Goal: Task Accomplishment & Management: Complete application form

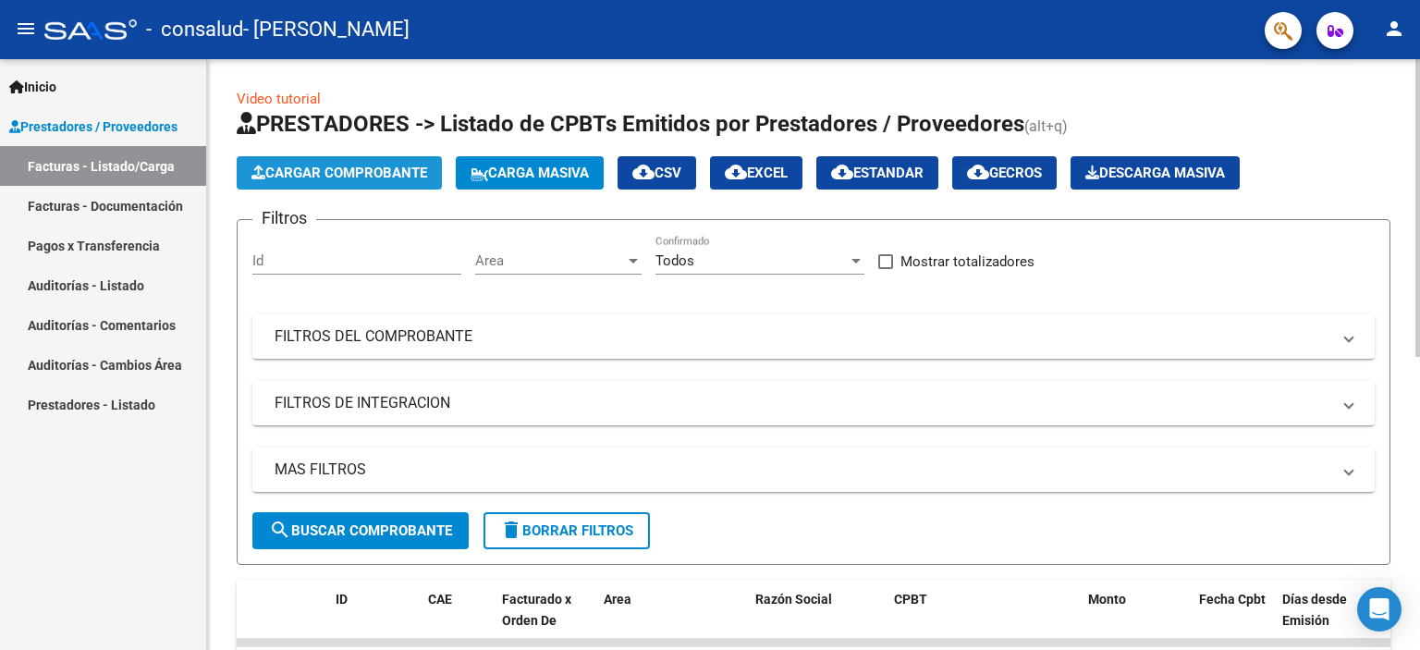
click at [298, 162] on button "Cargar Comprobante" at bounding box center [339, 172] width 205 height 33
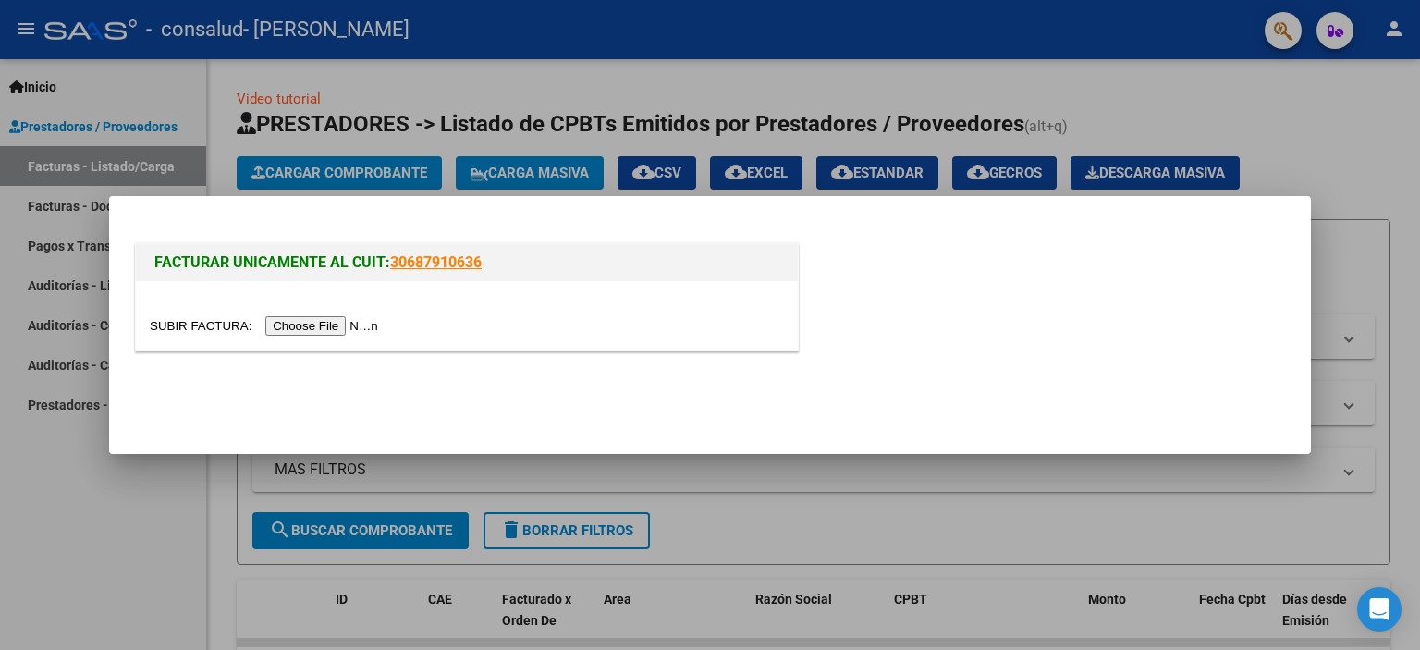
click at [328, 340] on div at bounding box center [467, 315] width 662 height 69
click at [328, 333] on input "file" at bounding box center [267, 325] width 234 height 19
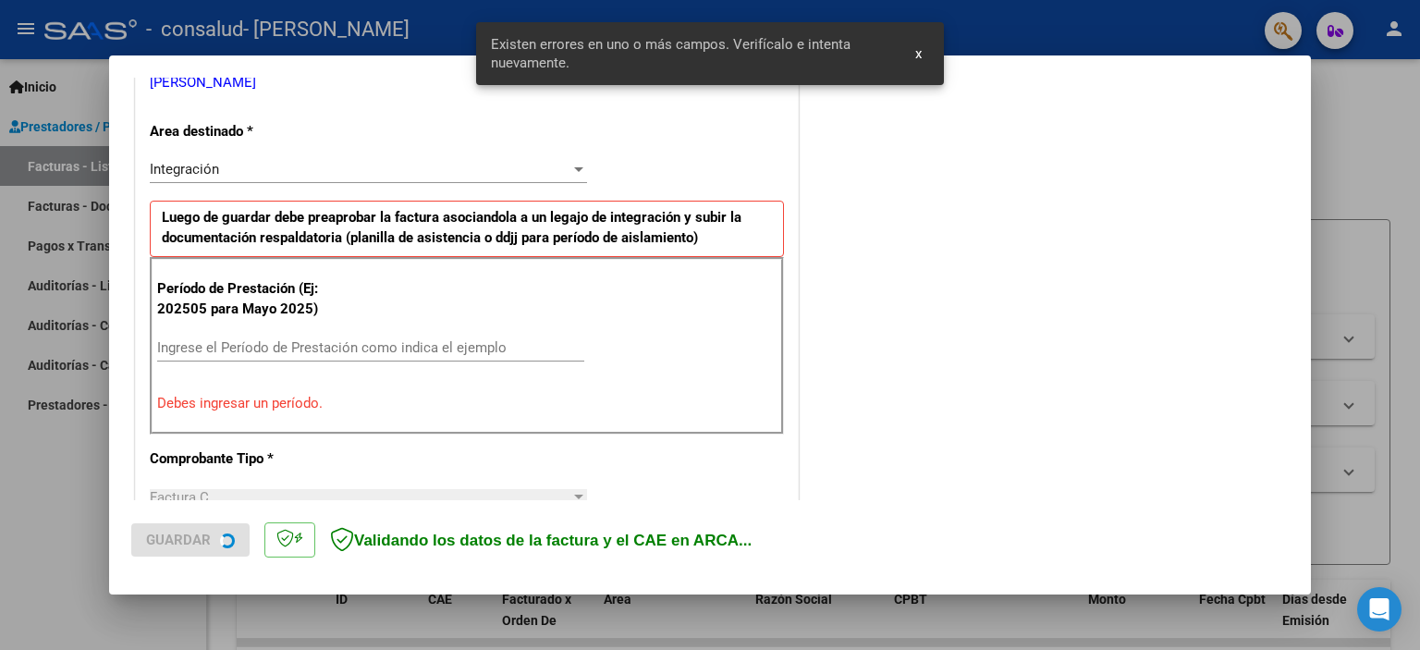
scroll to position [431, 0]
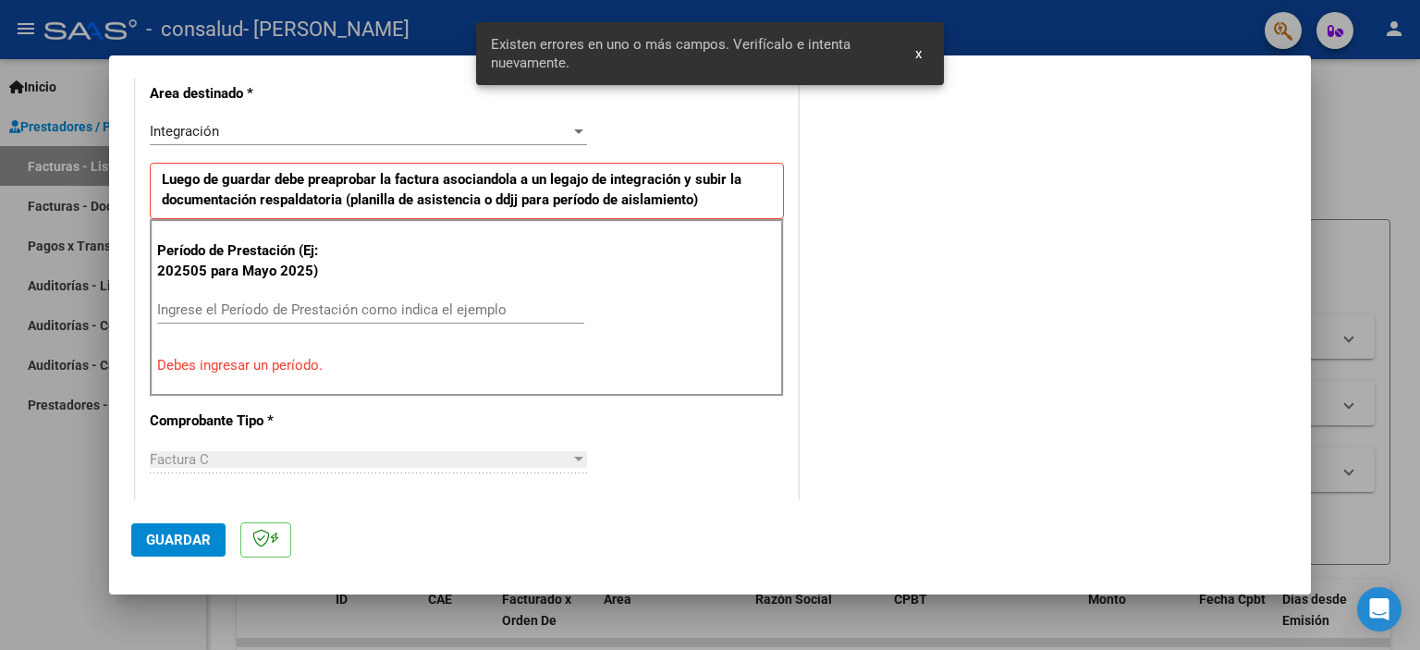
click at [270, 310] on input "Ingrese el Período de Prestación como indica el ejemplo" at bounding box center [370, 309] width 427 height 17
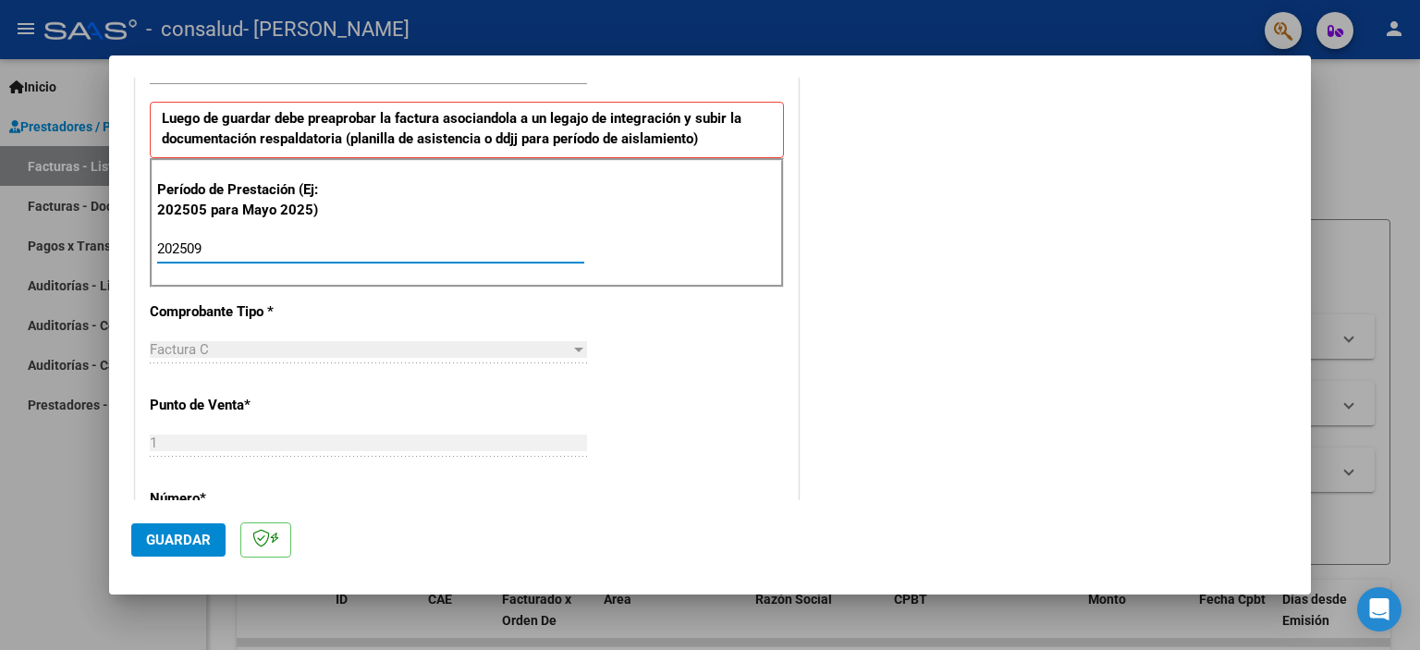
scroll to position [523, 0]
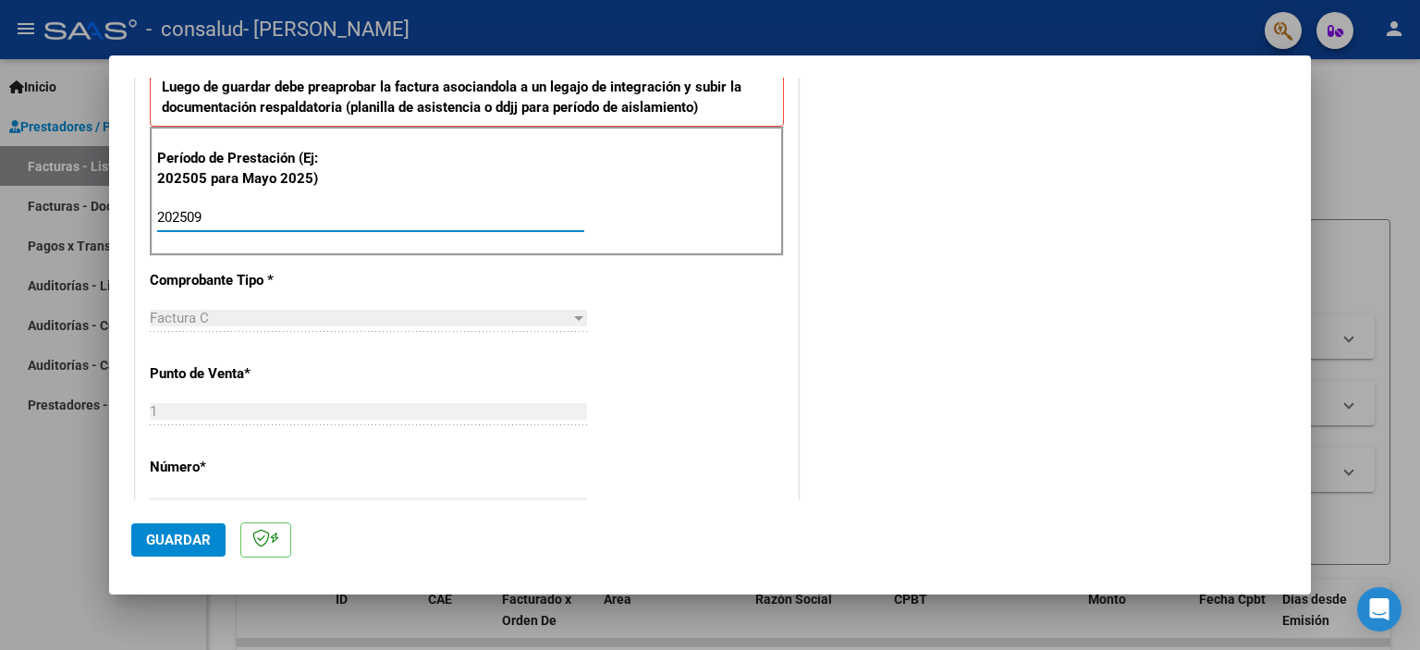
type input "202509"
click at [184, 550] on button "Guardar" at bounding box center [178, 539] width 94 height 33
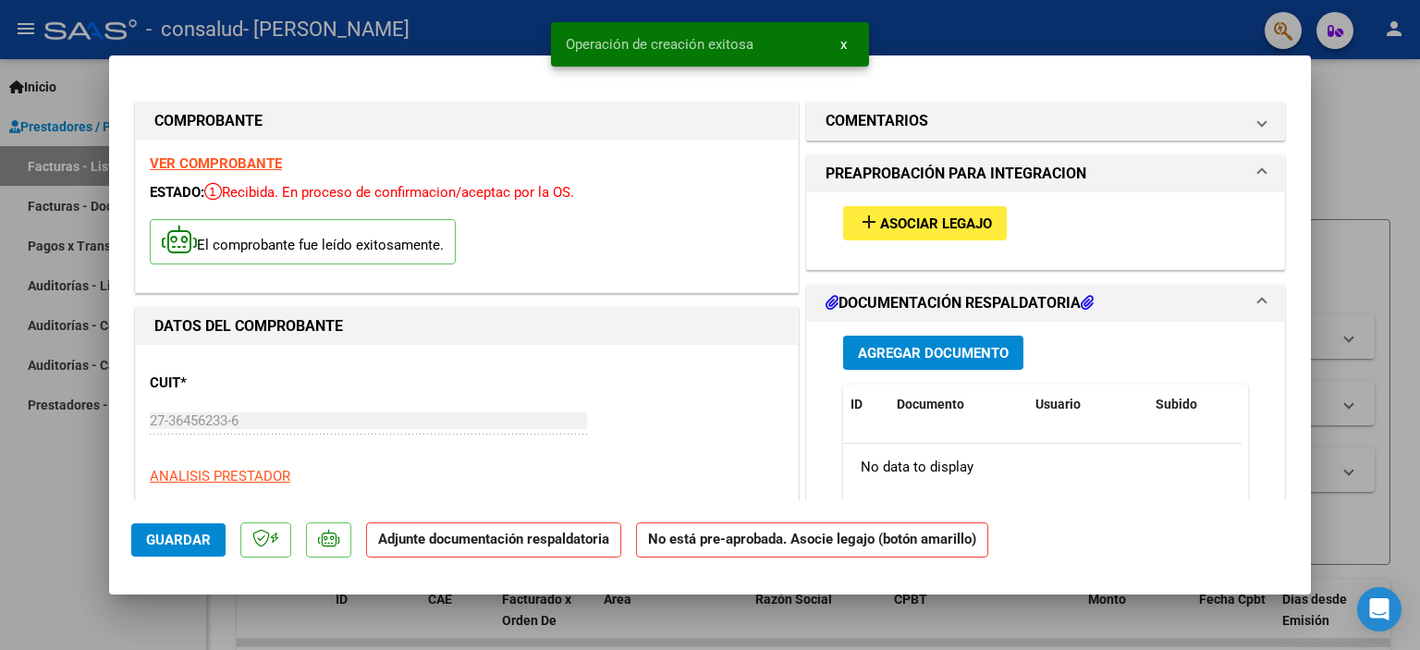
click at [893, 229] on span "Asociar Legajo" at bounding box center [936, 223] width 112 height 17
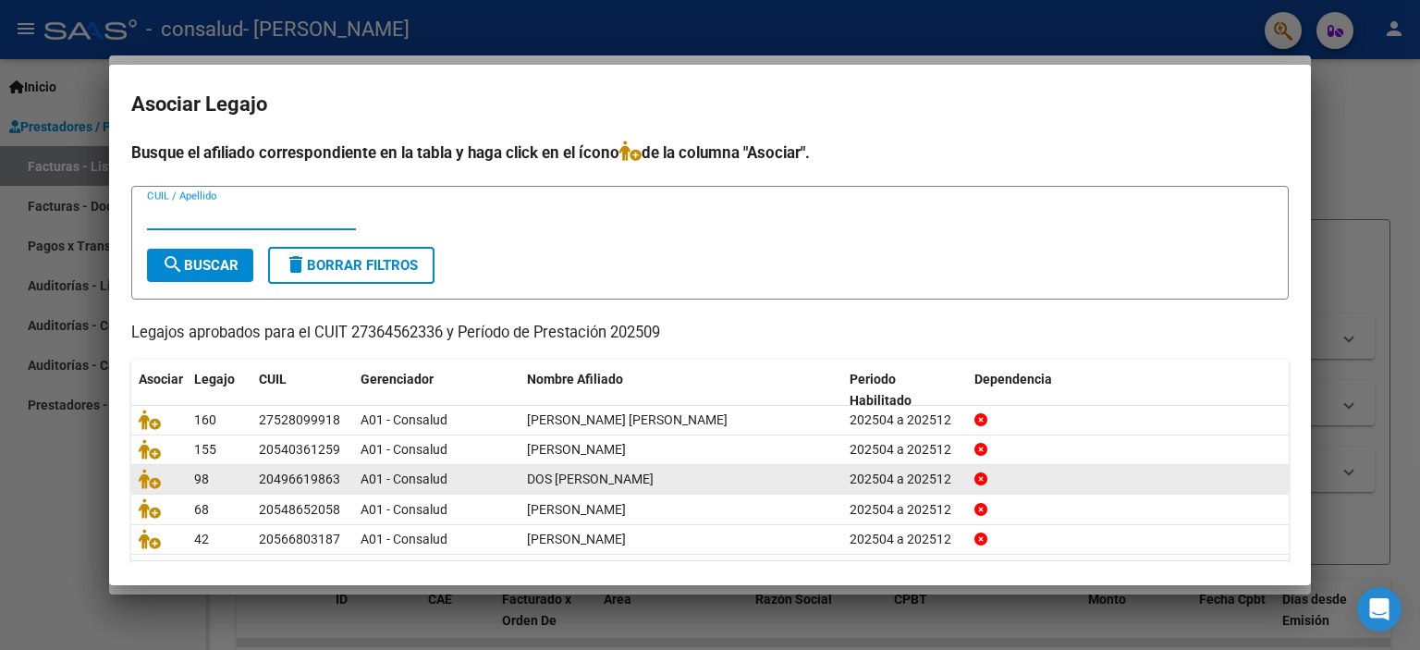
scroll to position [57, 0]
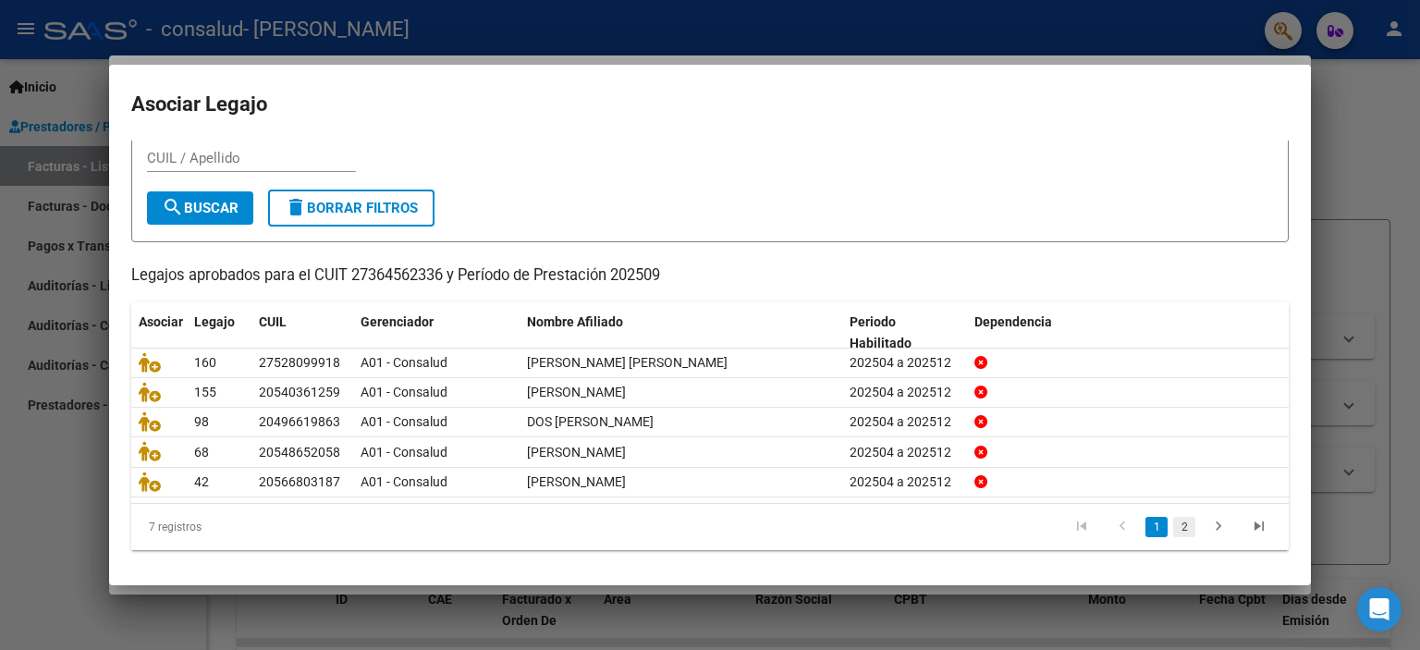
click at [1178, 527] on link "2" at bounding box center [1184, 527] width 22 height 20
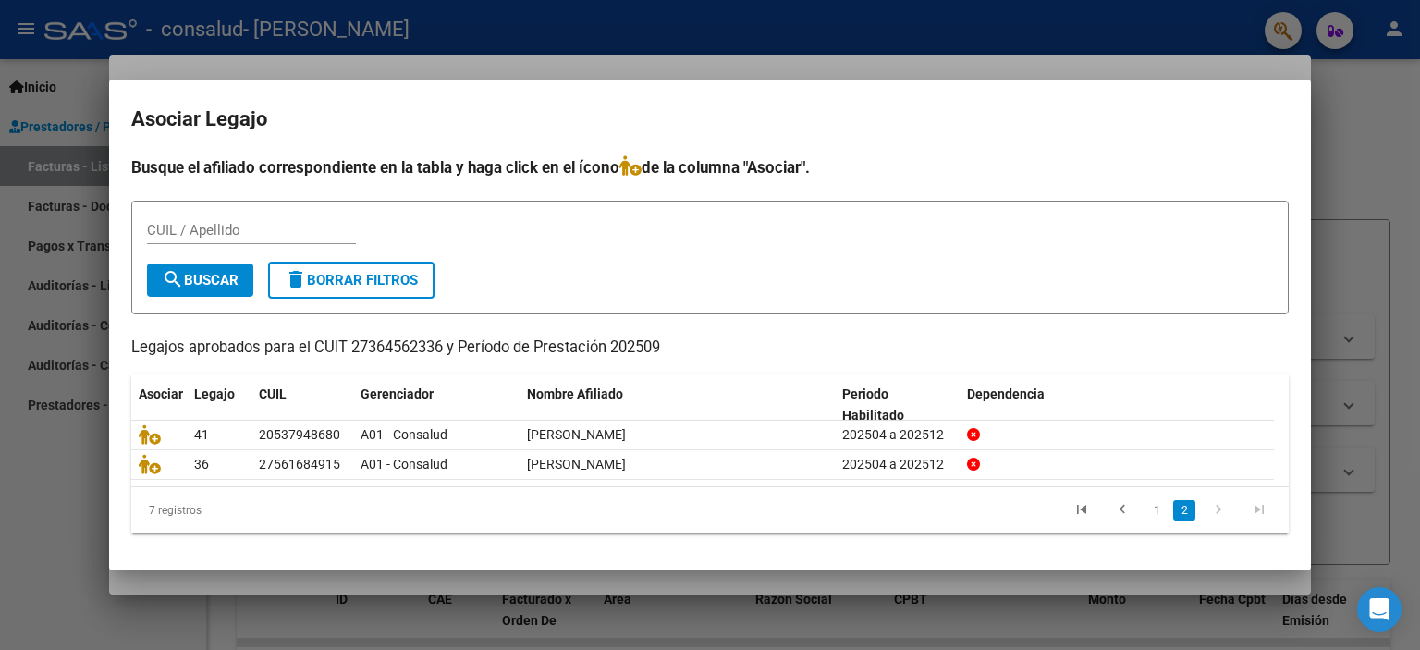
scroll to position [0, 0]
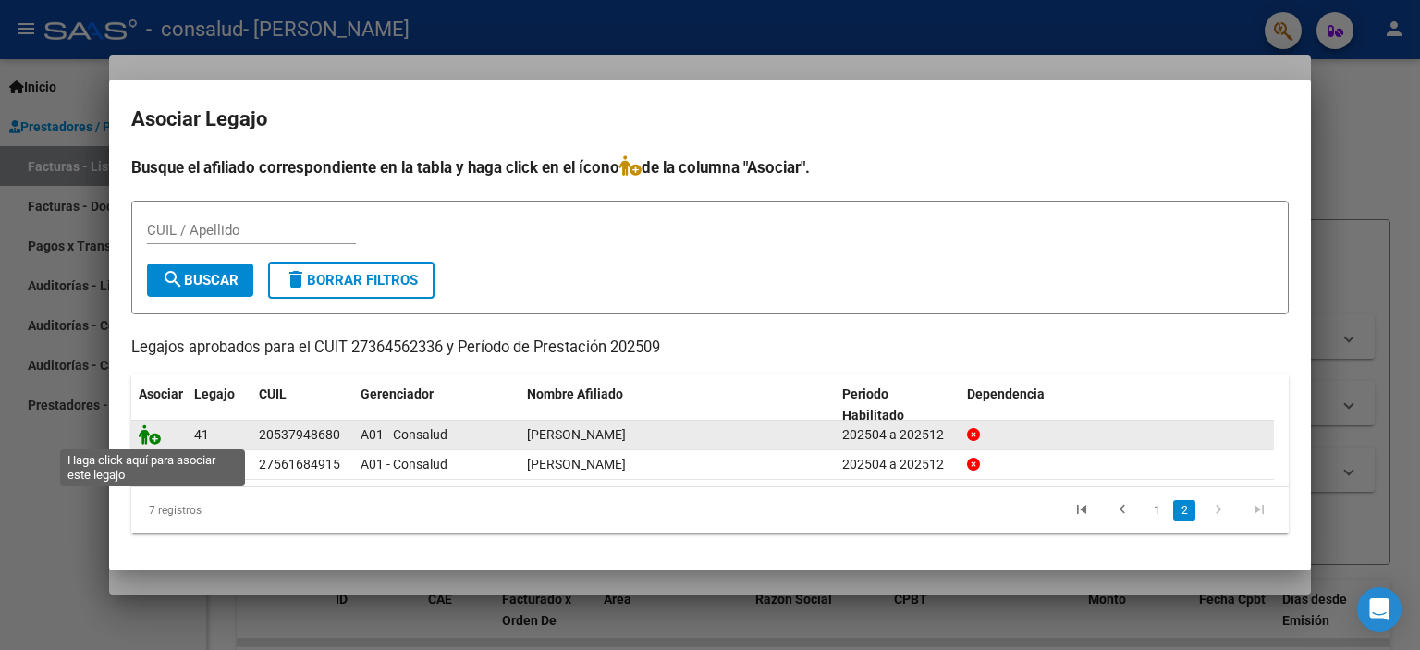
click at [149, 435] on icon at bounding box center [150, 434] width 22 height 20
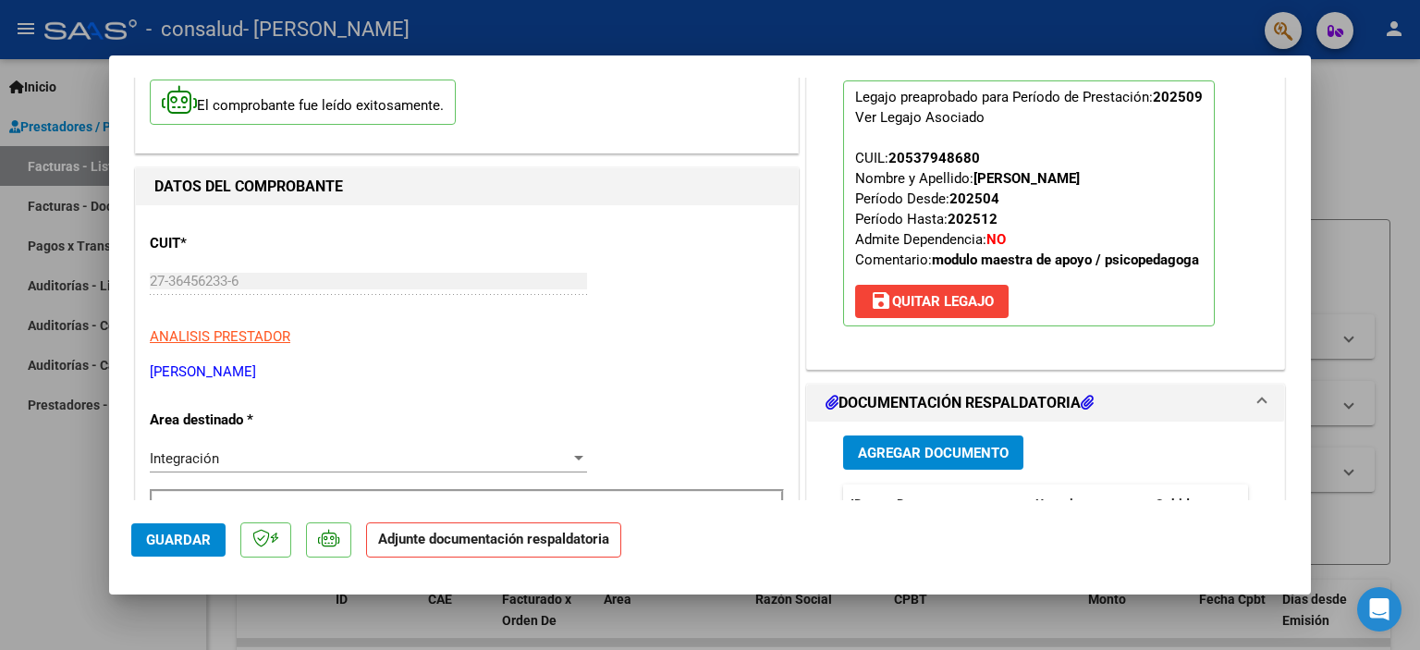
scroll to position [185, 0]
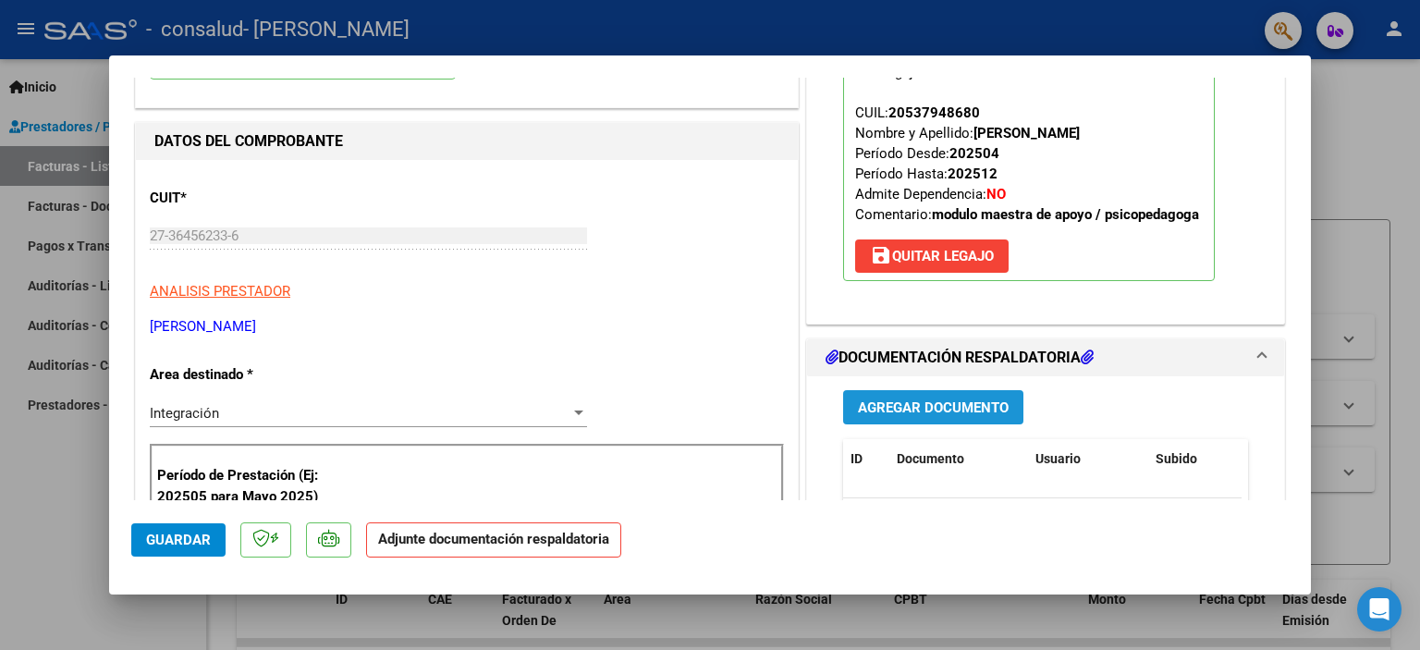
click at [1003, 402] on button "Agregar Documento" at bounding box center [933, 407] width 180 height 34
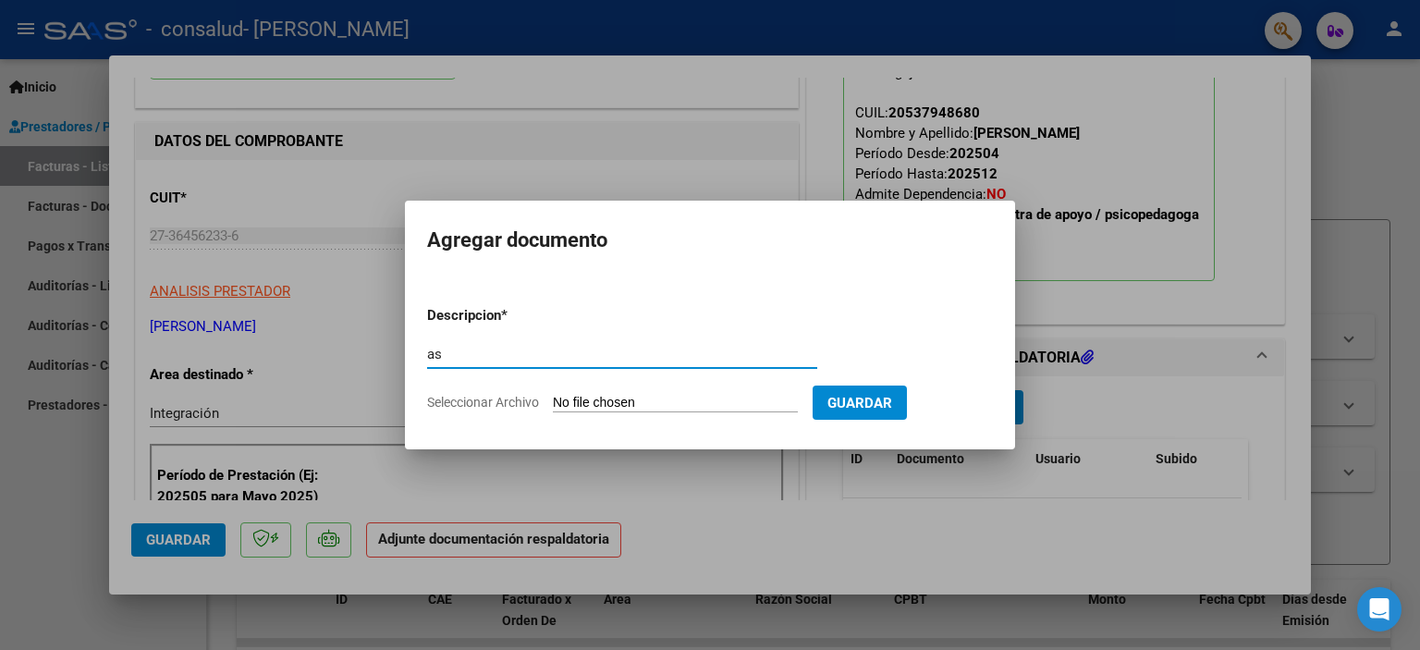
type input "a"
type input "ASISTENCIA SEPTIEMBRE [PERSON_NAME]"
click at [661, 403] on input "Seleccionar Archivo" at bounding box center [675, 404] width 245 height 18
type input "C:\fakepath\[PERSON_NAME] ASISTENCIA MAI SEPTIEMBRE .pdf"
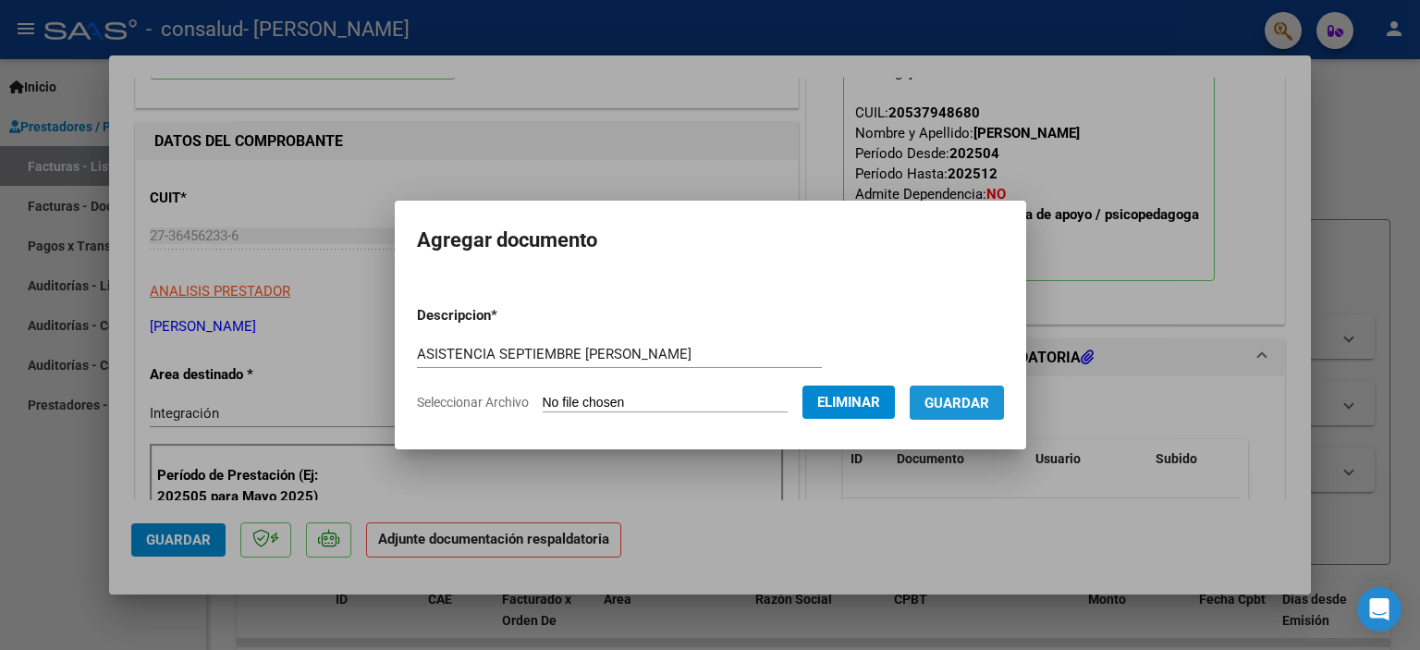
click at [974, 396] on span "Guardar" at bounding box center [956, 403] width 65 height 17
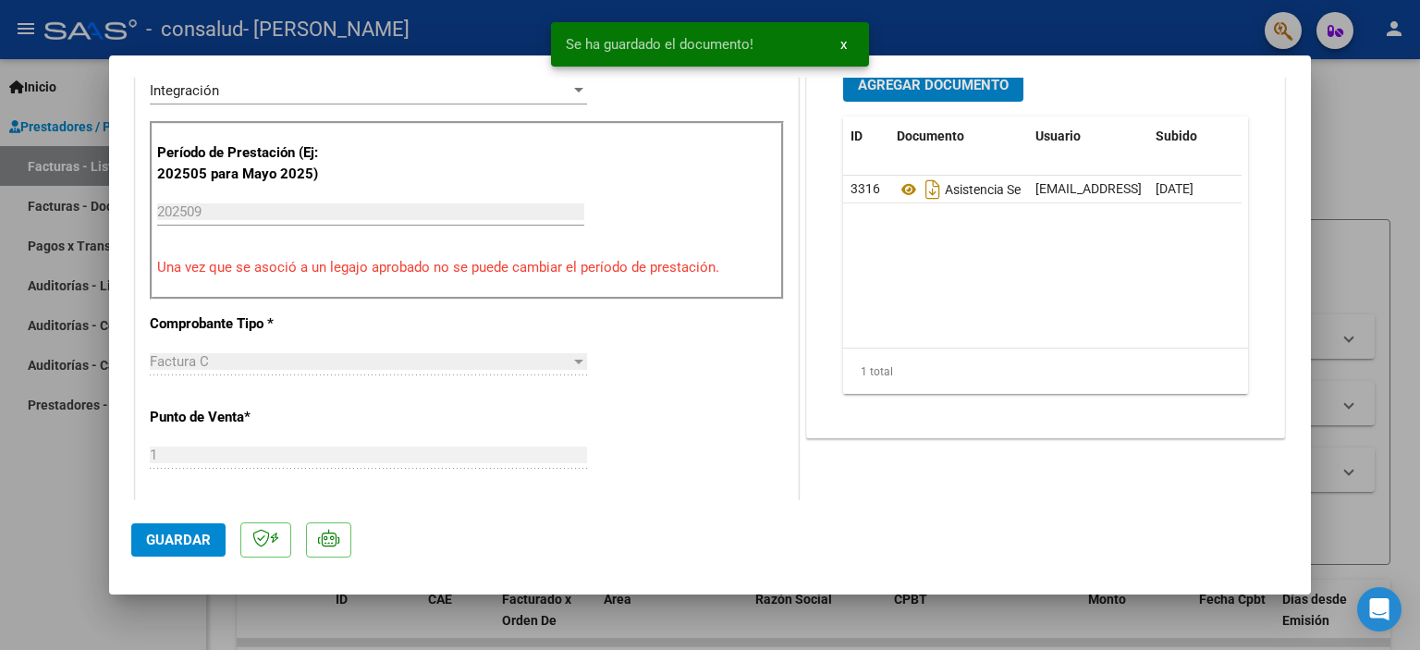
scroll to position [555, 0]
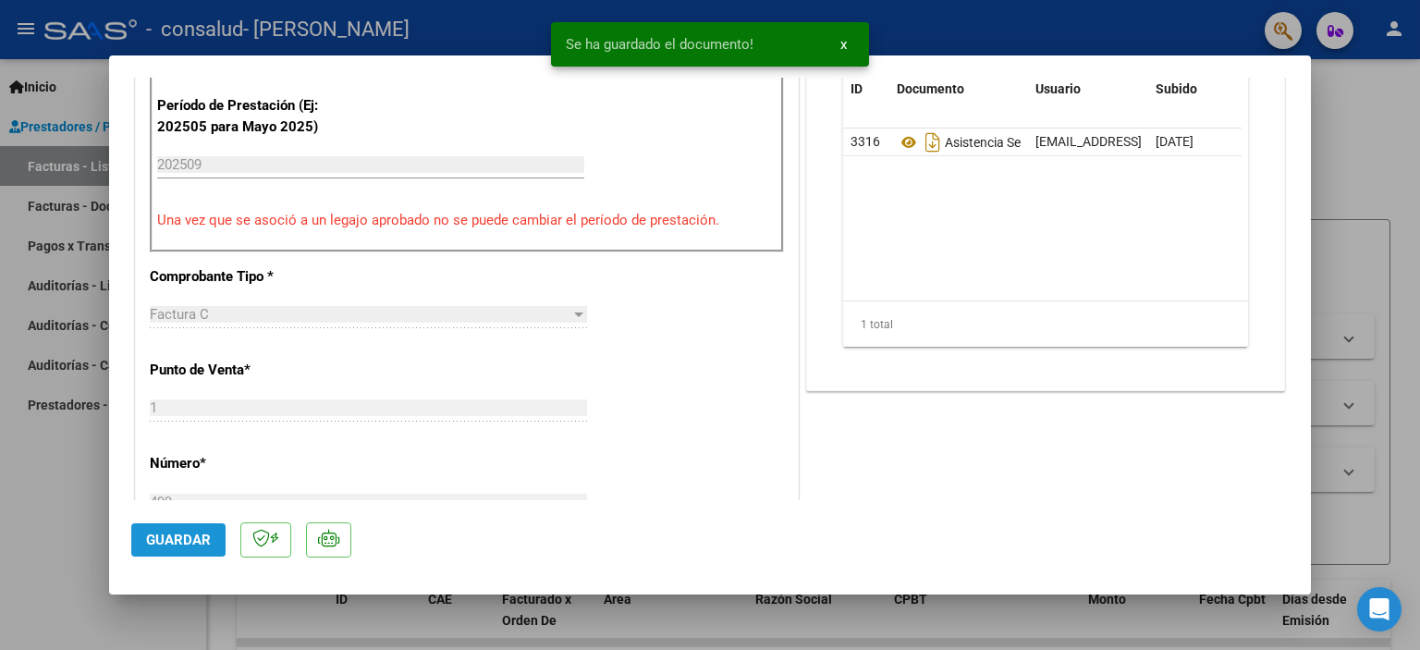
click at [210, 535] on button "Guardar" at bounding box center [178, 539] width 94 height 33
click at [1327, 162] on div at bounding box center [710, 325] width 1420 height 650
type input "$ 0,00"
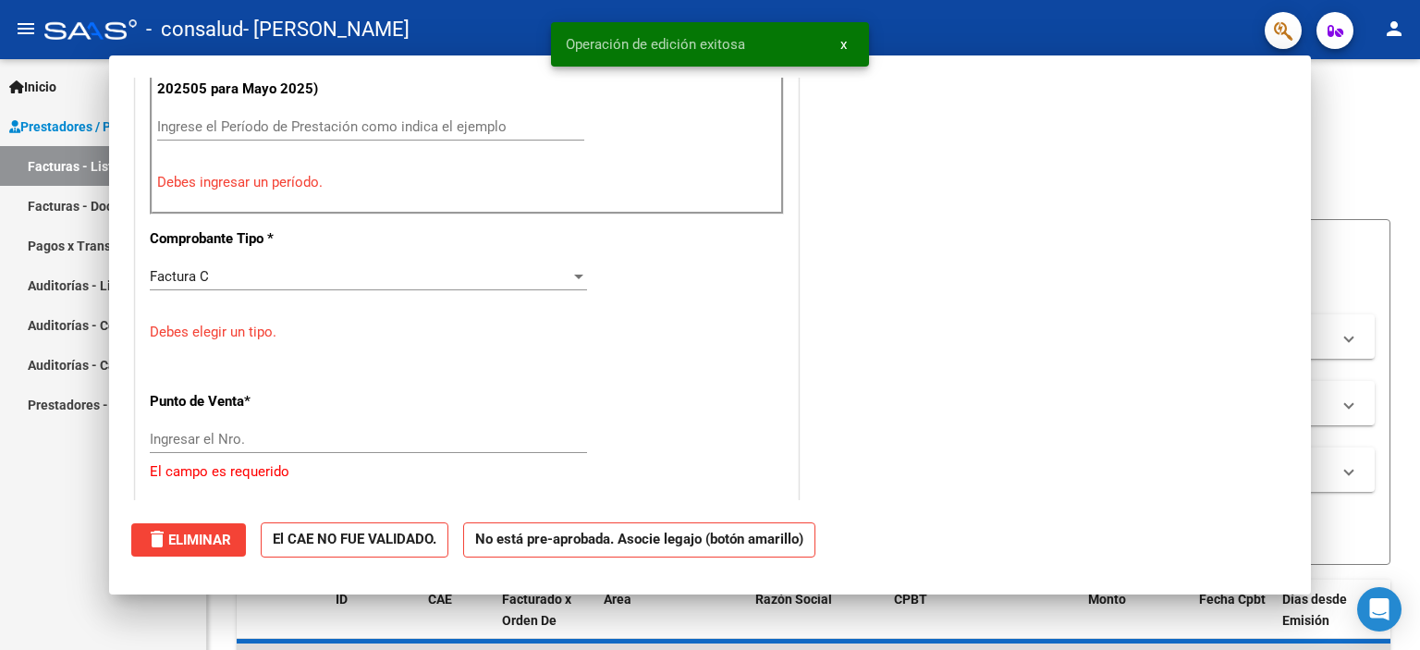
scroll to position [517, 0]
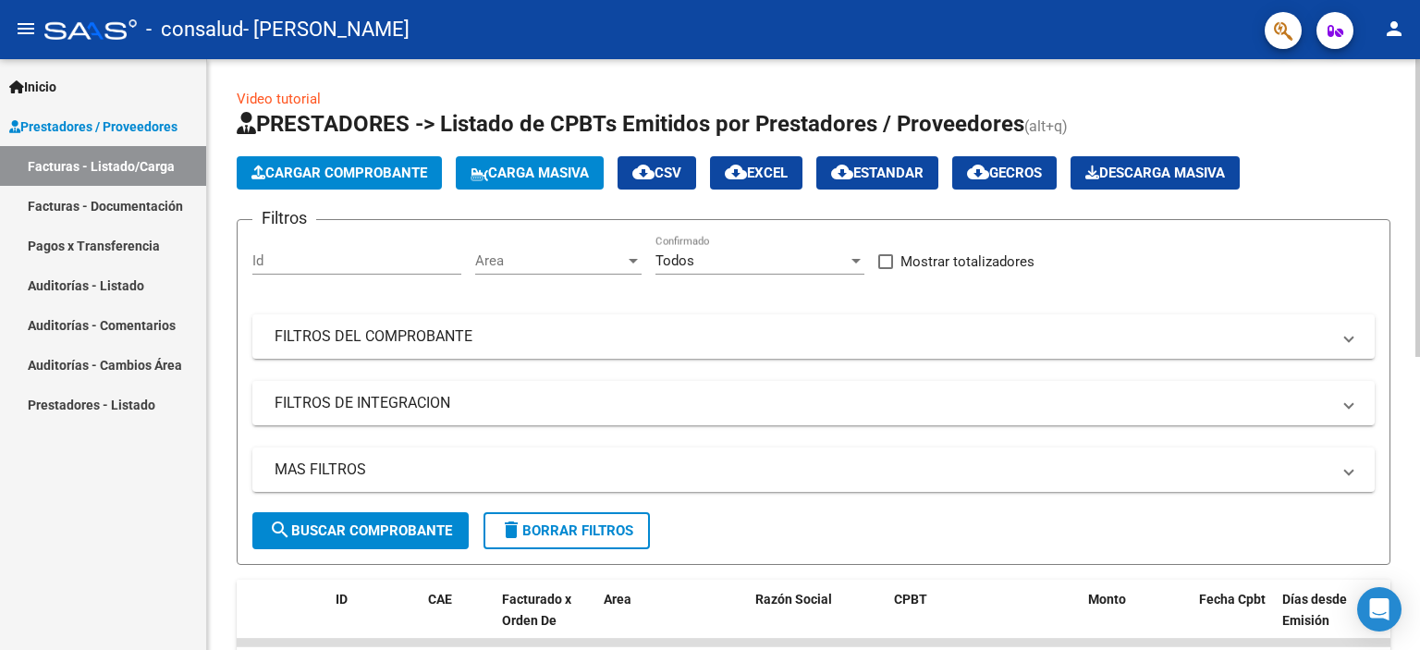
click at [330, 180] on button "Cargar Comprobante" at bounding box center [339, 172] width 205 height 33
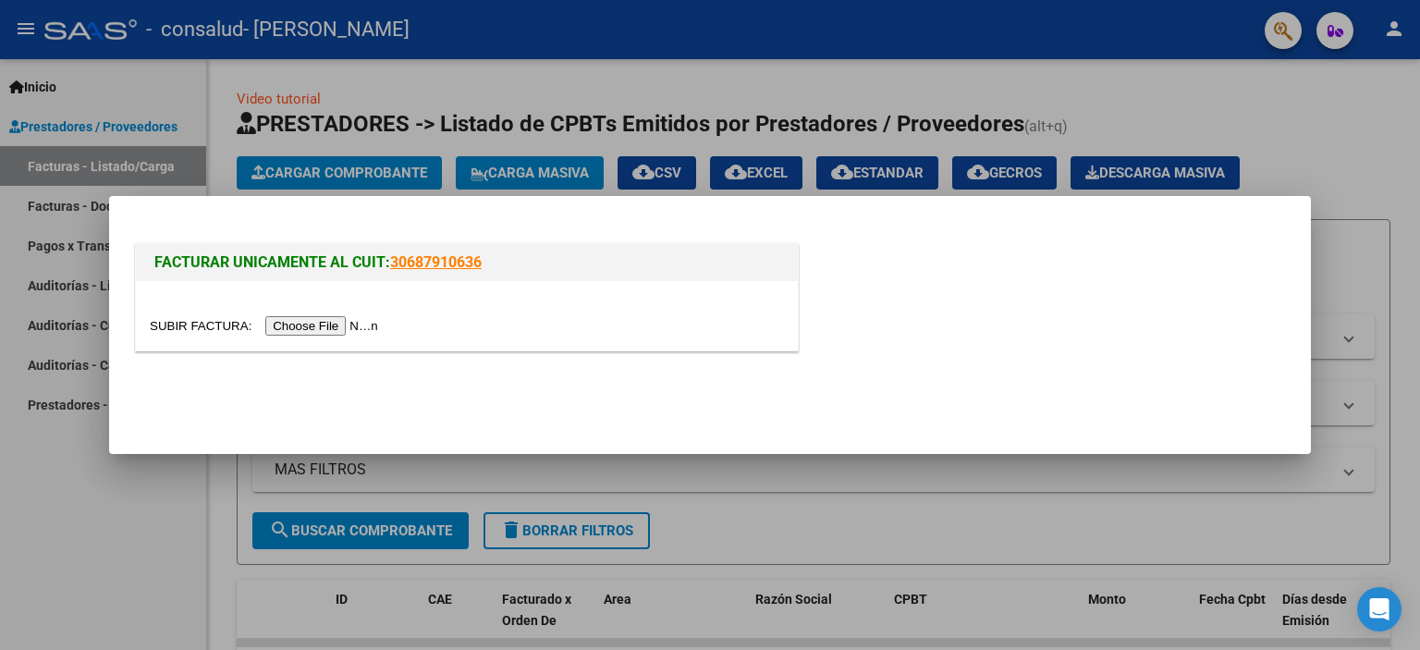
click at [297, 332] on input "file" at bounding box center [267, 325] width 234 height 19
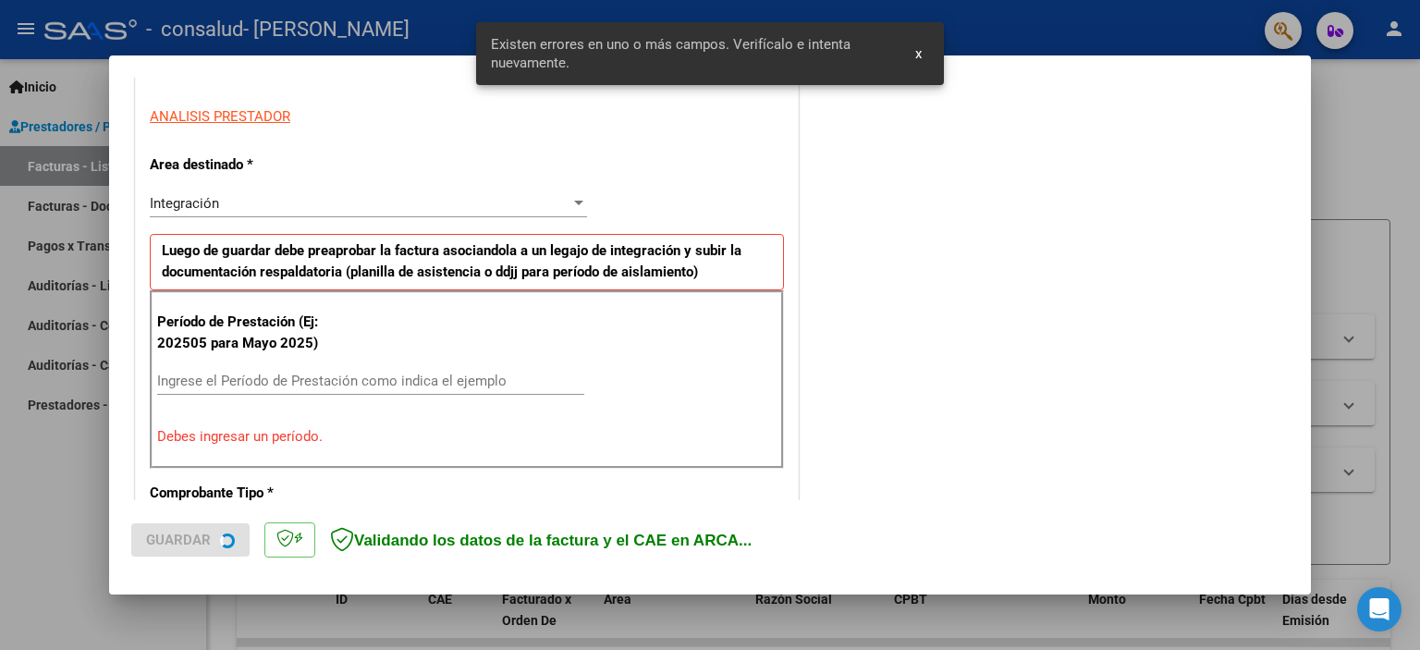
scroll to position [396, 0]
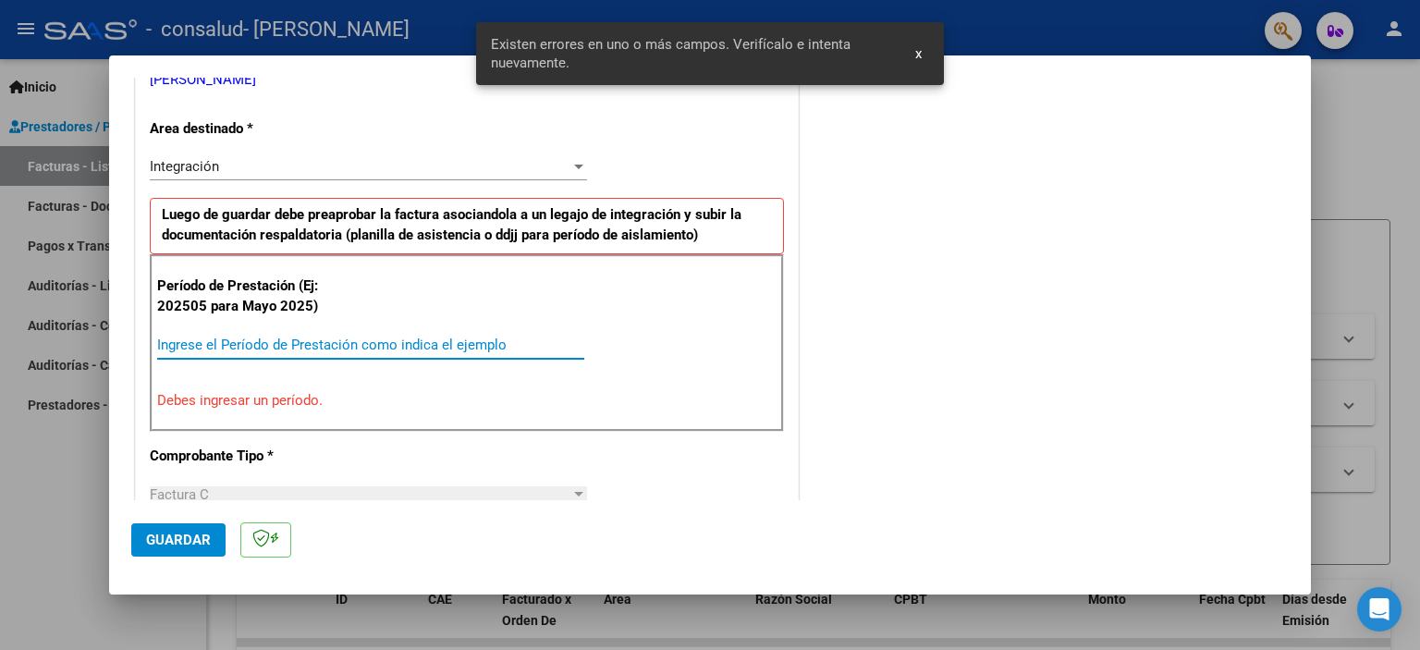
click at [351, 336] on input "Ingrese el Período de Prestación como indica el ejemplo" at bounding box center [370, 344] width 427 height 17
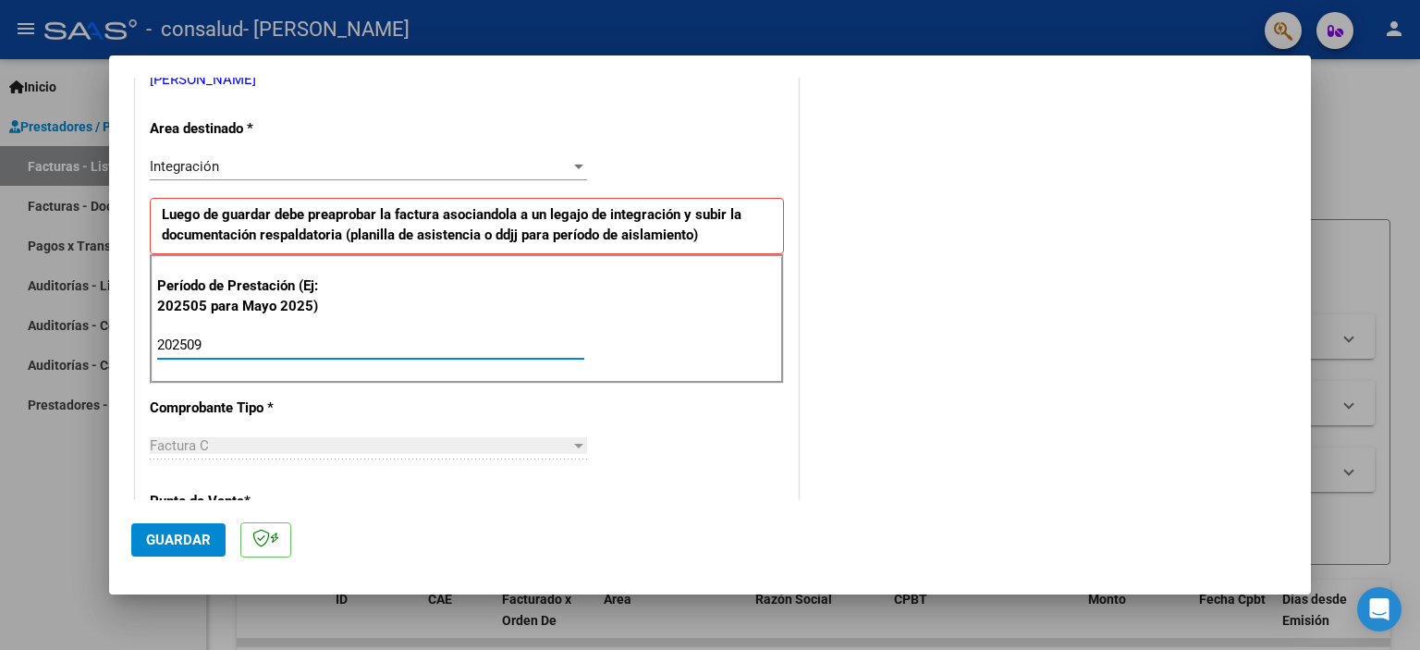
type input "202509"
click at [208, 550] on button "Guardar" at bounding box center [178, 539] width 94 height 33
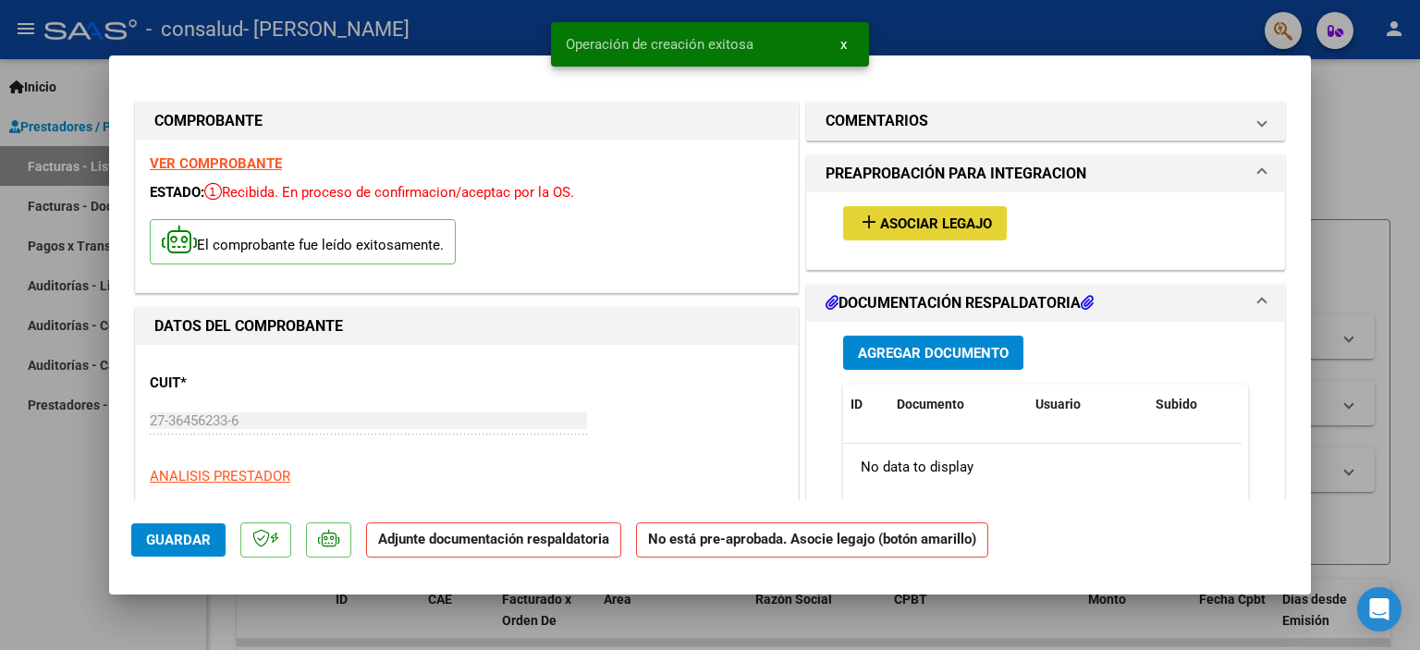
click at [943, 217] on span "Asociar Legajo" at bounding box center [936, 223] width 112 height 17
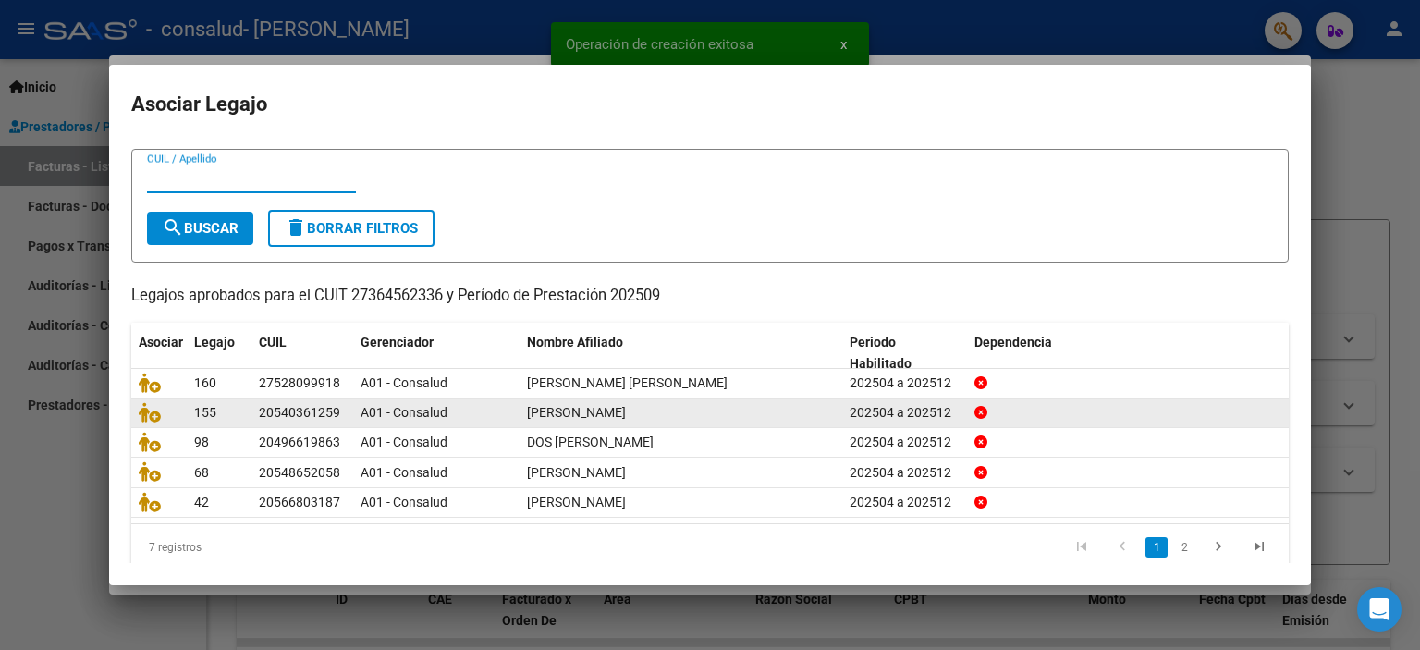
scroll to position [57, 0]
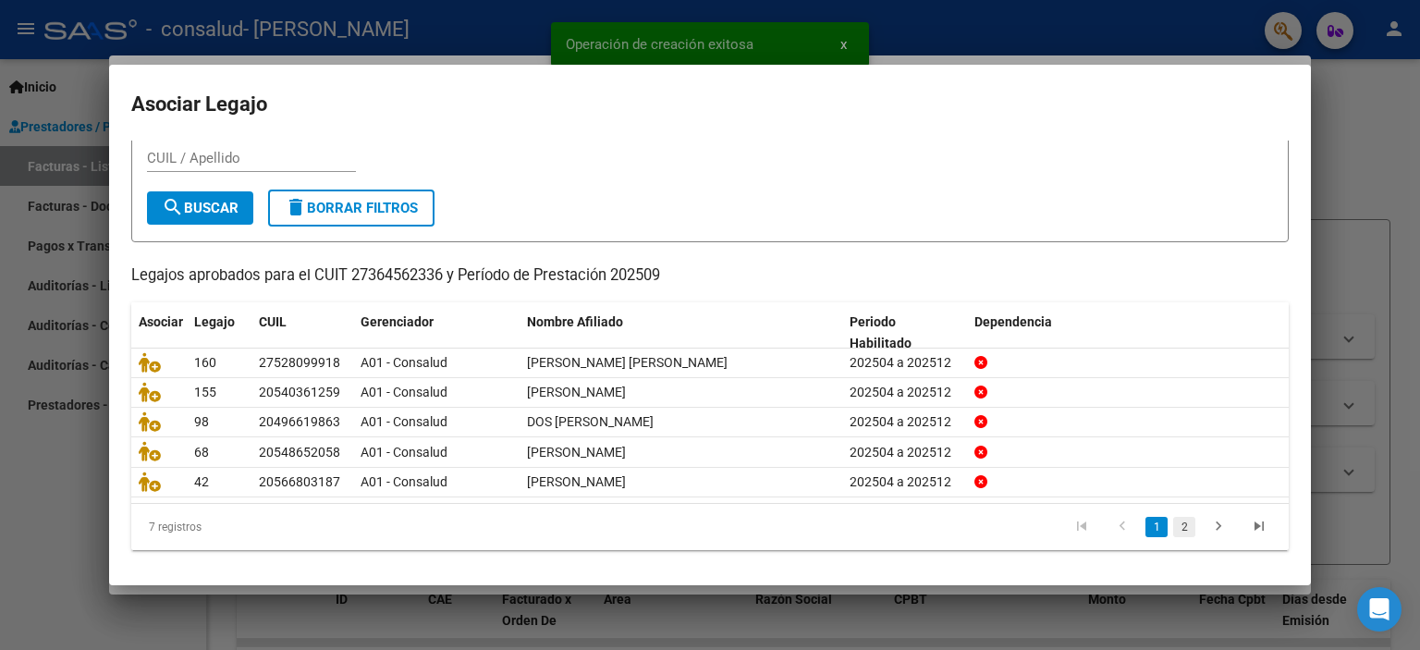
click at [1173, 526] on link "2" at bounding box center [1184, 527] width 22 height 20
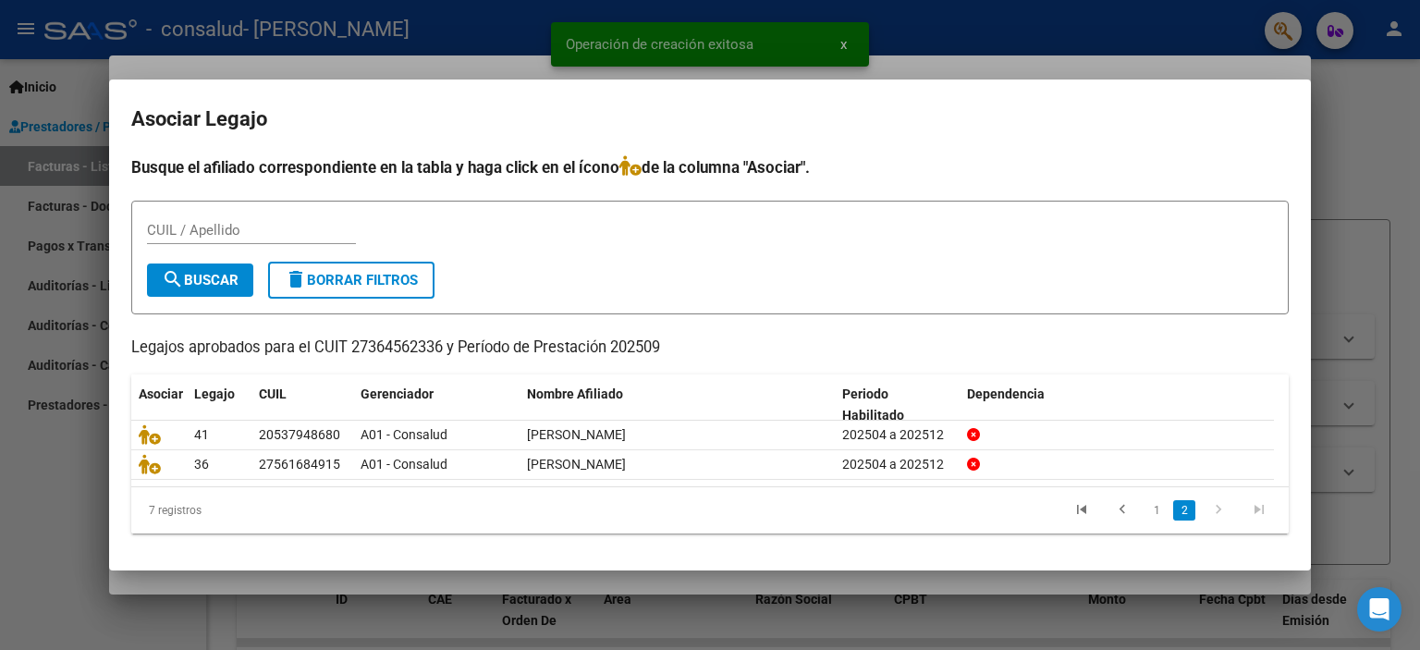
scroll to position [0, 0]
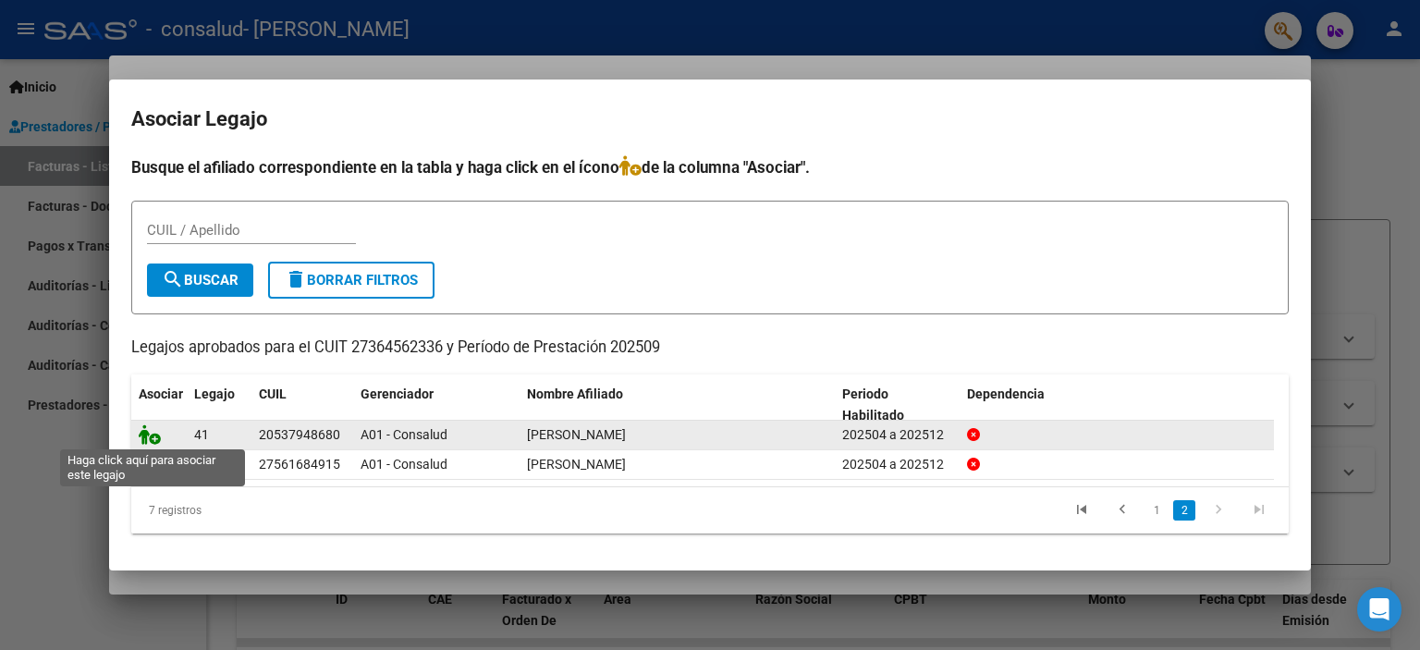
click at [150, 443] on icon at bounding box center [150, 434] width 22 height 20
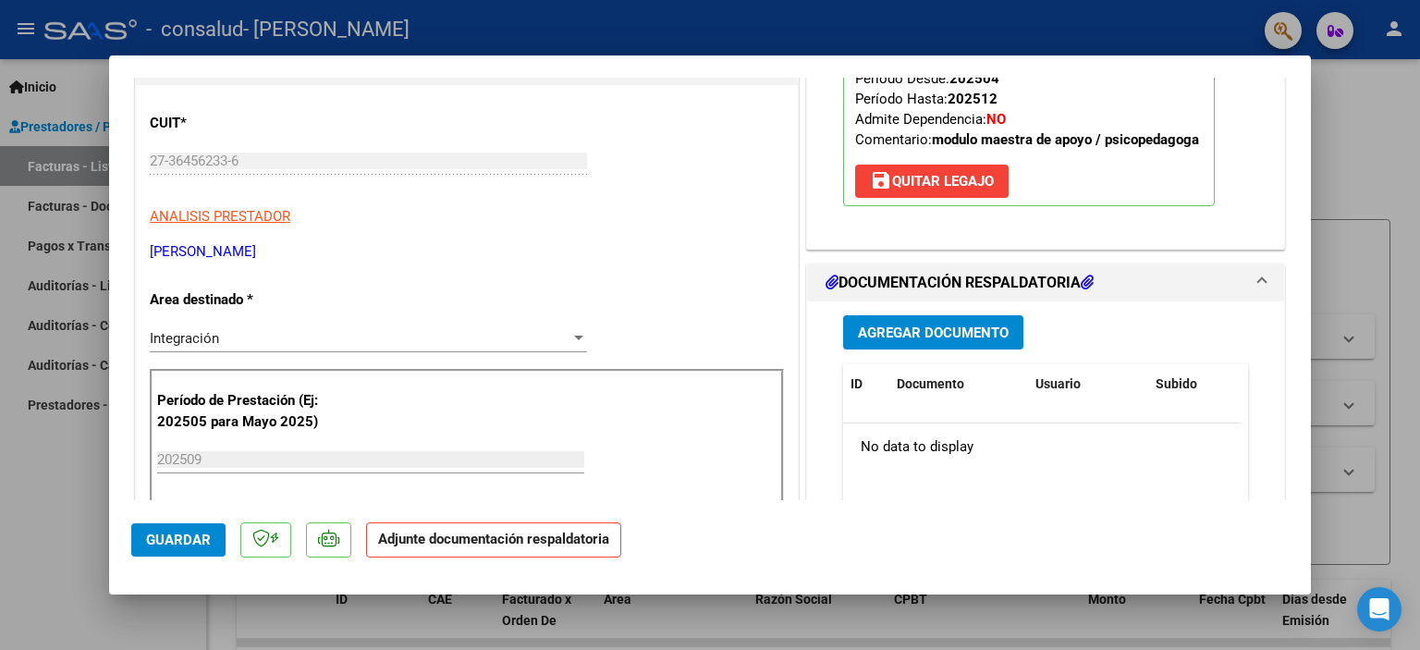
scroll to position [370, 0]
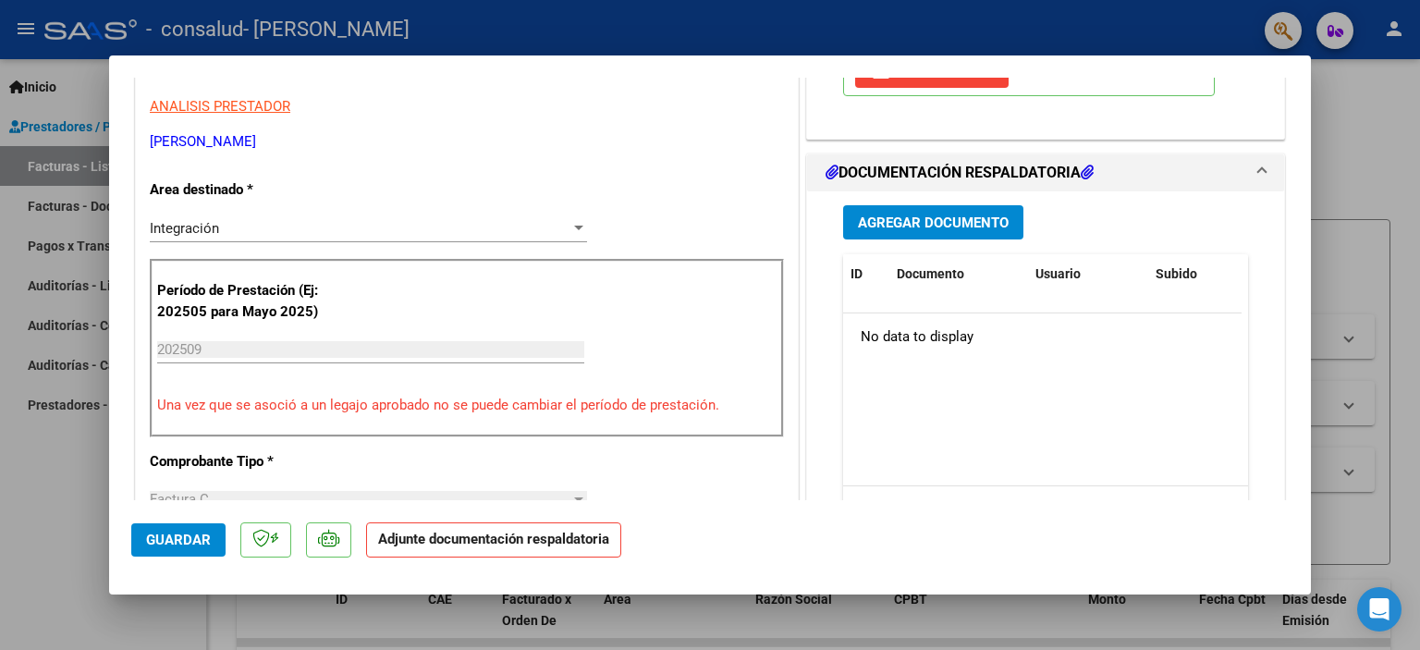
click at [924, 214] on span "Agregar Documento" at bounding box center [933, 222] width 151 height 17
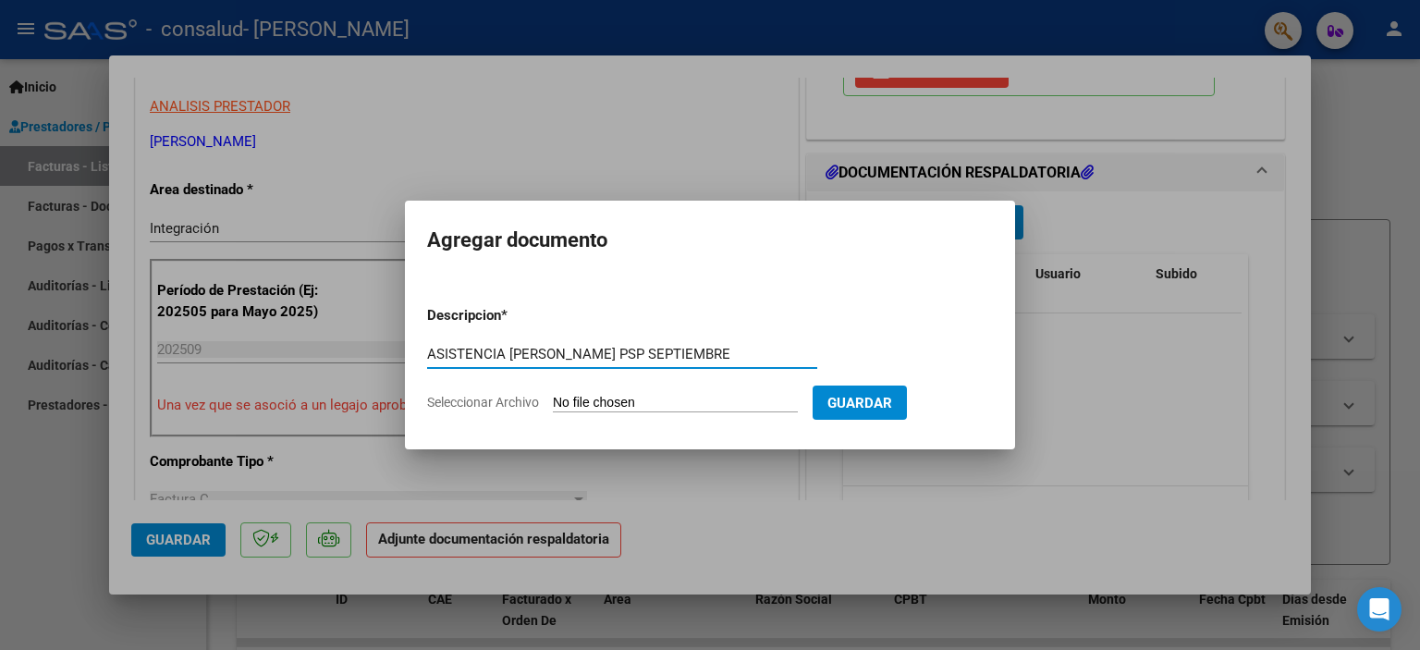
type input "ASISTENCIA [PERSON_NAME] PSP SEPTIEMBRE"
click at [659, 401] on input "Seleccionar Archivo" at bounding box center [675, 404] width 245 height 18
type input "C:\fakepath\[PERSON_NAME] ASISTENCIA PSP SEPTIEMBRE (1).pdf"
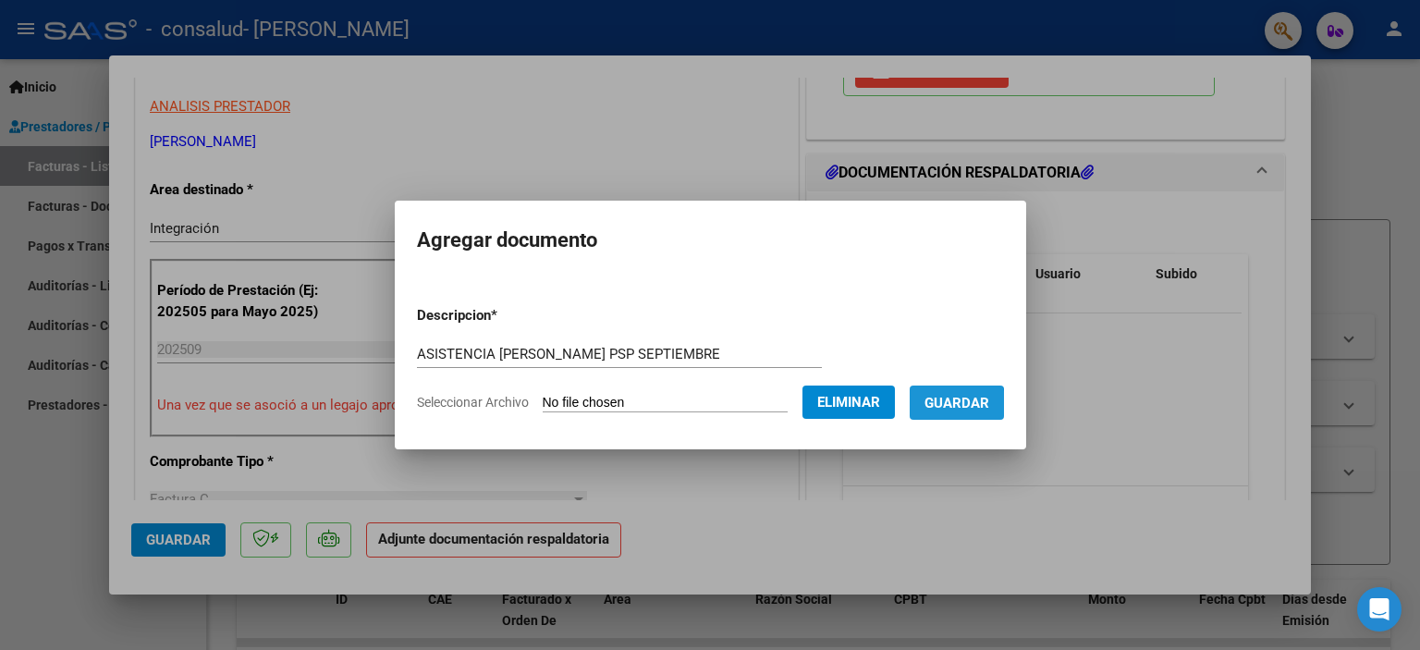
click at [953, 407] on span "Guardar" at bounding box center [956, 403] width 65 height 17
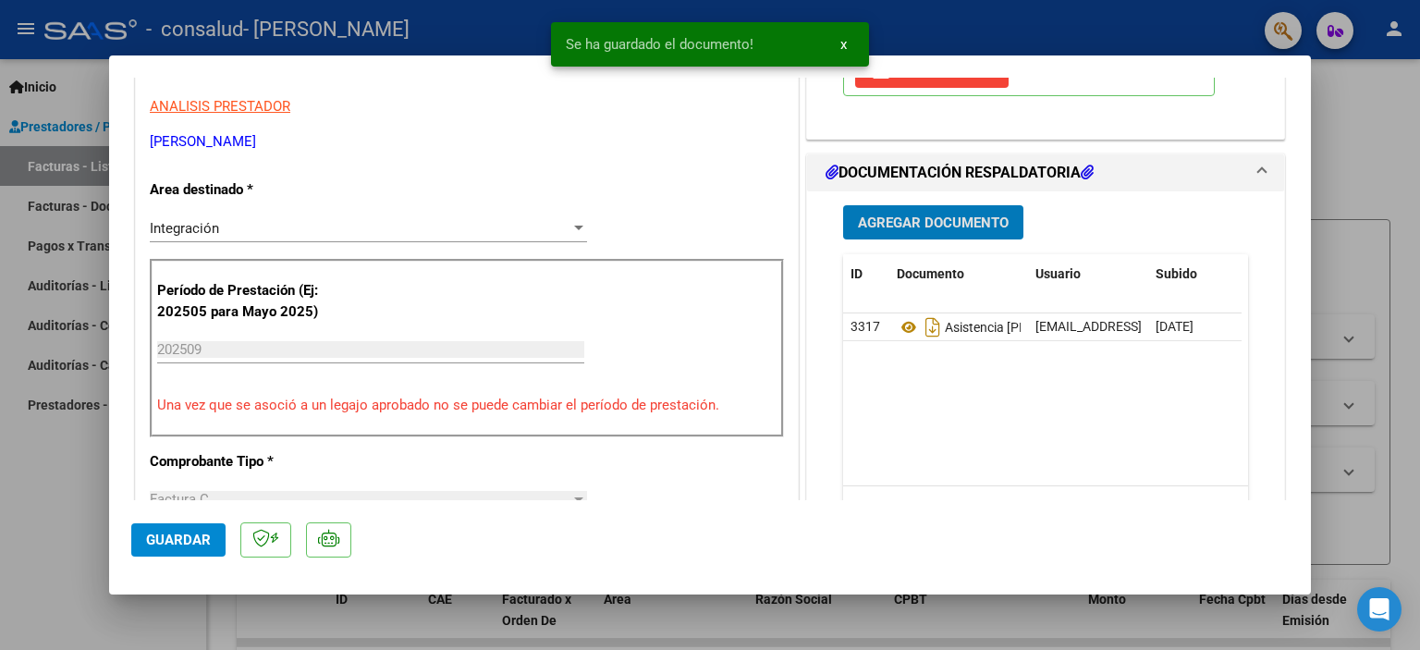
click at [169, 554] on button "Guardar" at bounding box center [178, 539] width 94 height 33
click at [1361, 132] on div at bounding box center [710, 325] width 1420 height 650
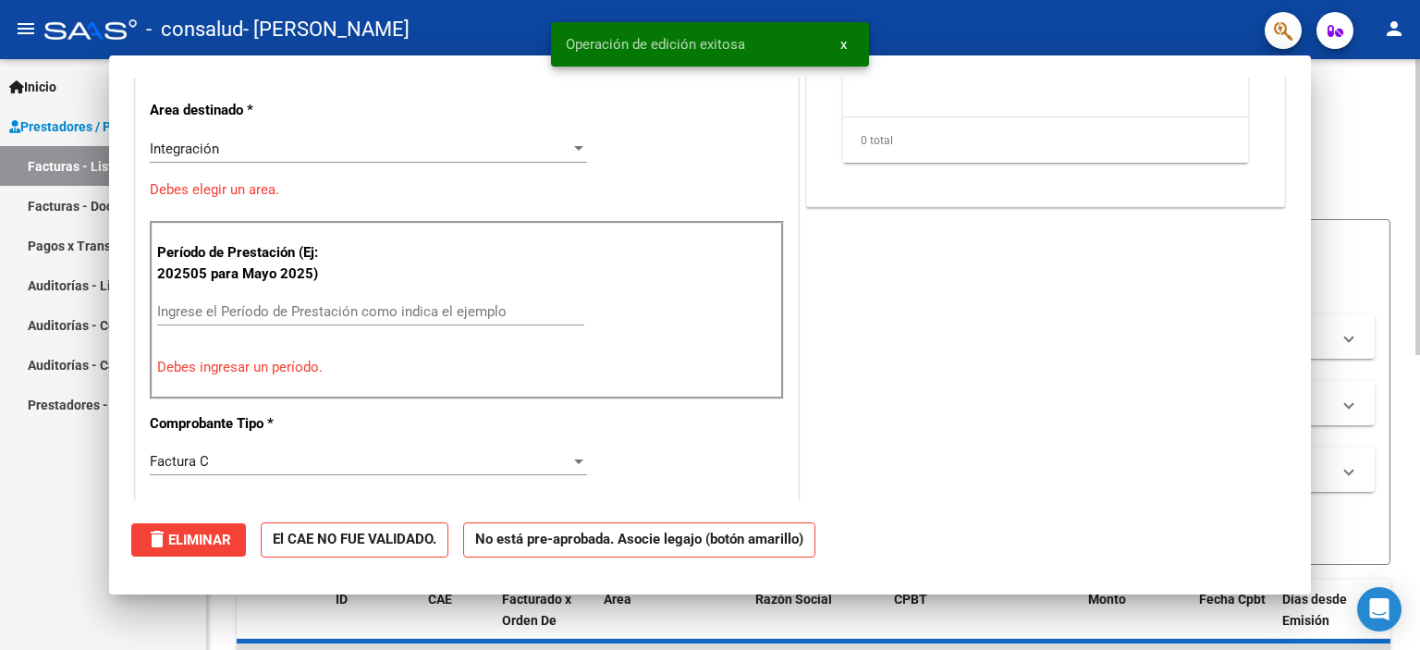
scroll to position [0, 0]
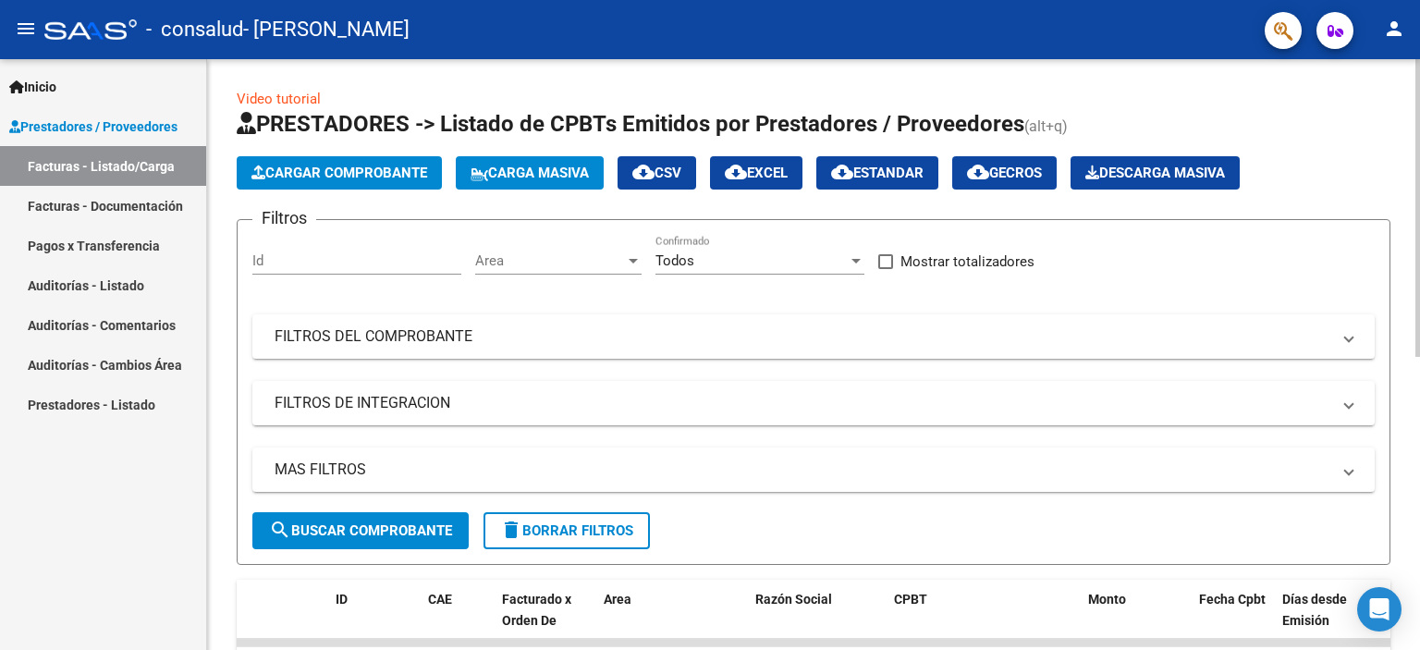
click at [274, 165] on span "Cargar Comprobante" at bounding box center [339, 173] width 176 height 17
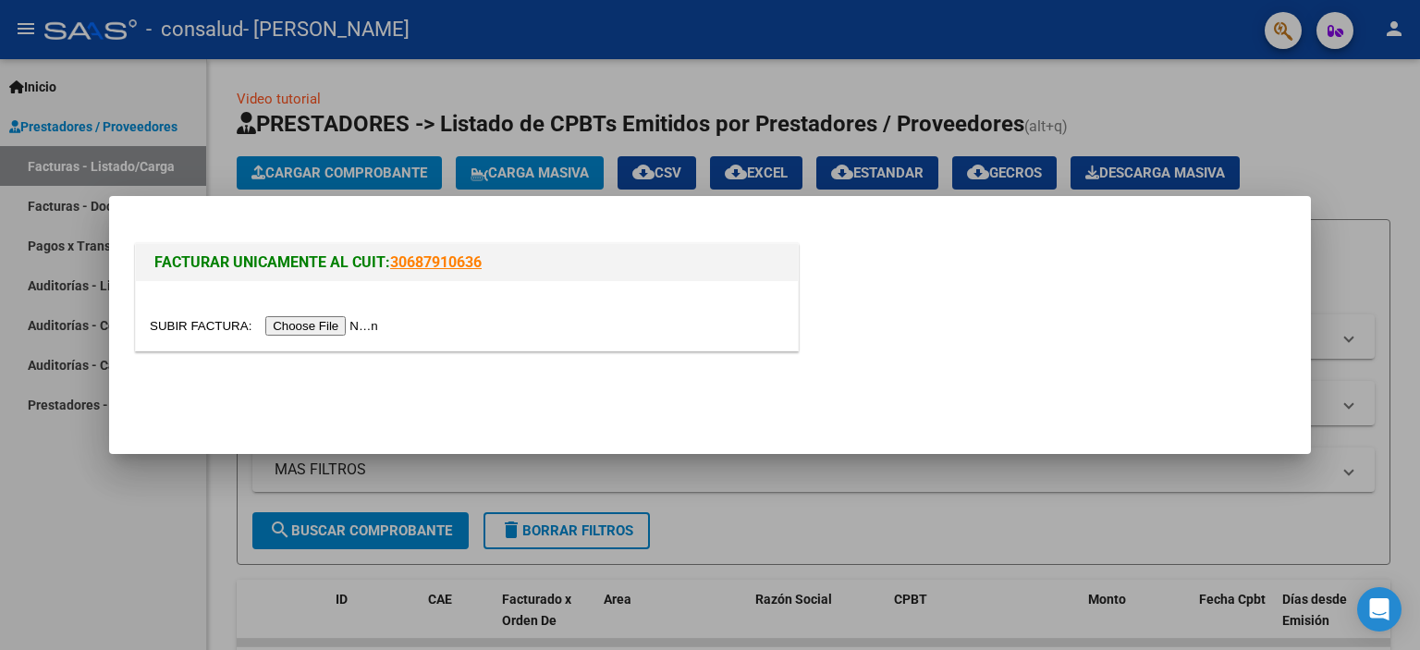
click at [294, 327] on input "file" at bounding box center [267, 325] width 234 height 19
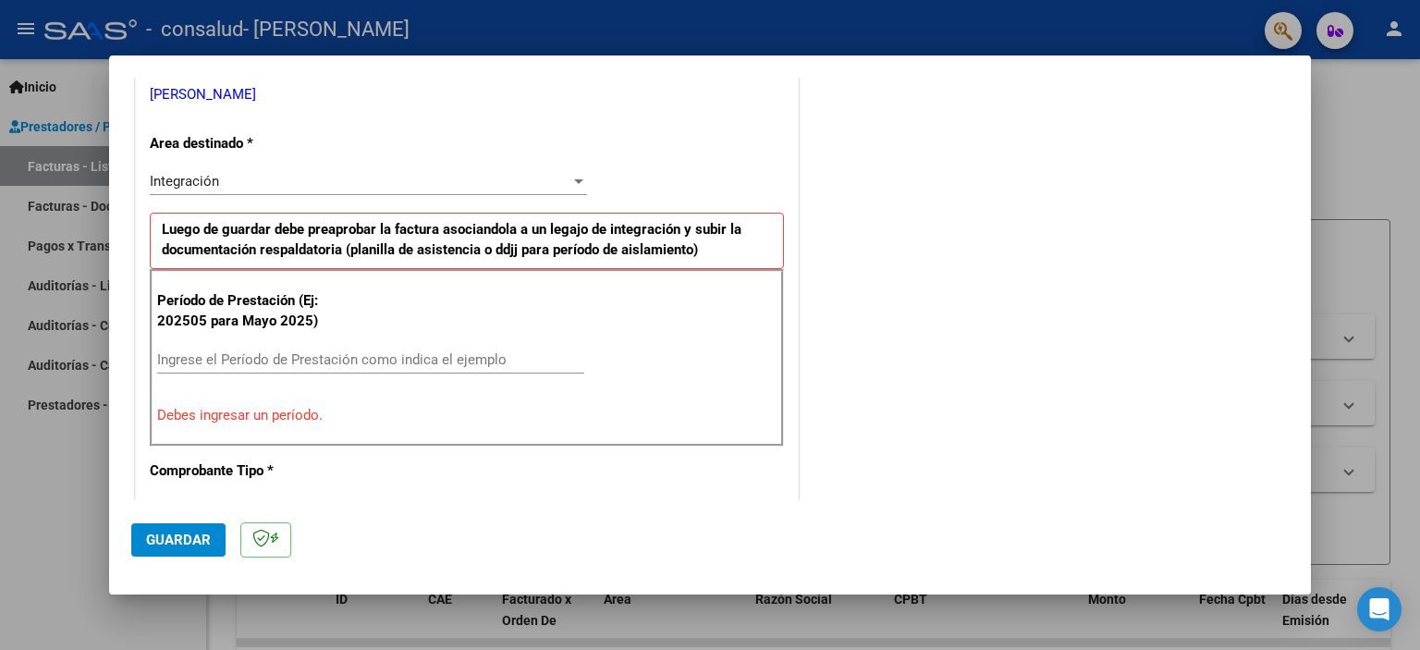
scroll to position [370, 0]
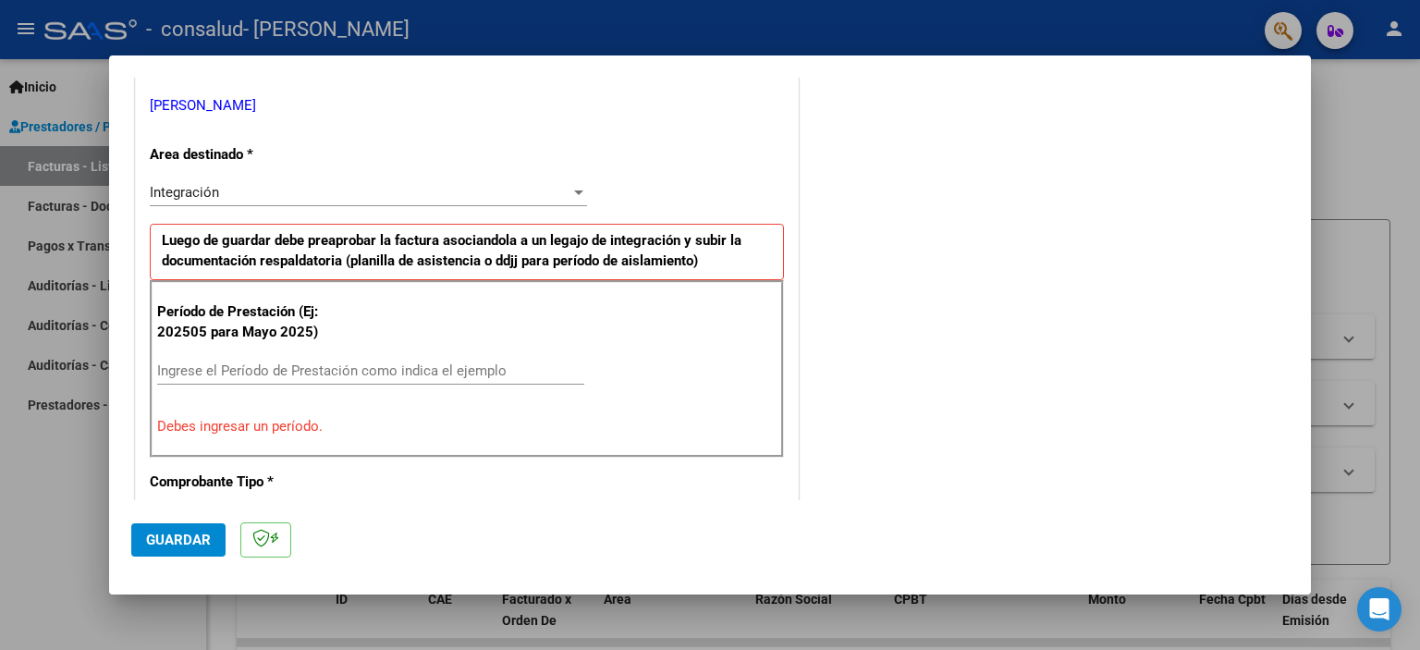
click at [333, 362] on input "Ingrese el Período de Prestación como indica el ejemplo" at bounding box center [370, 370] width 427 height 17
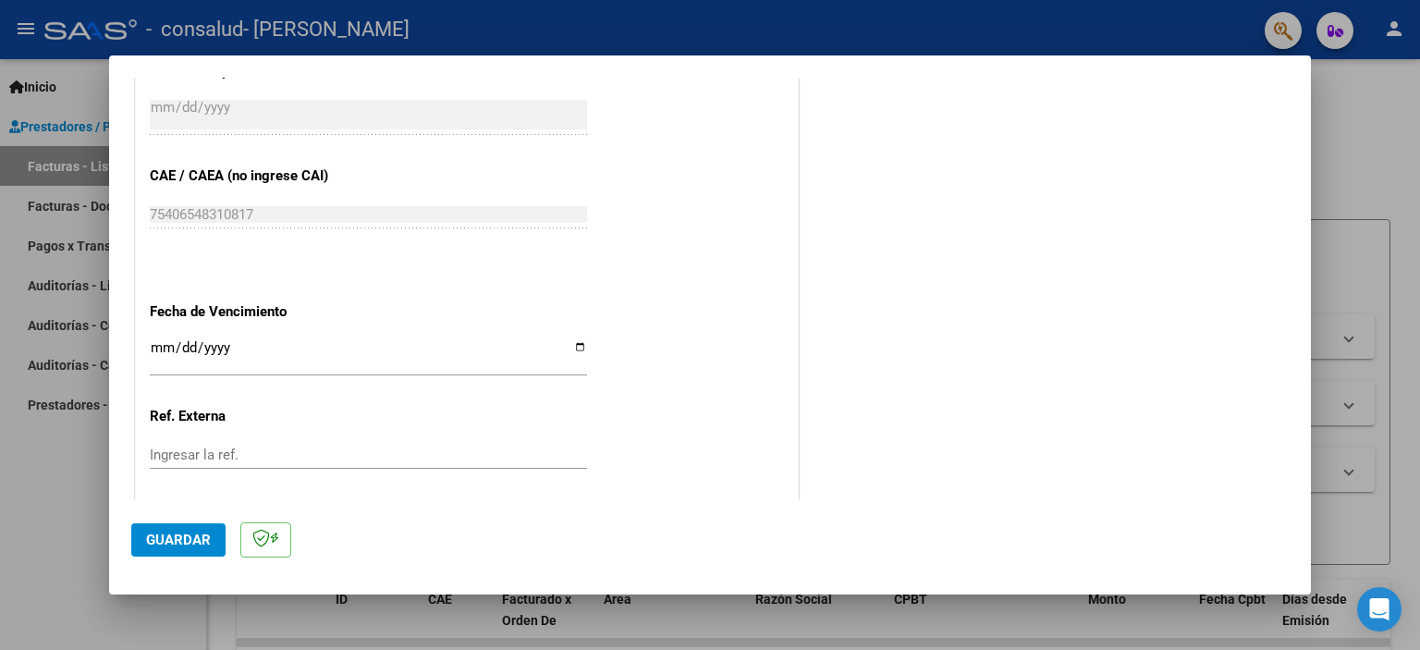
scroll to position [1201, 0]
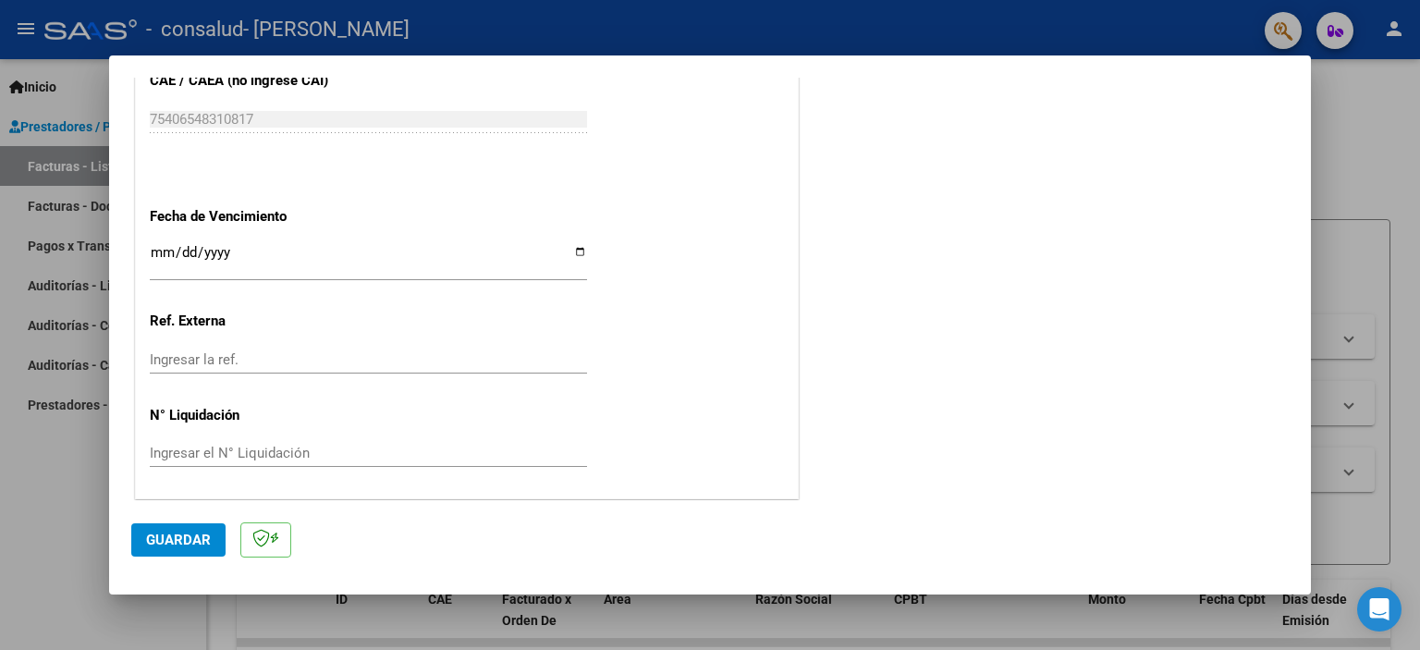
type input "202509"
click at [200, 548] on button "Guardar" at bounding box center [178, 539] width 94 height 33
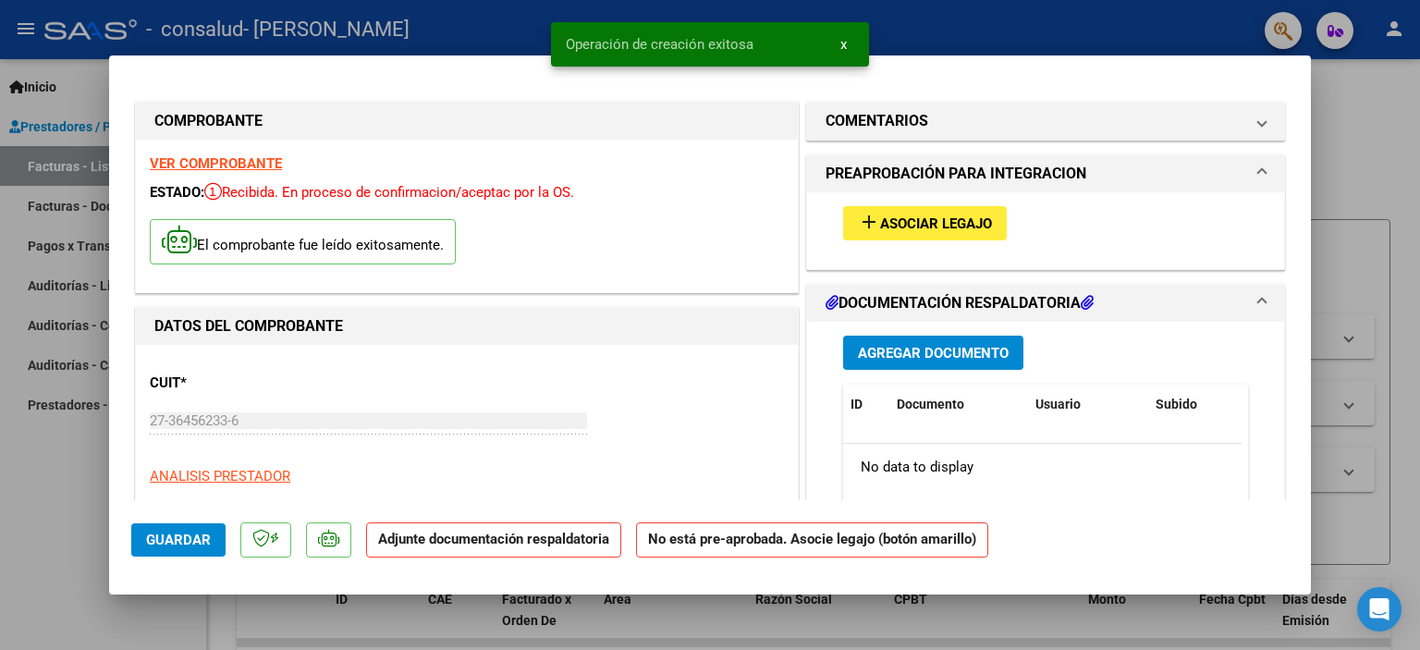
click at [946, 219] on span "Asociar Legajo" at bounding box center [936, 223] width 112 height 17
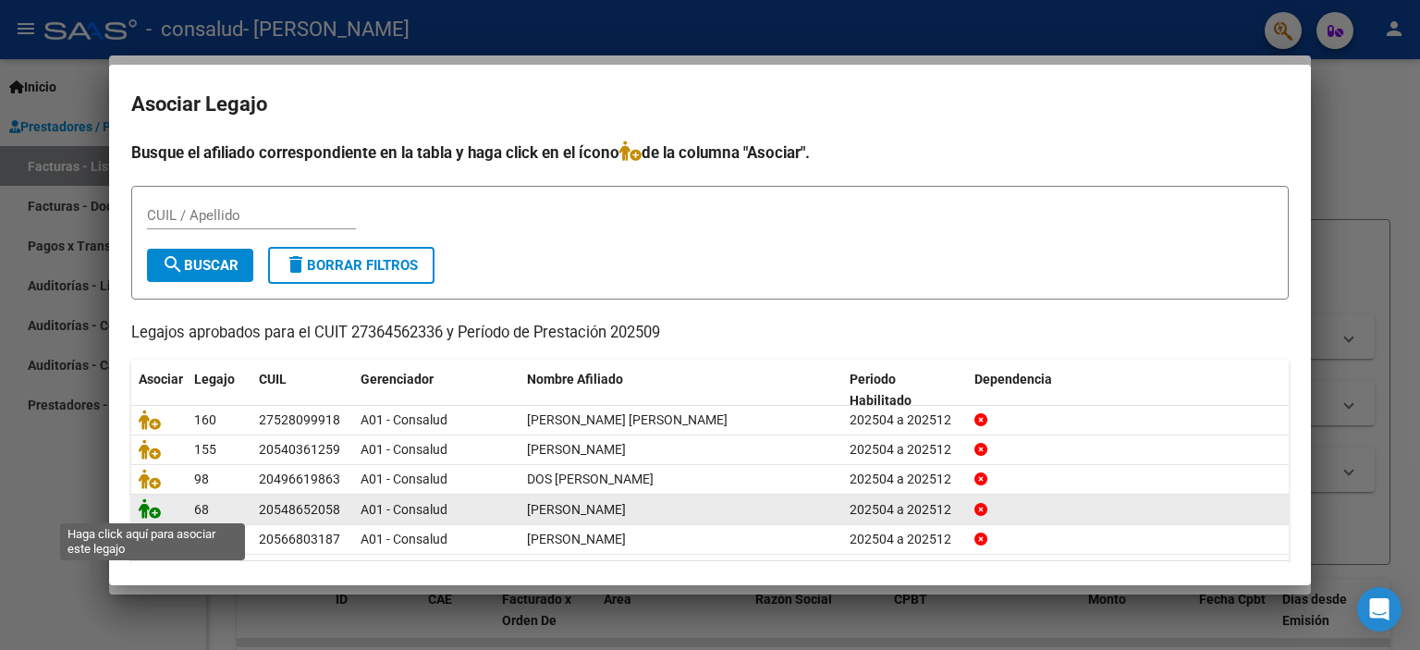
click at [152, 517] on icon at bounding box center [150, 508] width 22 height 20
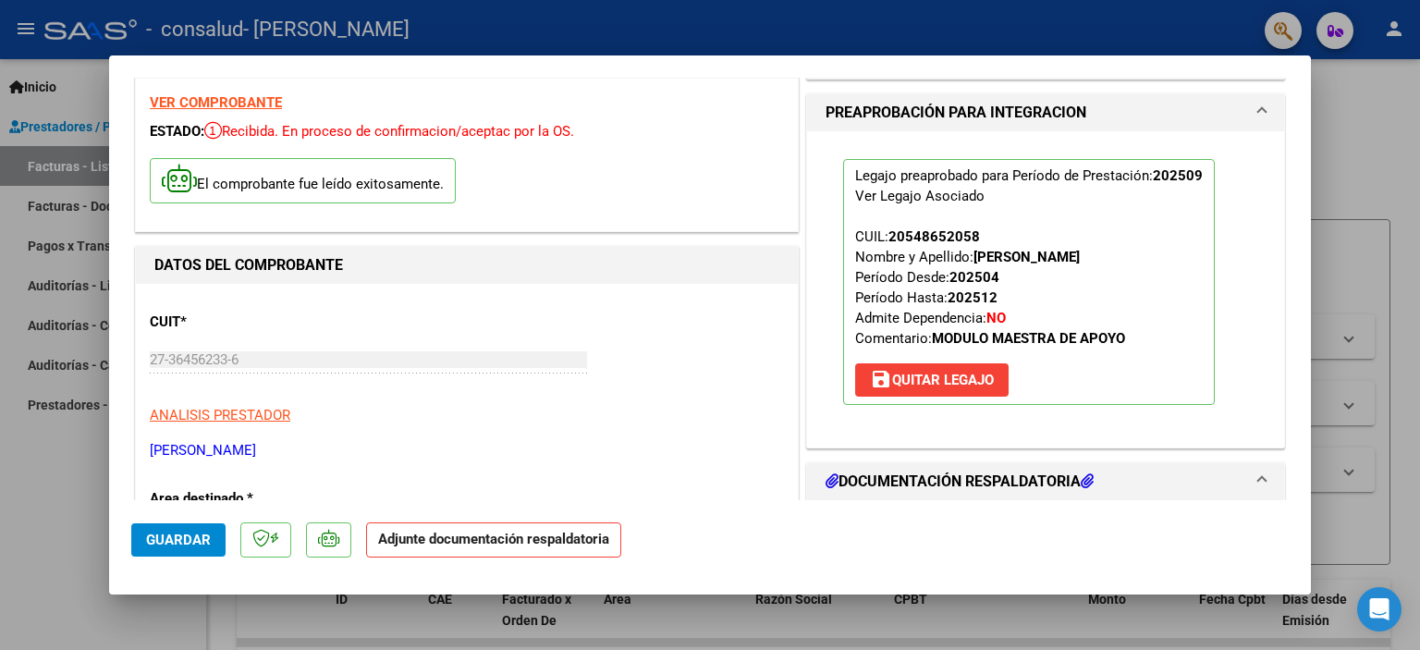
scroll to position [185, 0]
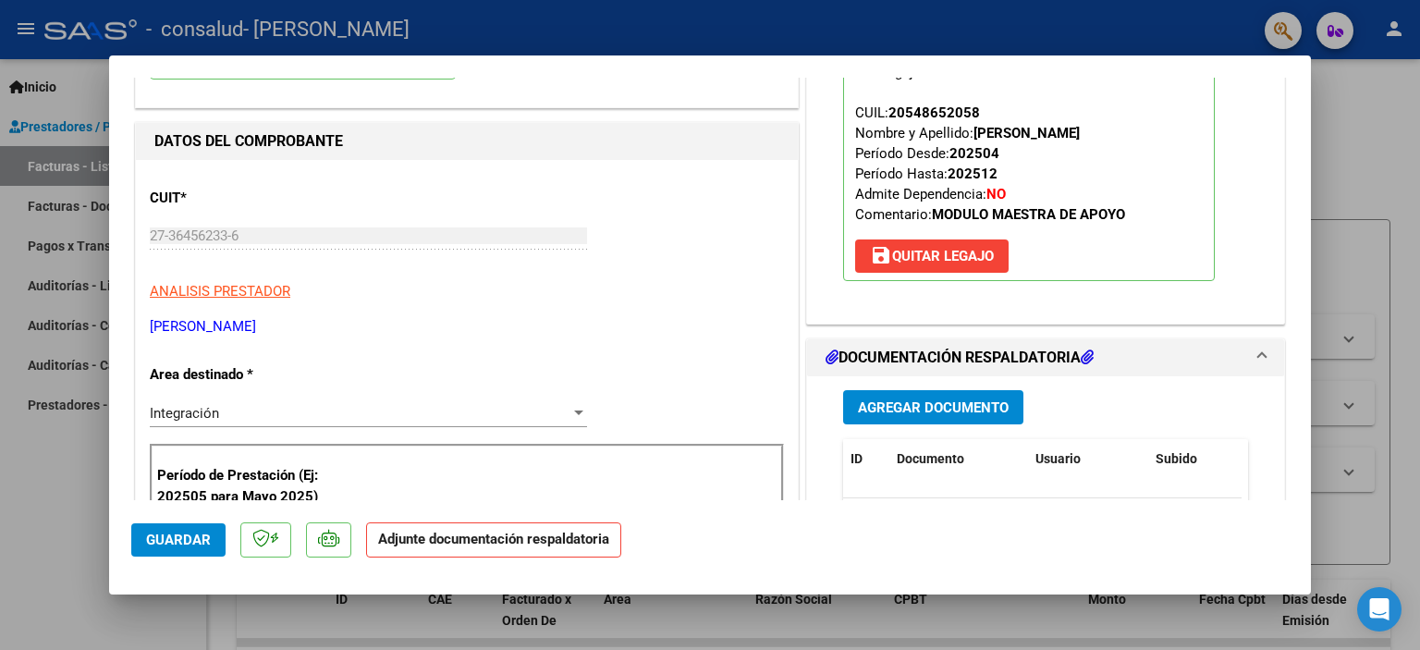
click at [923, 404] on span "Agregar Documento" at bounding box center [933, 407] width 151 height 17
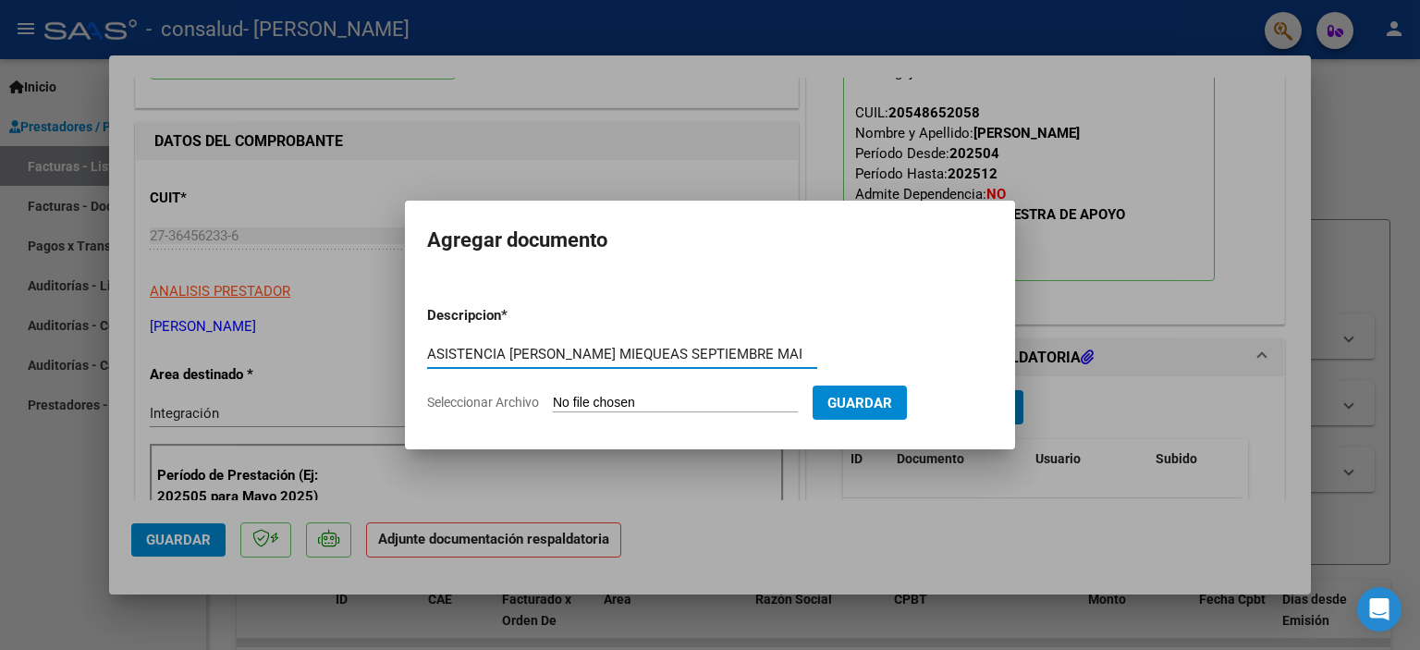
type input "ASISTENCIA [PERSON_NAME] MIEQUEAS SEPTIEMBRE MAI"
click at [665, 395] on input "Seleccionar Archivo" at bounding box center [675, 404] width 245 height 18
type input "C:\fakepath\[PERSON_NAME] ASISTENCIA SEPT MAI.pdf"
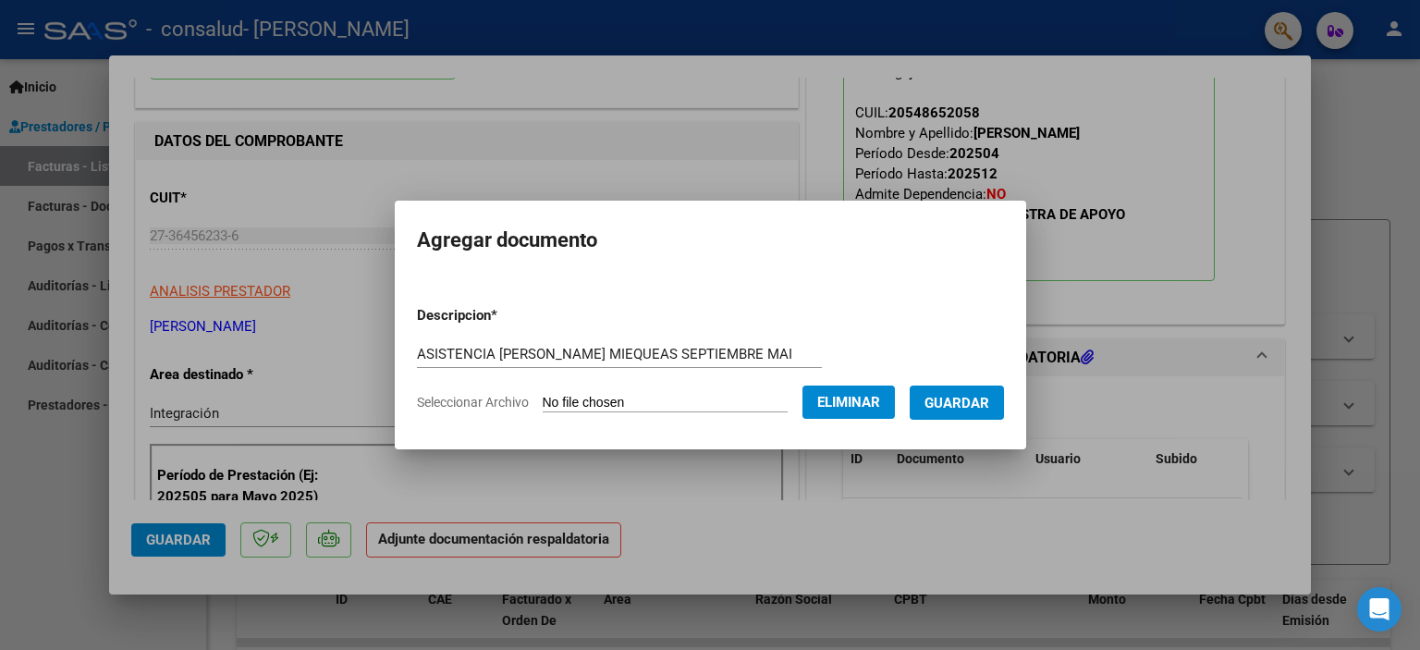
click at [976, 396] on span "Guardar" at bounding box center [956, 403] width 65 height 17
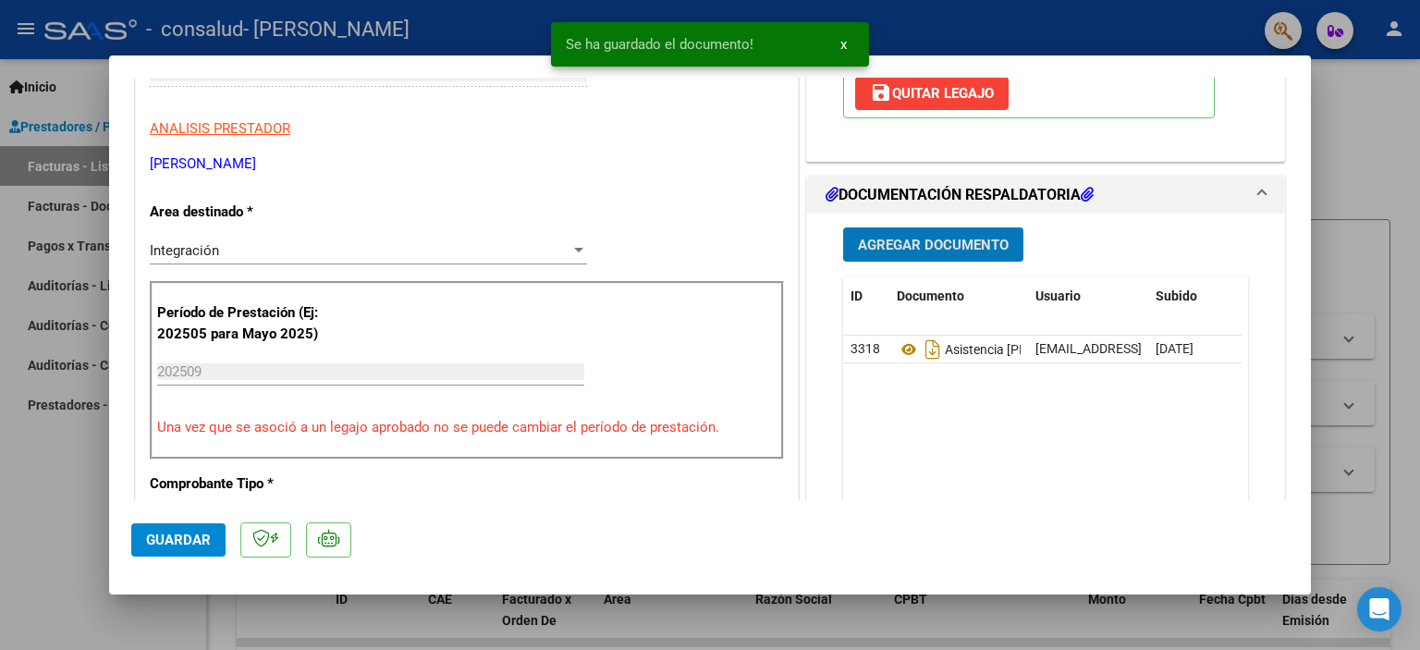
scroll to position [370, 0]
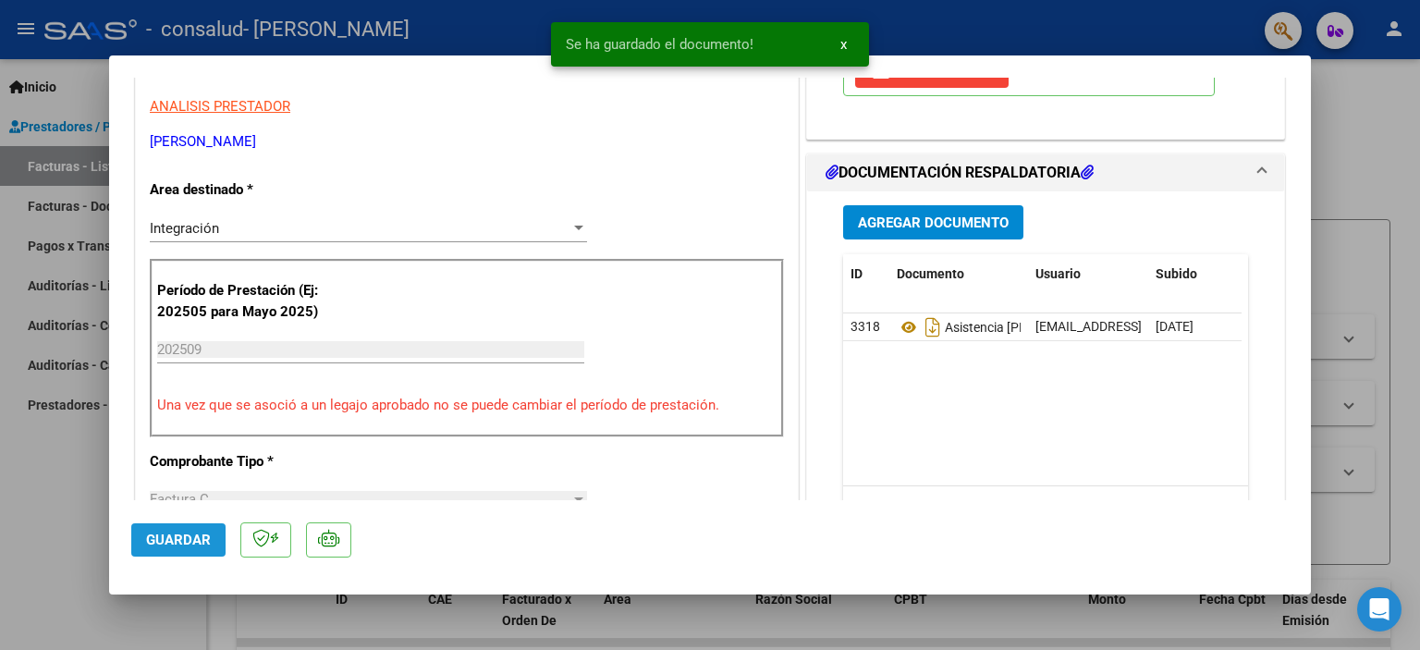
click at [177, 545] on span "Guardar" at bounding box center [178, 539] width 65 height 17
click at [1337, 143] on div at bounding box center [710, 325] width 1420 height 650
type input "$ 0,00"
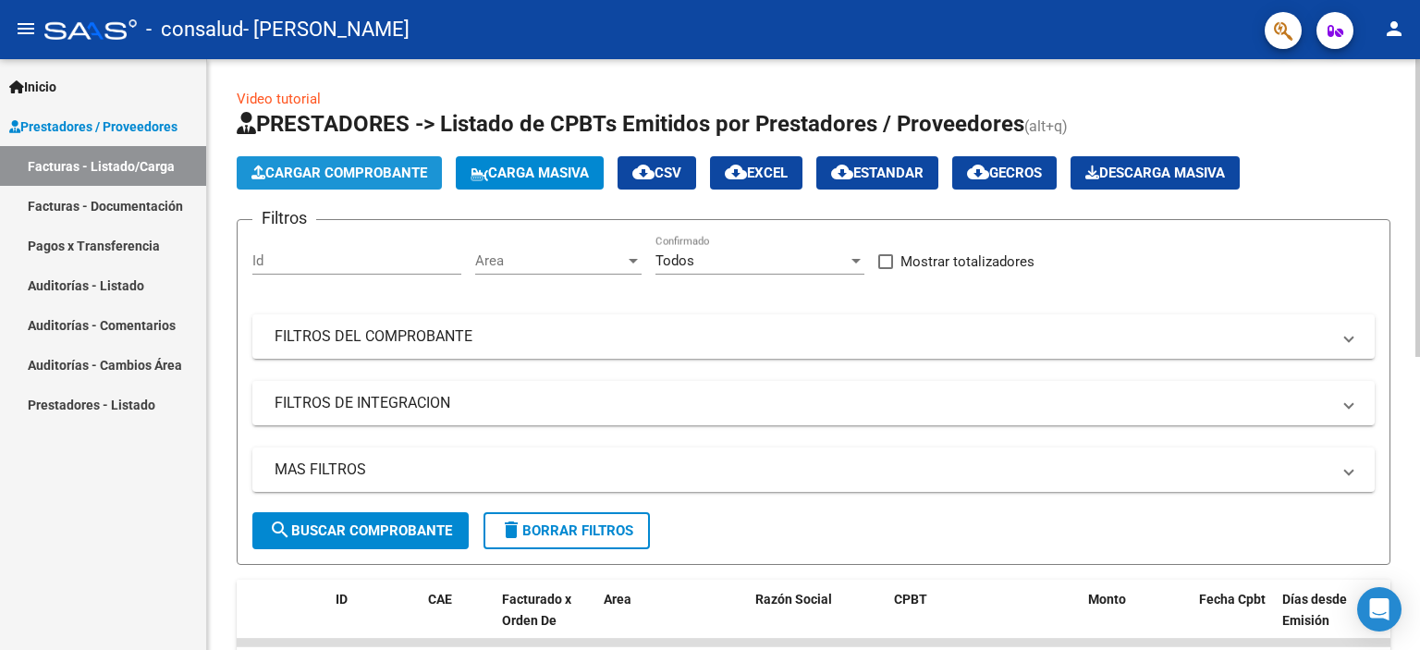
click at [316, 165] on span "Cargar Comprobante" at bounding box center [339, 173] width 176 height 17
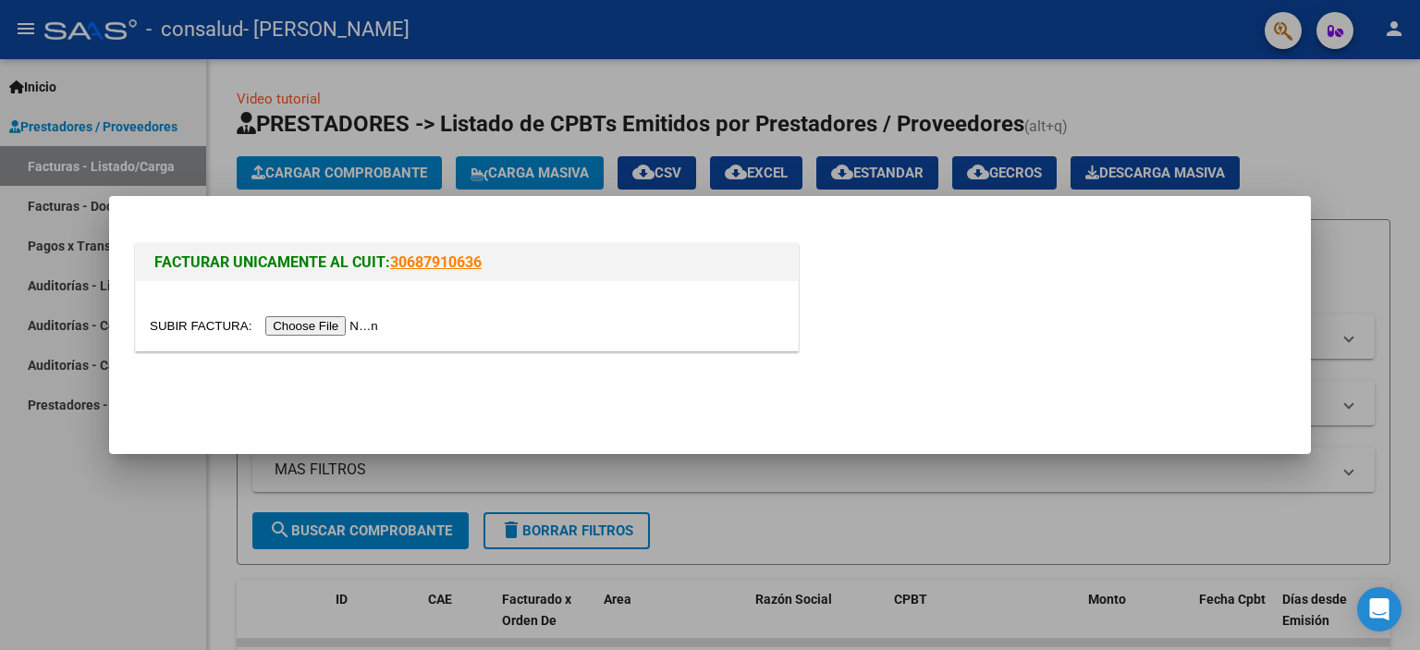
click at [372, 318] on input "file" at bounding box center [267, 325] width 234 height 19
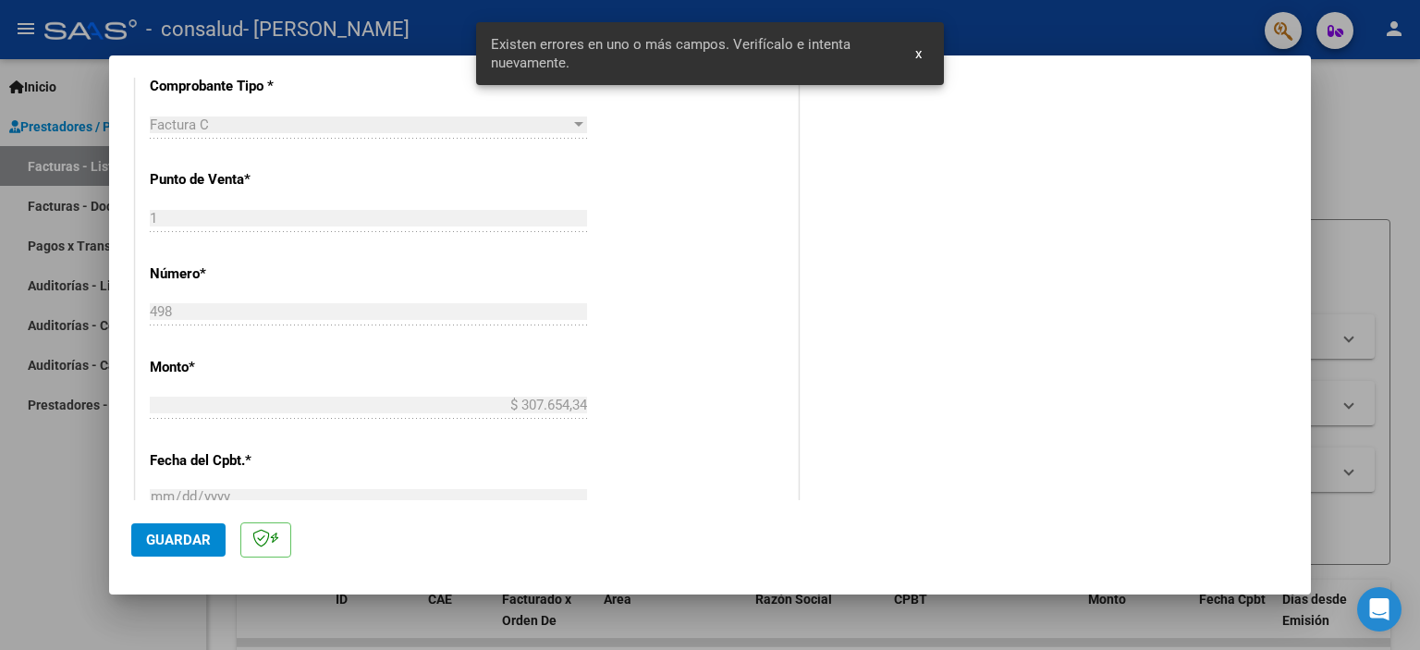
scroll to position [396, 0]
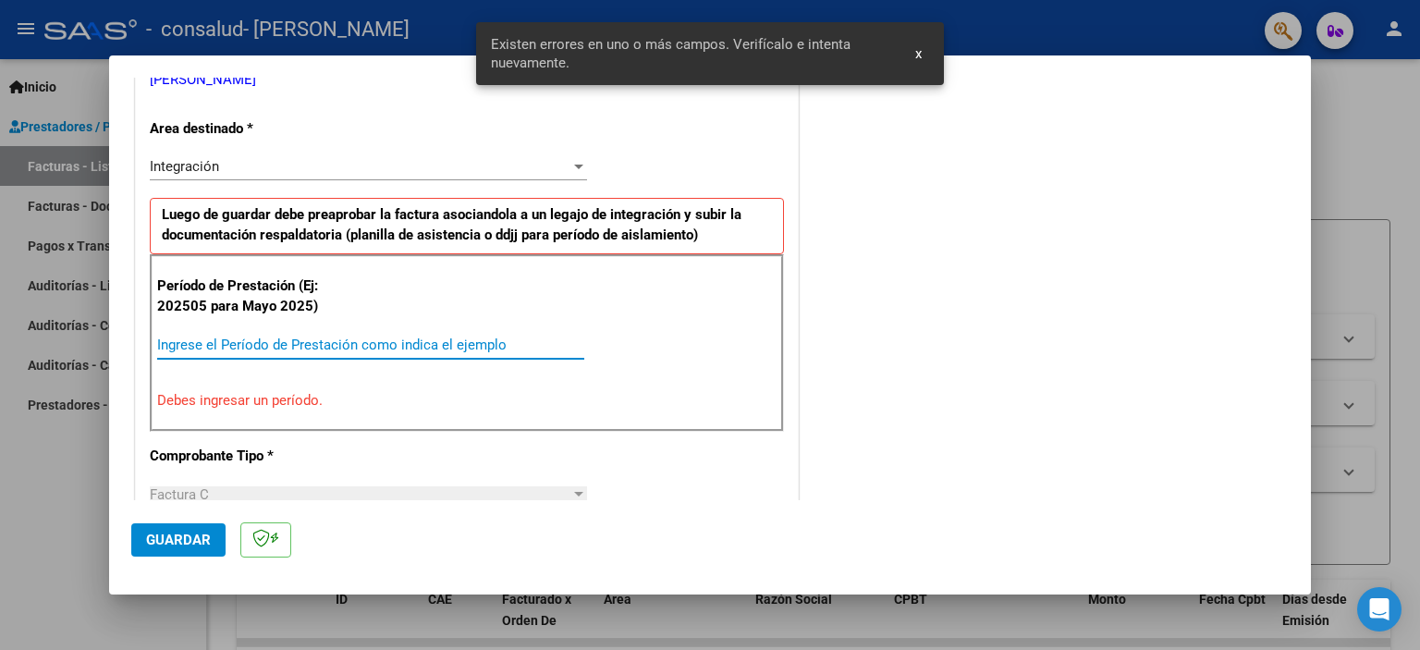
click at [292, 343] on input "Ingrese el Período de Prestación como indica el ejemplo" at bounding box center [370, 344] width 427 height 17
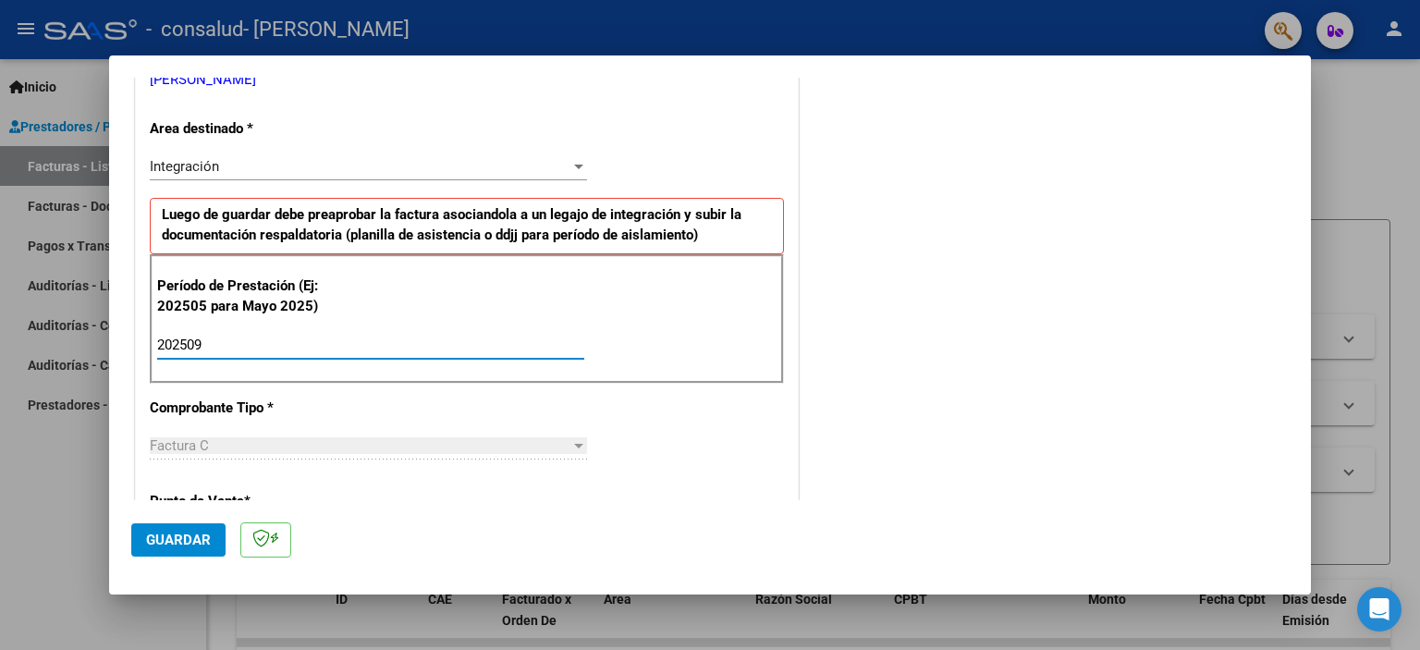
type input "202509"
click at [189, 535] on span "Guardar" at bounding box center [178, 539] width 65 height 17
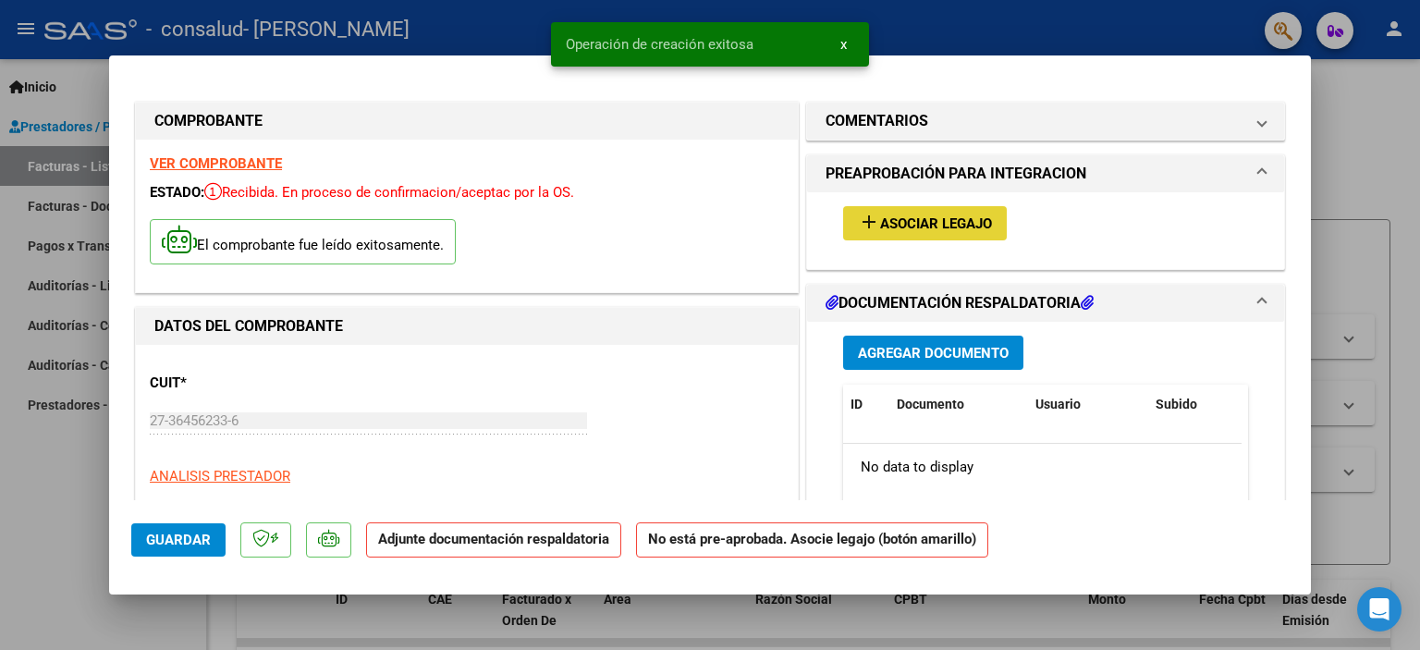
click at [896, 237] on button "add Asociar Legajo" at bounding box center [925, 223] width 164 height 34
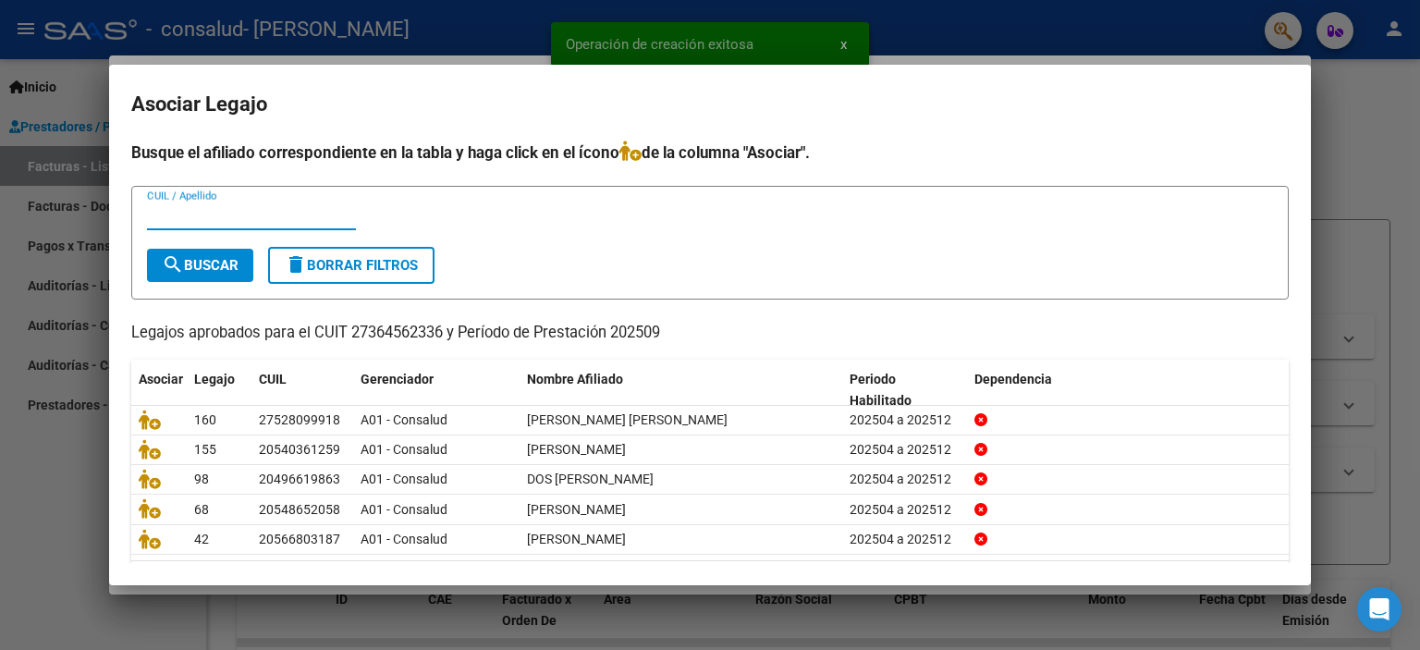
scroll to position [57, 0]
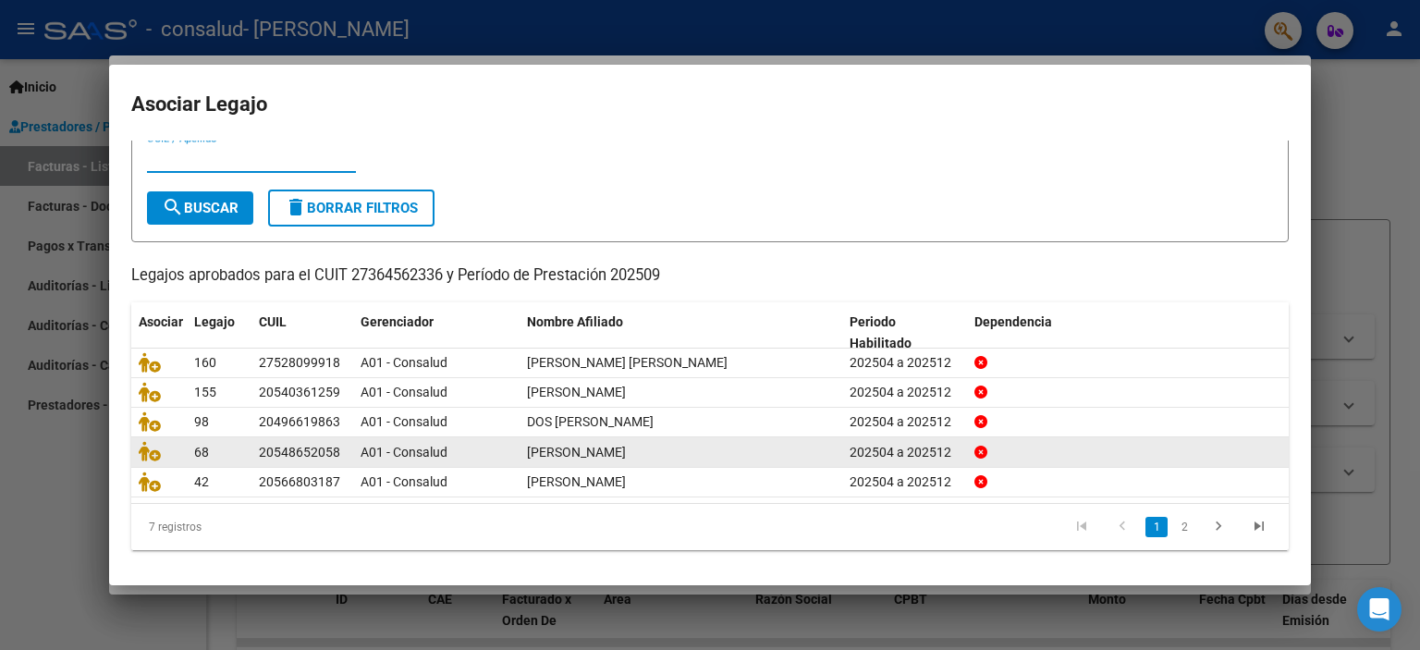
click at [1173, 528] on link "2" at bounding box center [1184, 527] width 22 height 20
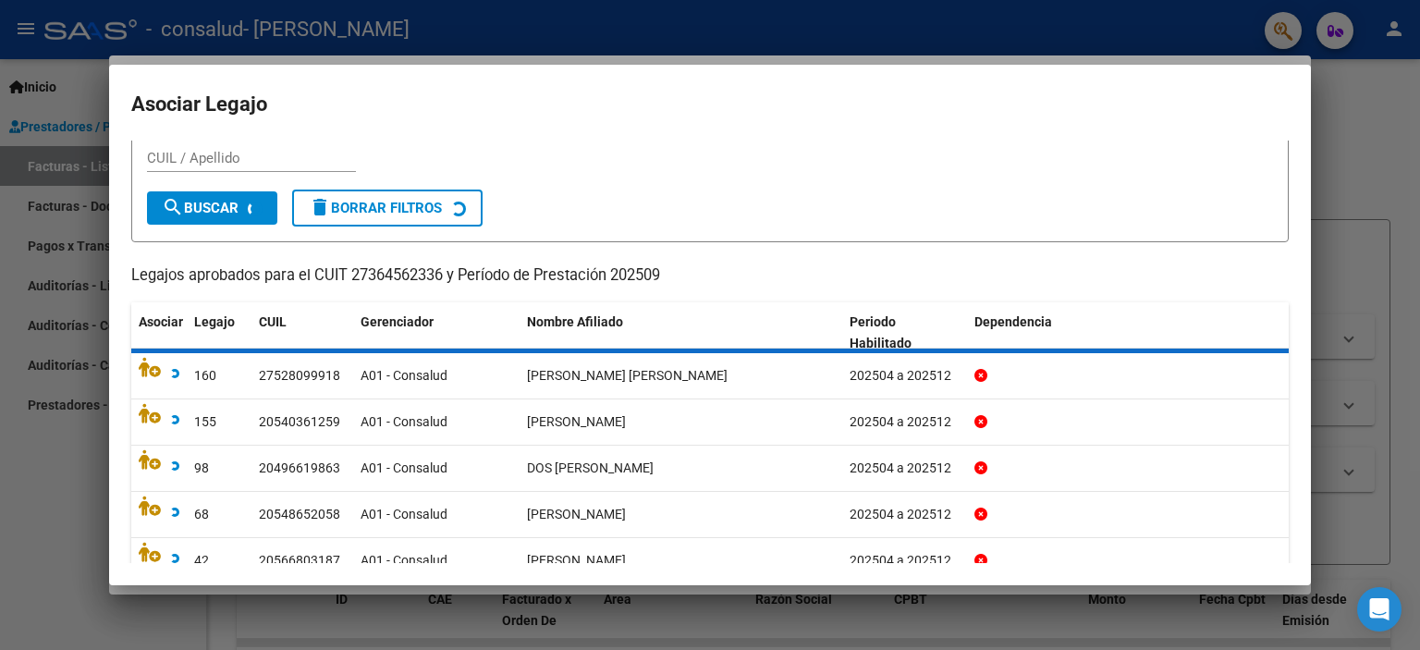
scroll to position [0, 0]
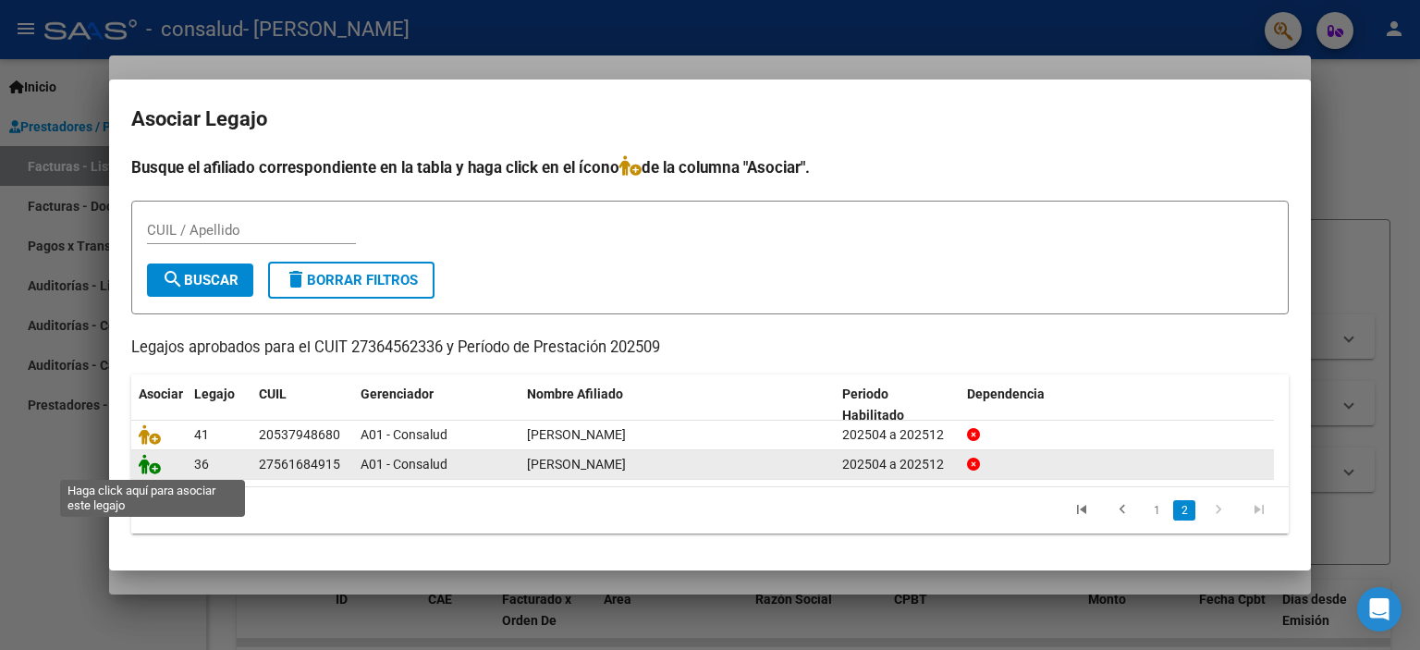
click at [152, 470] on icon at bounding box center [150, 464] width 22 height 20
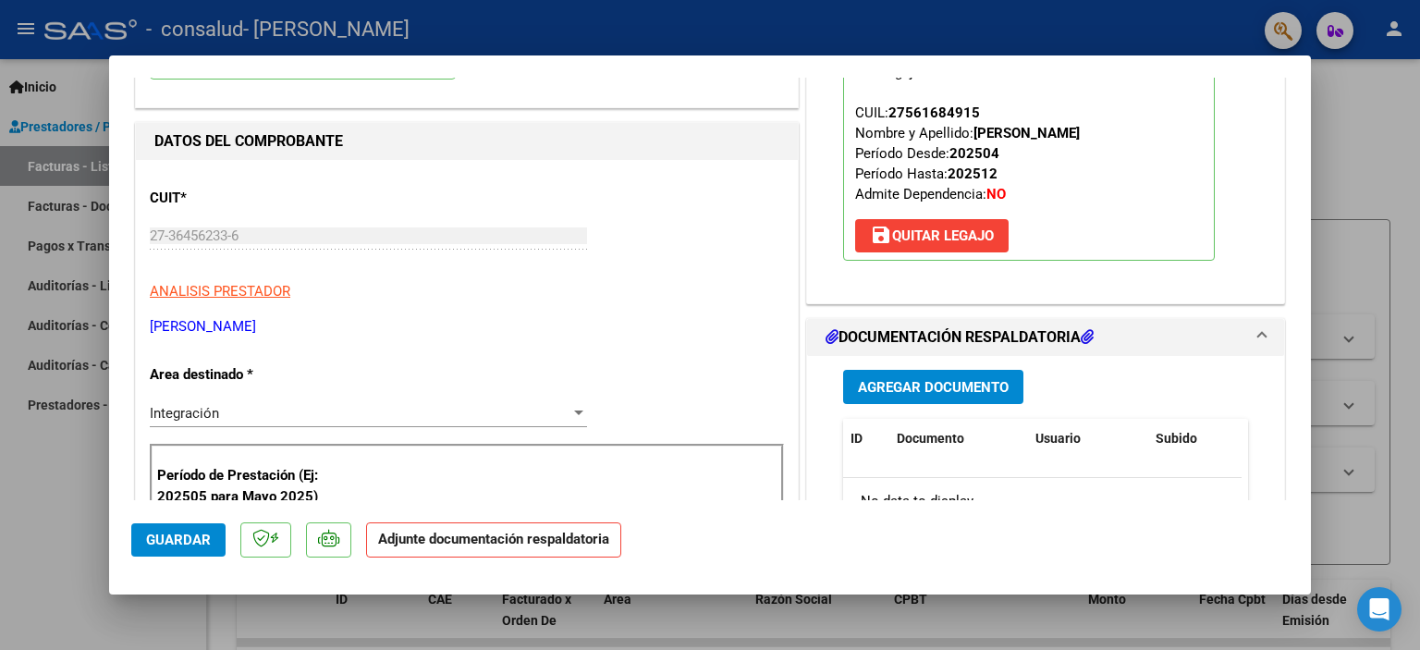
scroll to position [277, 0]
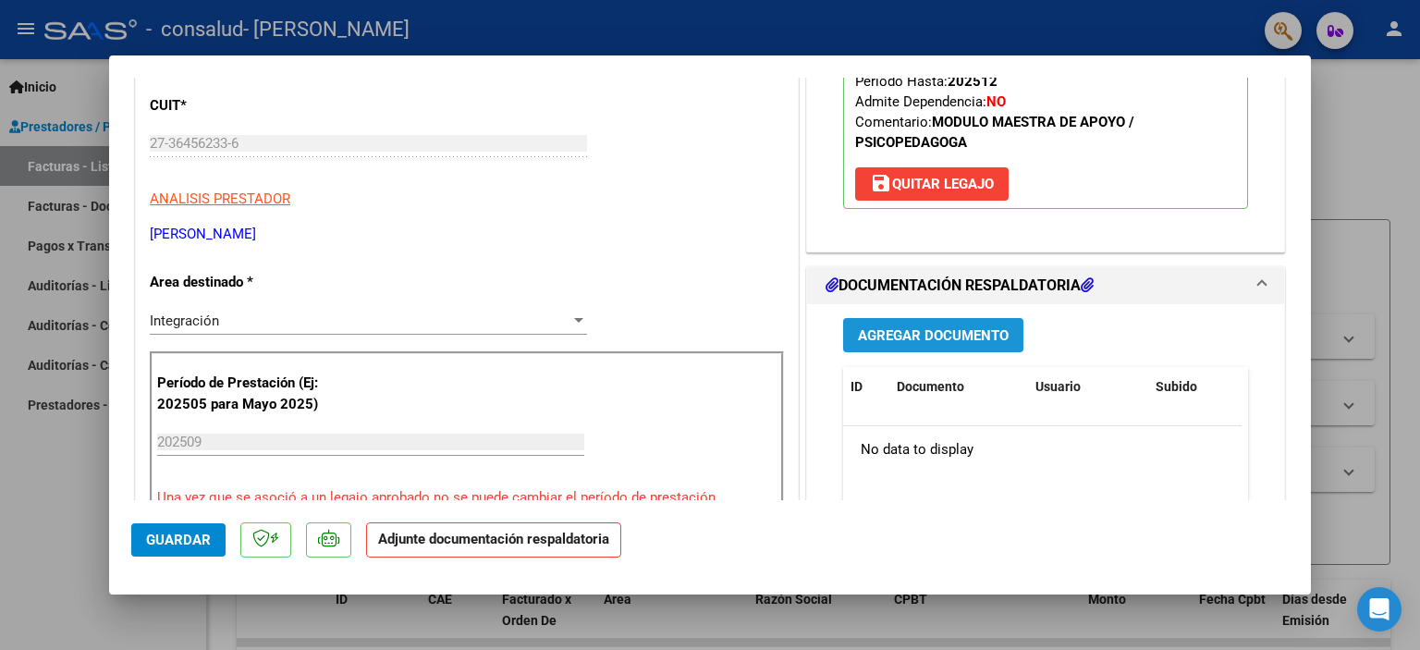
click at [933, 333] on span "Agregar Documento" at bounding box center [933, 335] width 151 height 17
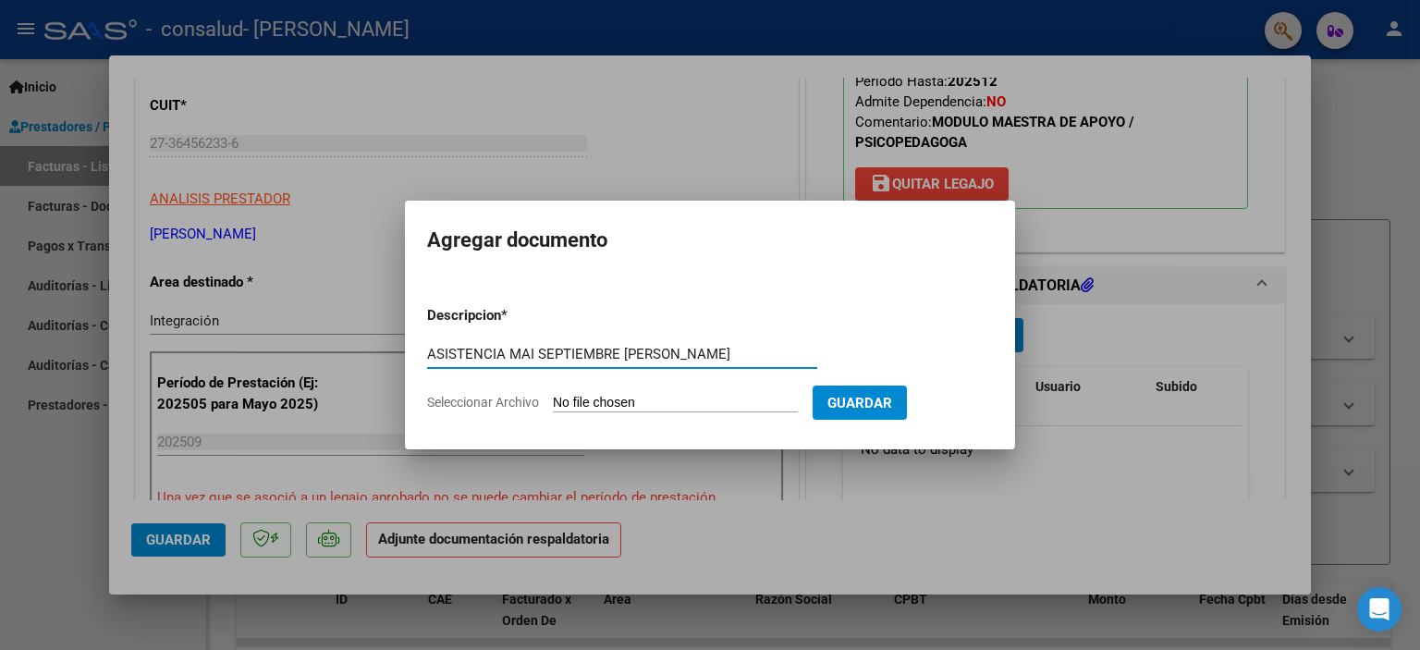
type input "ASISTENCIA MAI SEPTIEMBRE [PERSON_NAME]"
click at [660, 404] on input "Seleccionar Archivo" at bounding box center [675, 404] width 245 height 18
type input "C:\fakepath\[PERSON_NAME] ASISTENCIA SEPTIEMBRE MAI.pdf"
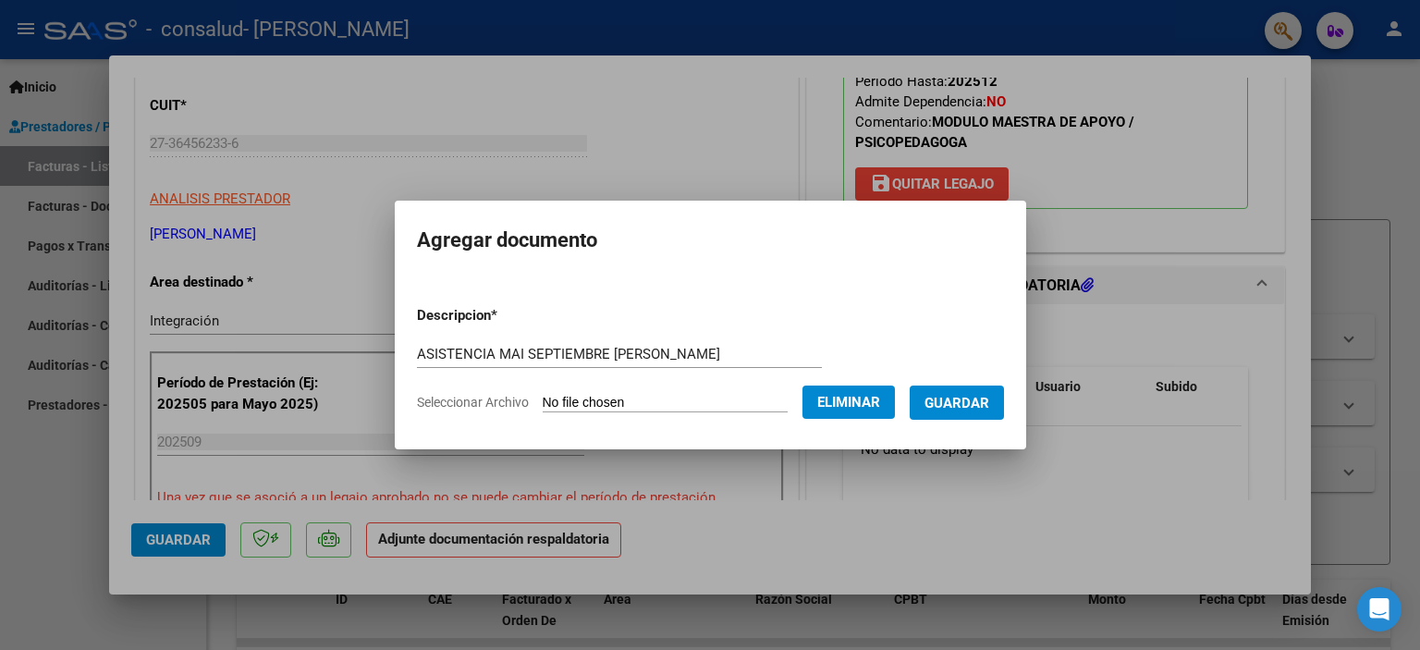
click at [965, 408] on span "Guardar" at bounding box center [956, 403] width 65 height 17
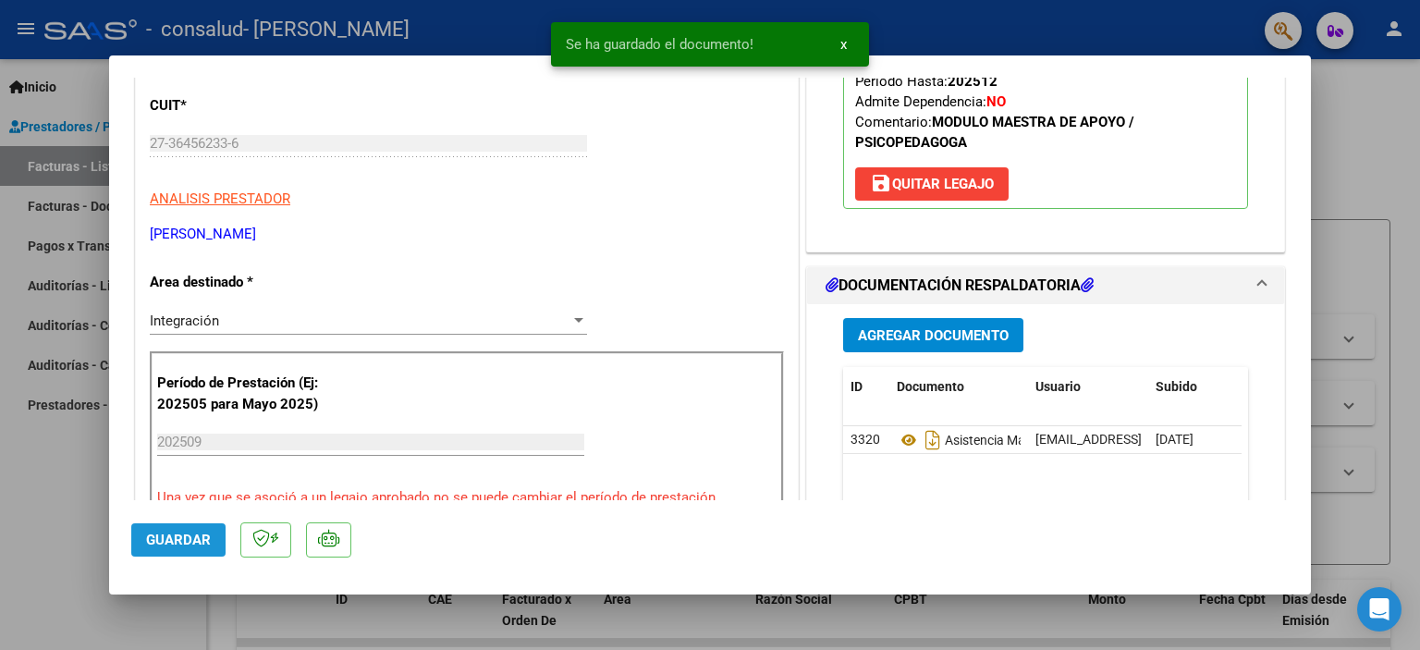
click at [207, 544] on span "Guardar" at bounding box center [178, 539] width 65 height 17
click at [1364, 182] on div at bounding box center [710, 325] width 1420 height 650
type input "$ 0,00"
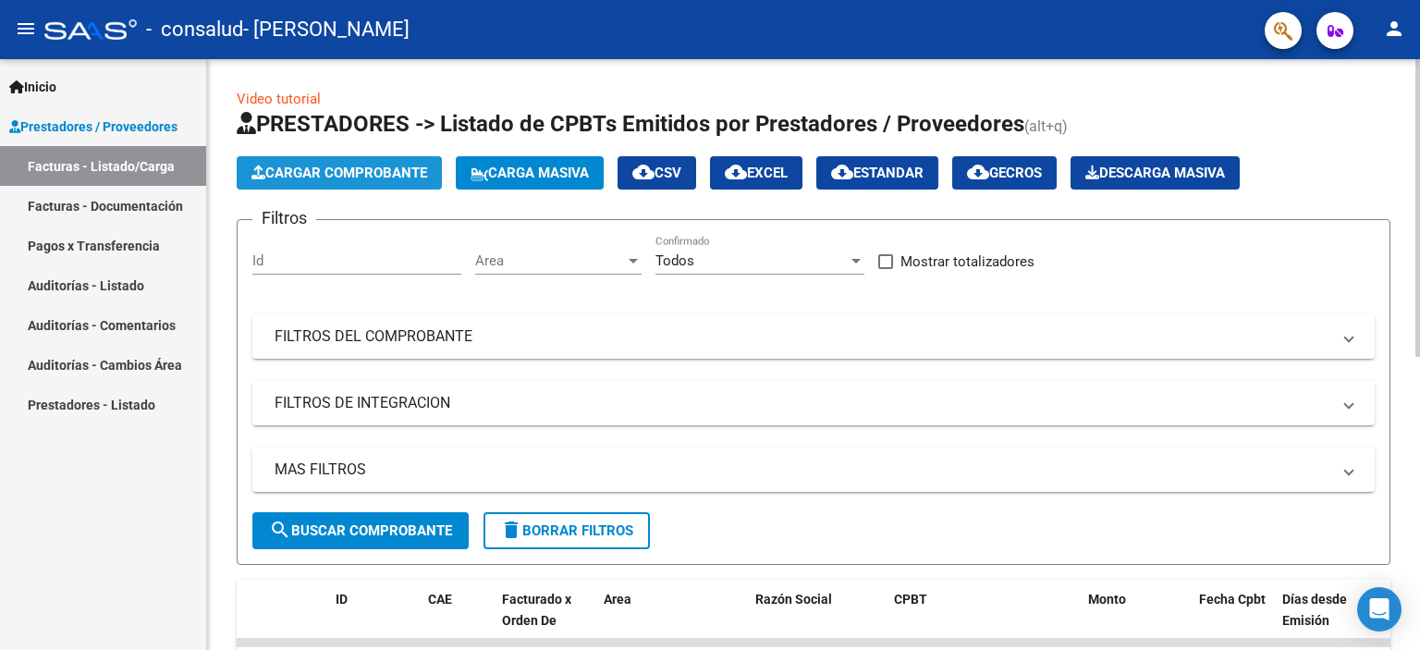
click at [289, 177] on span "Cargar Comprobante" at bounding box center [339, 173] width 176 height 17
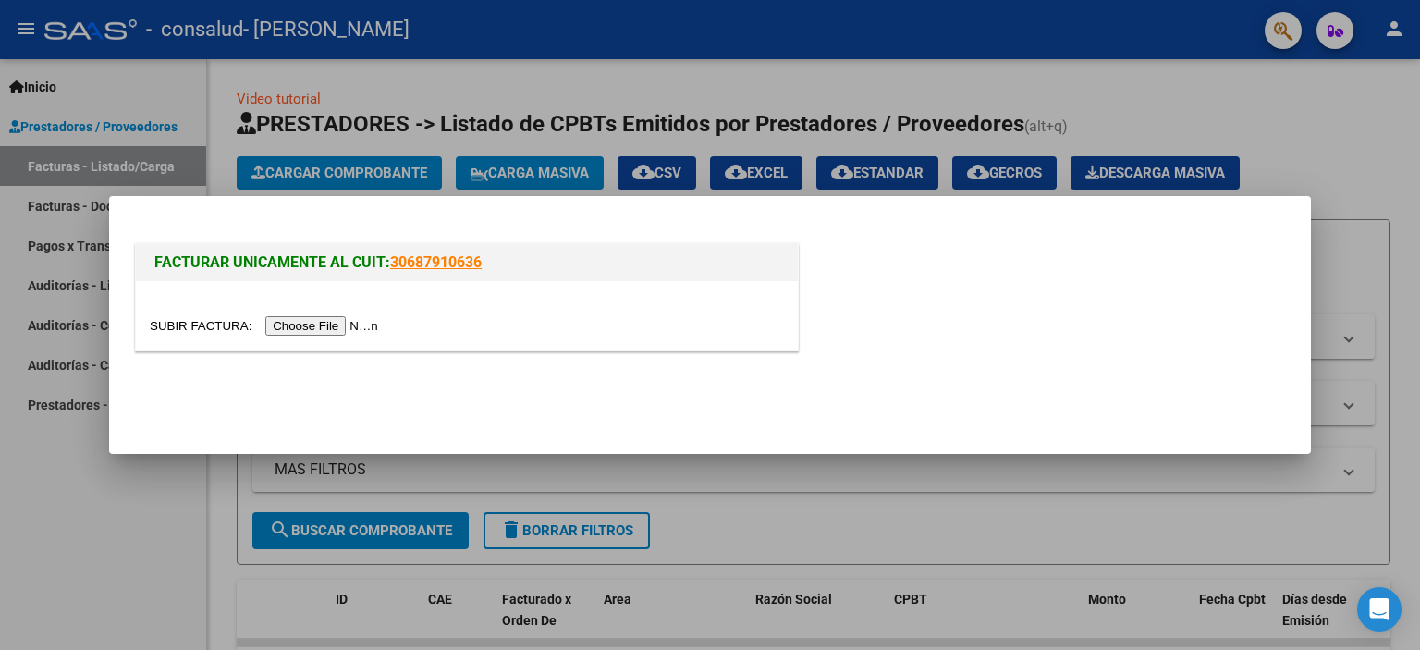
click at [309, 315] on div at bounding box center [467, 325] width 634 height 21
click at [309, 319] on input "file" at bounding box center [267, 325] width 234 height 19
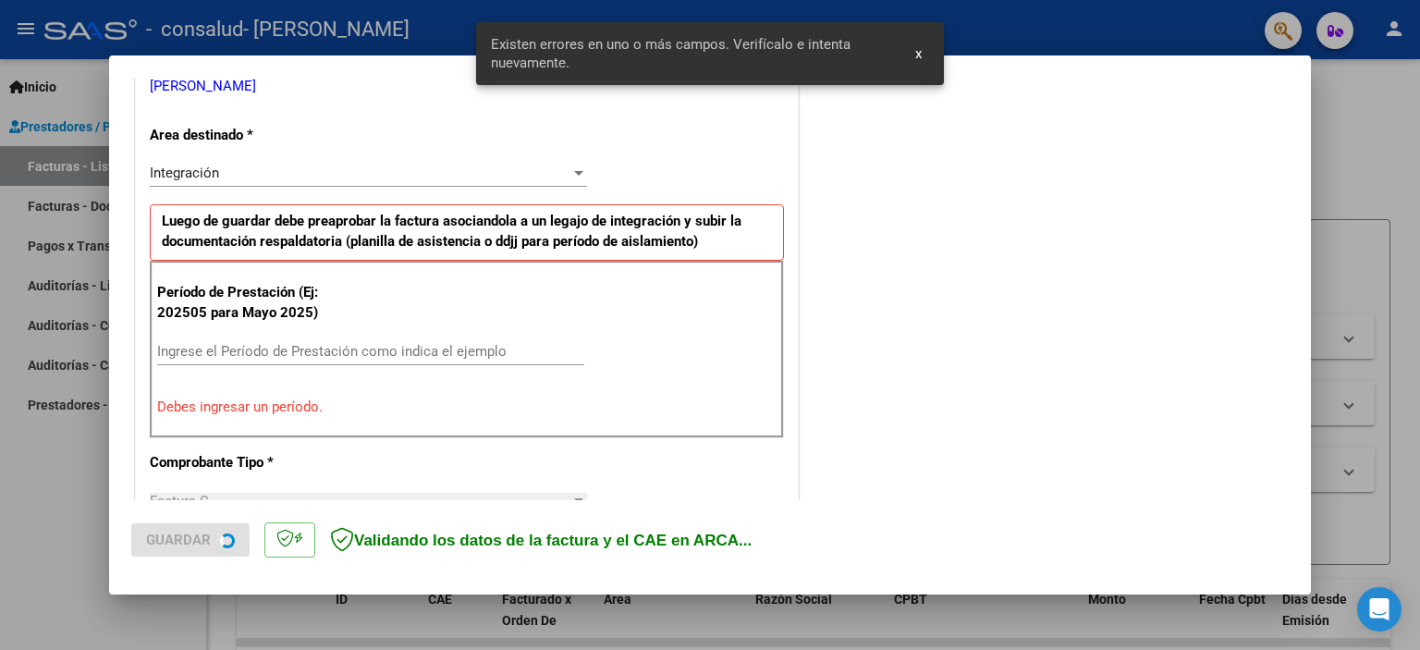
scroll to position [396, 0]
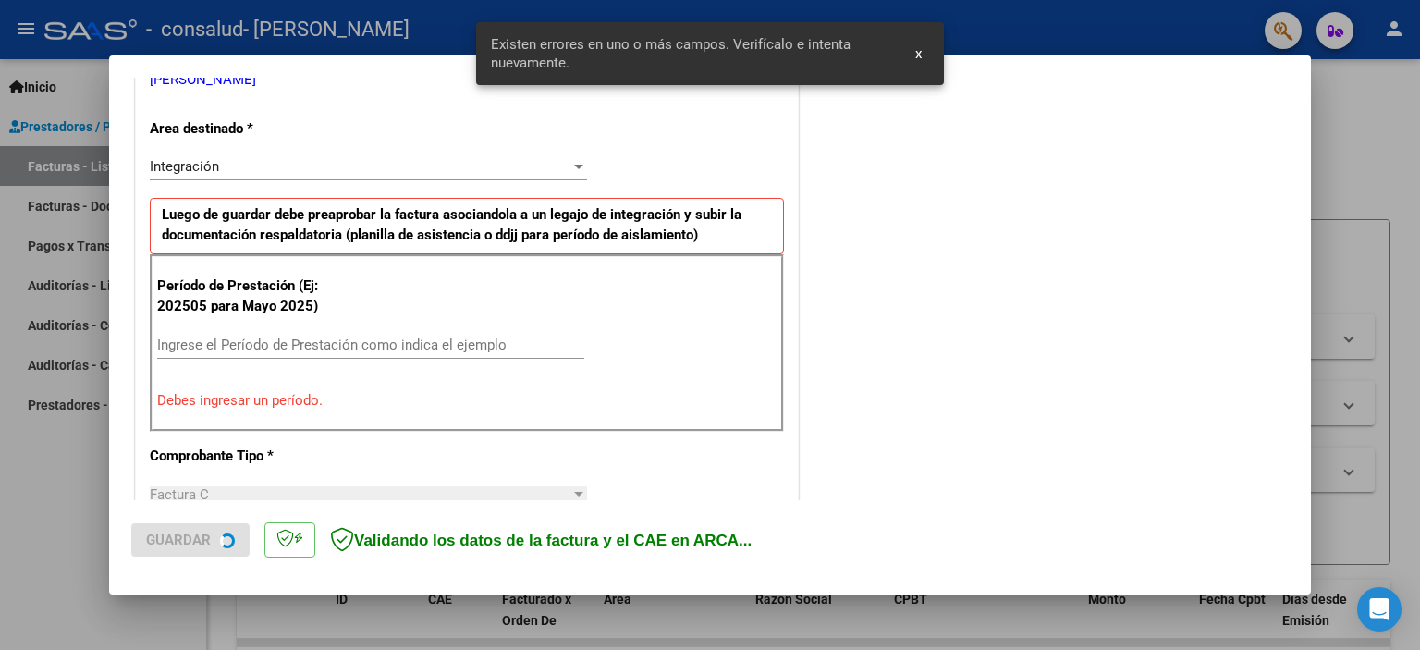
click at [387, 350] on input "Ingrese el Período de Prestación como indica el ejemplo" at bounding box center [370, 344] width 427 height 17
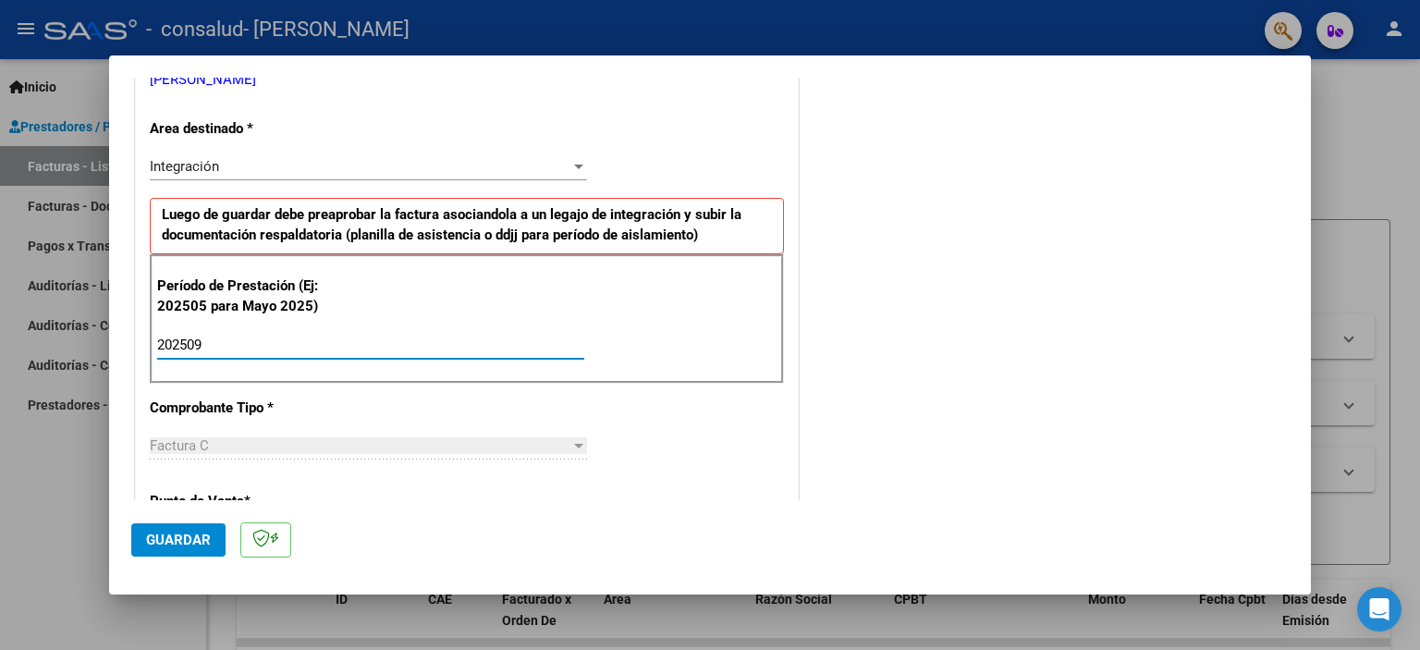
type input "202509"
click at [163, 530] on button "Guardar" at bounding box center [178, 539] width 94 height 33
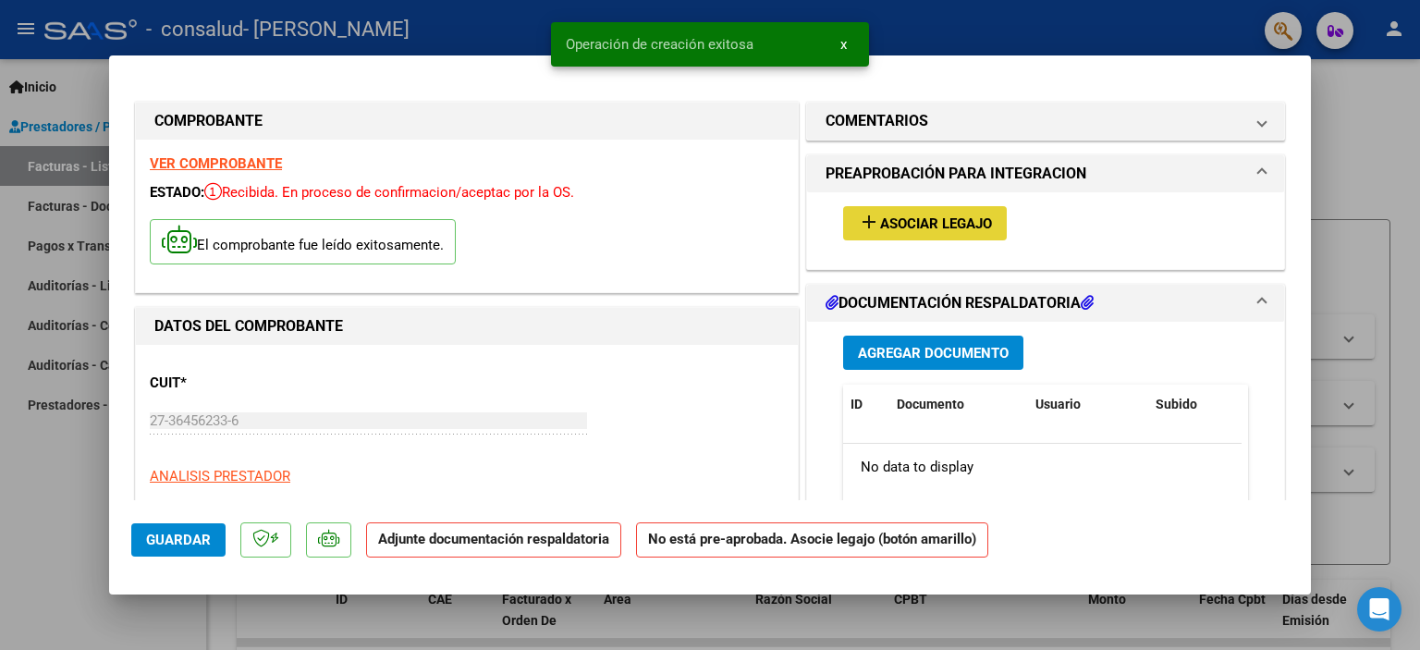
click at [996, 215] on button "add Asociar Legajo" at bounding box center [925, 223] width 164 height 34
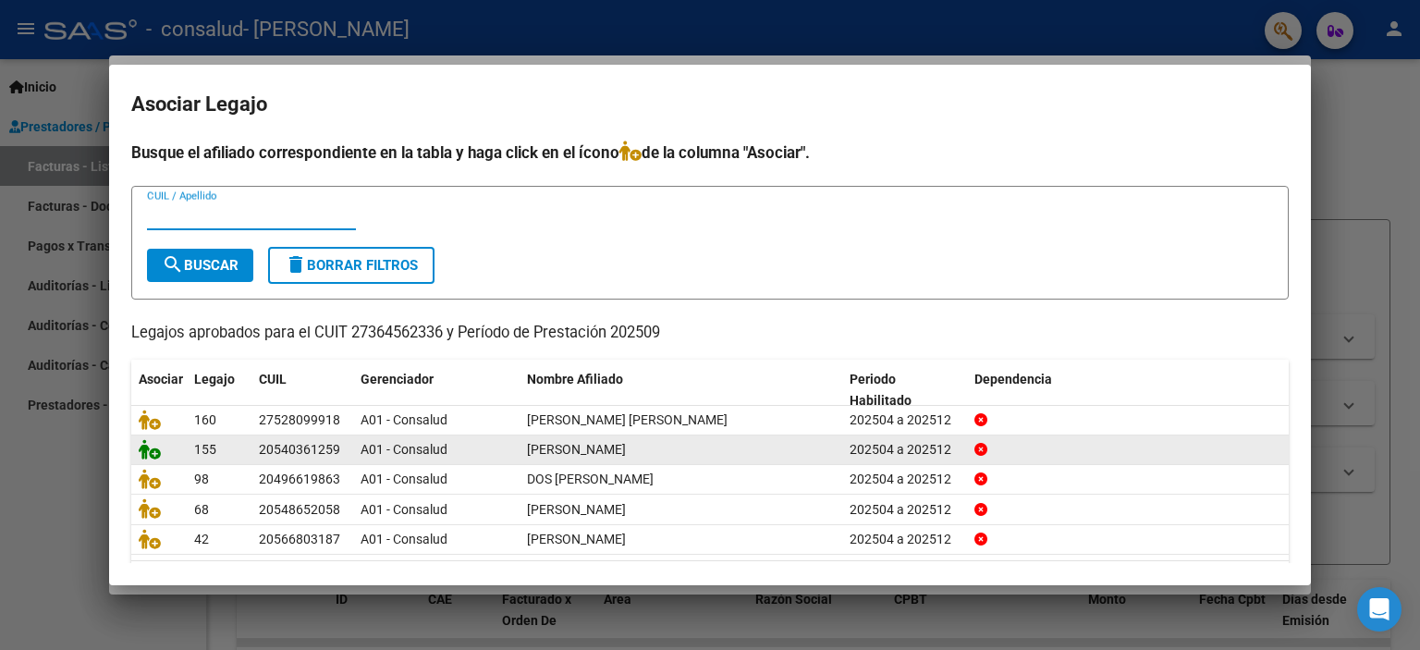
click at [140, 457] on icon at bounding box center [150, 449] width 22 height 20
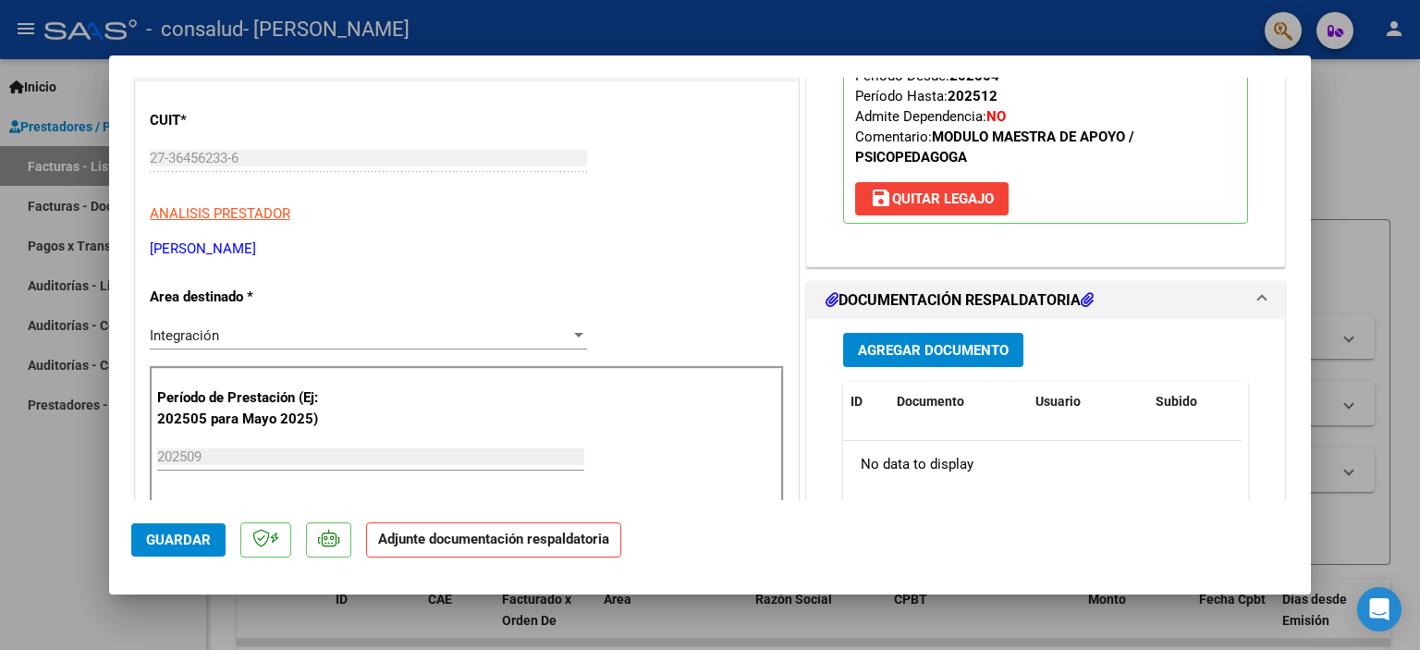
scroll to position [370, 0]
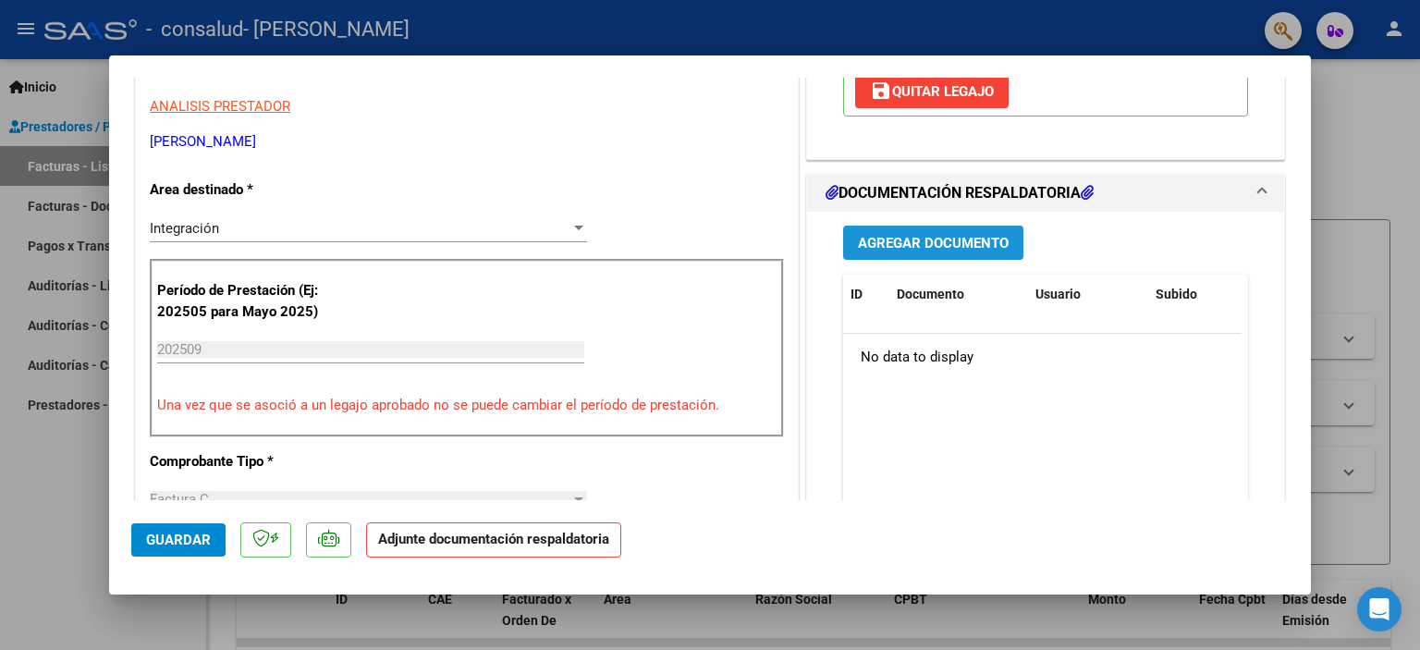
click at [913, 244] on span "Agregar Documento" at bounding box center [933, 243] width 151 height 17
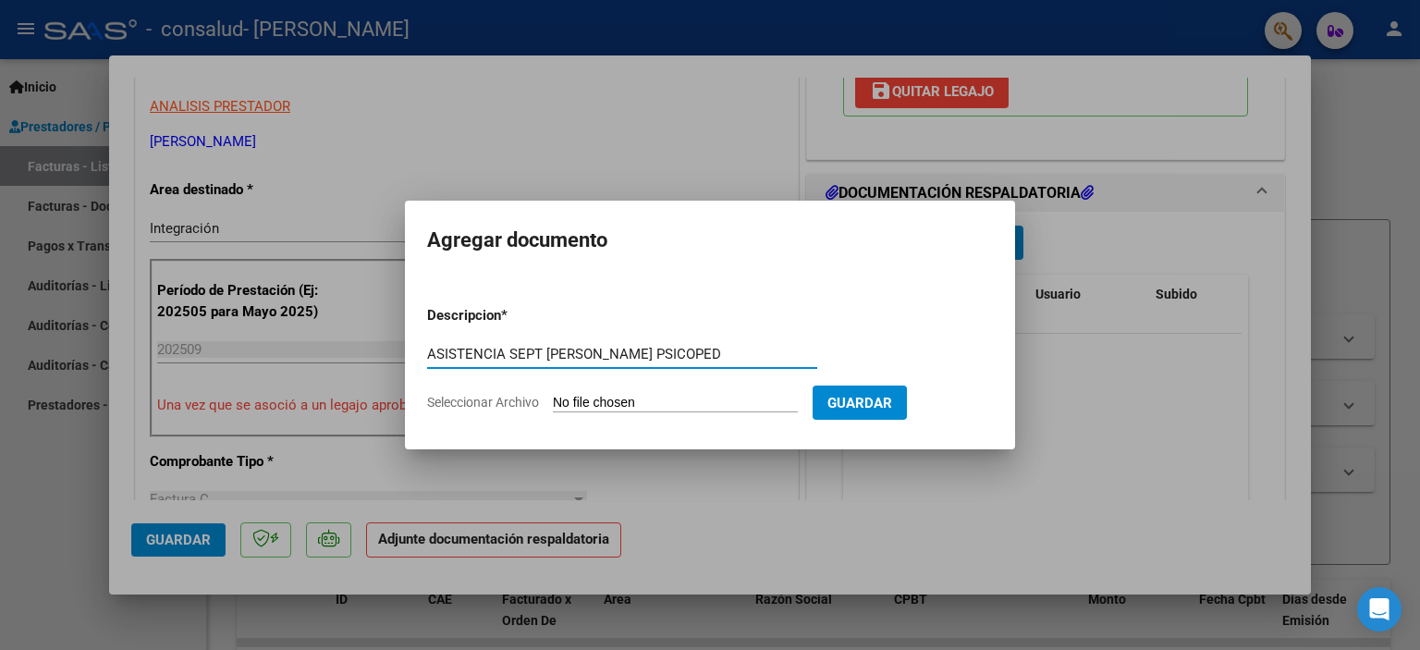
type input "ASISTENCIA SEPT [PERSON_NAME] PSICOPED"
click at [670, 403] on input "Seleccionar Archivo" at bounding box center [675, 404] width 245 height 18
type input "C:\fakepath\[PERSON_NAME] ASISTENCIA PSICOPED SEPT.pdf"
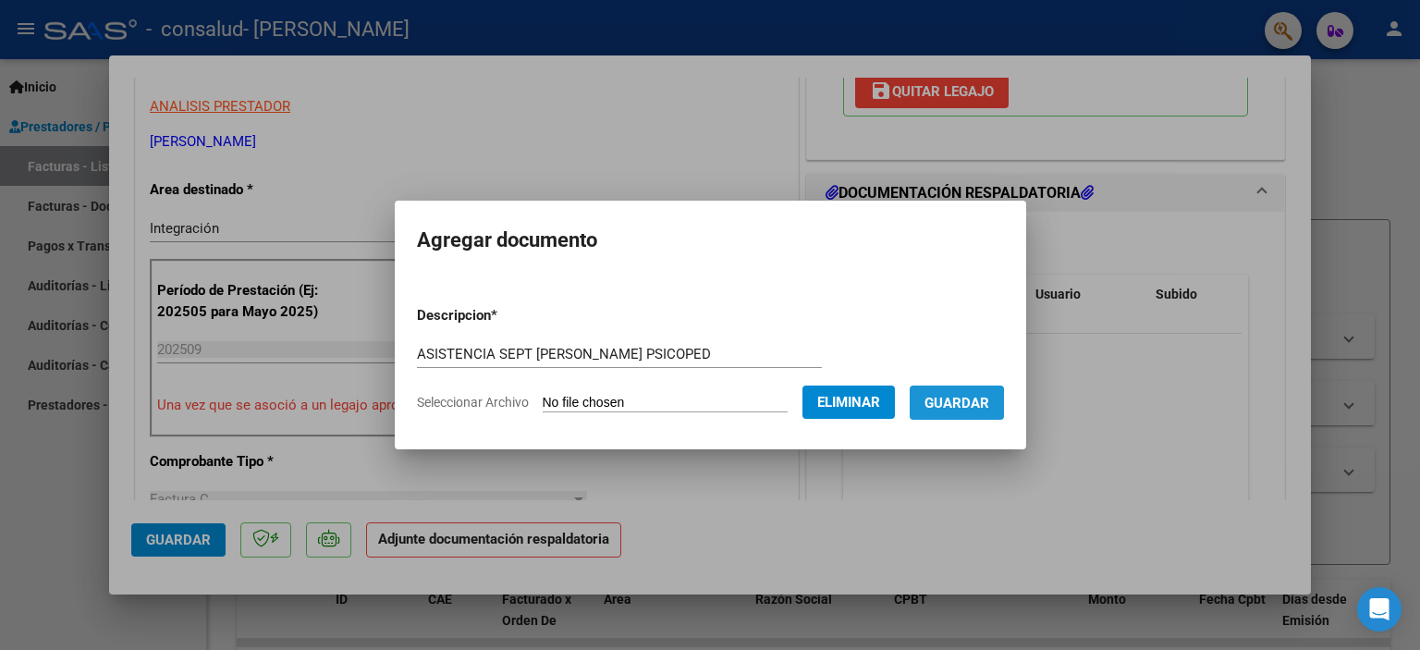
click at [970, 404] on span "Guardar" at bounding box center [956, 403] width 65 height 17
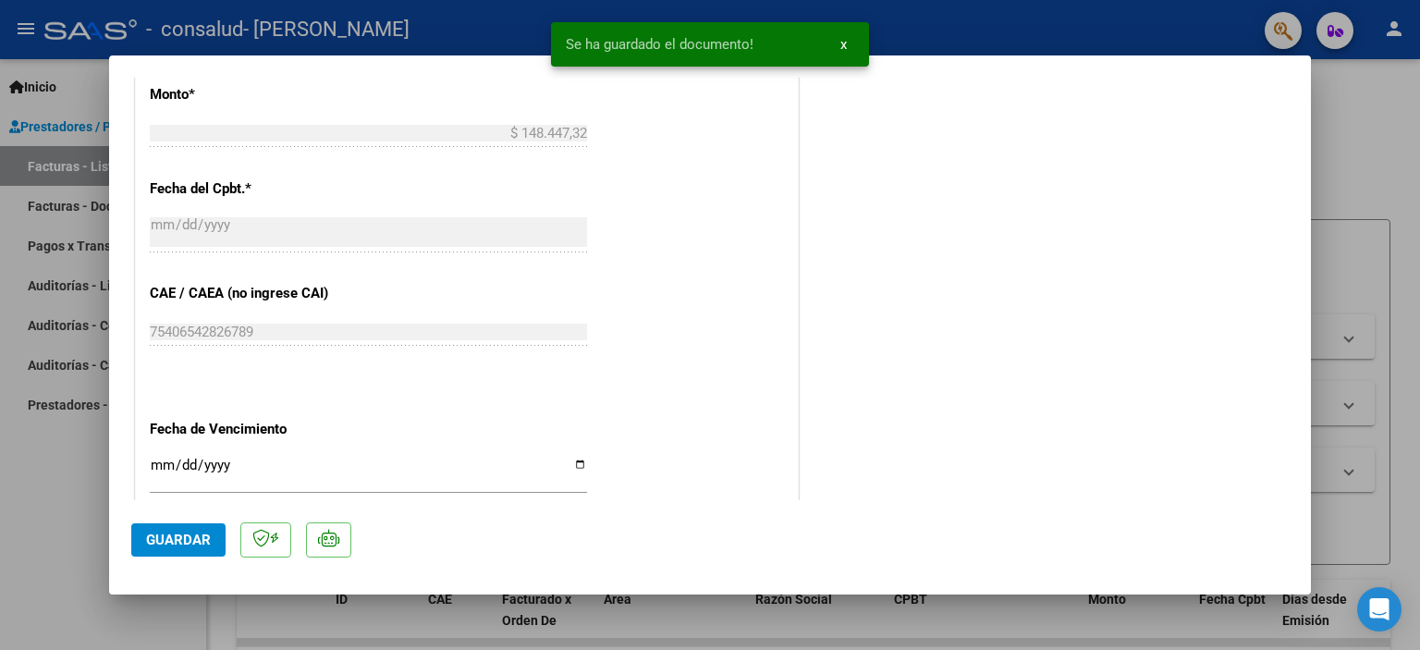
scroll to position [1230, 0]
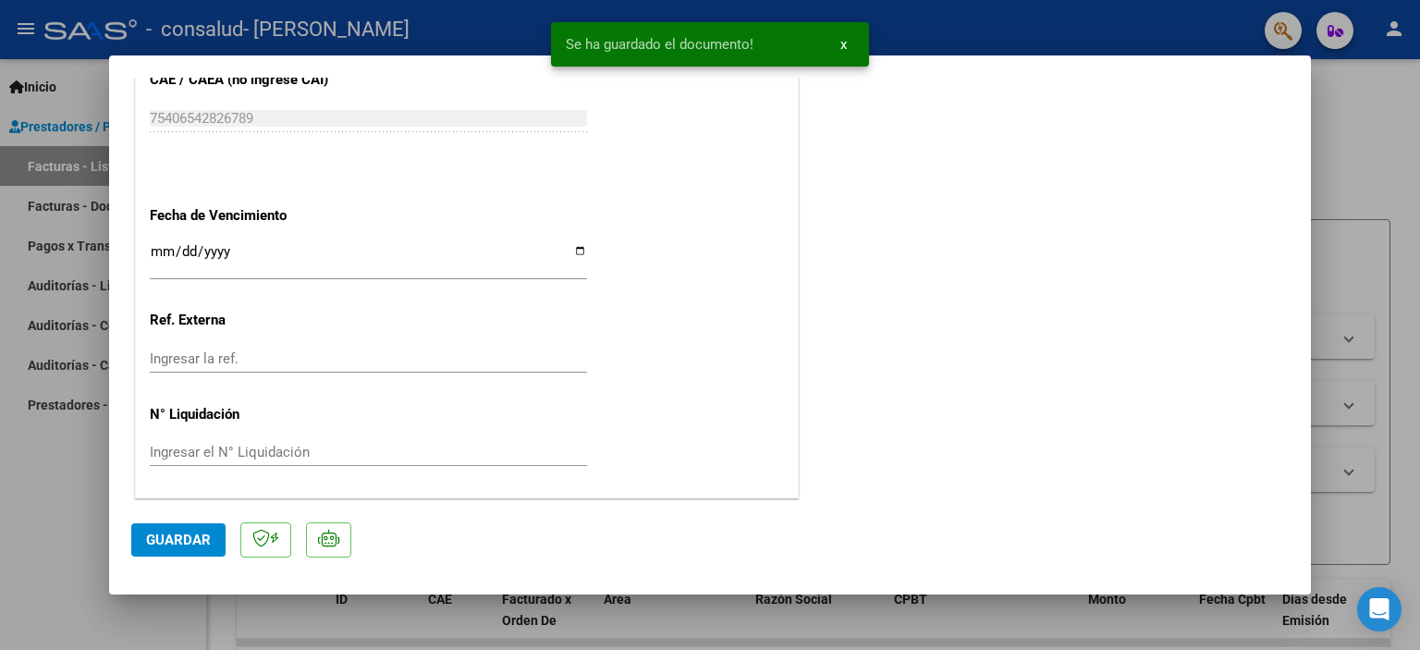
click at [166, 538] on span "Guardar" at bounding box center [178, 539] width 65 height 17
click at [1414, 125] on div at bounding box center [710, 325] width 1420 height 650
type input "$ 0,00"
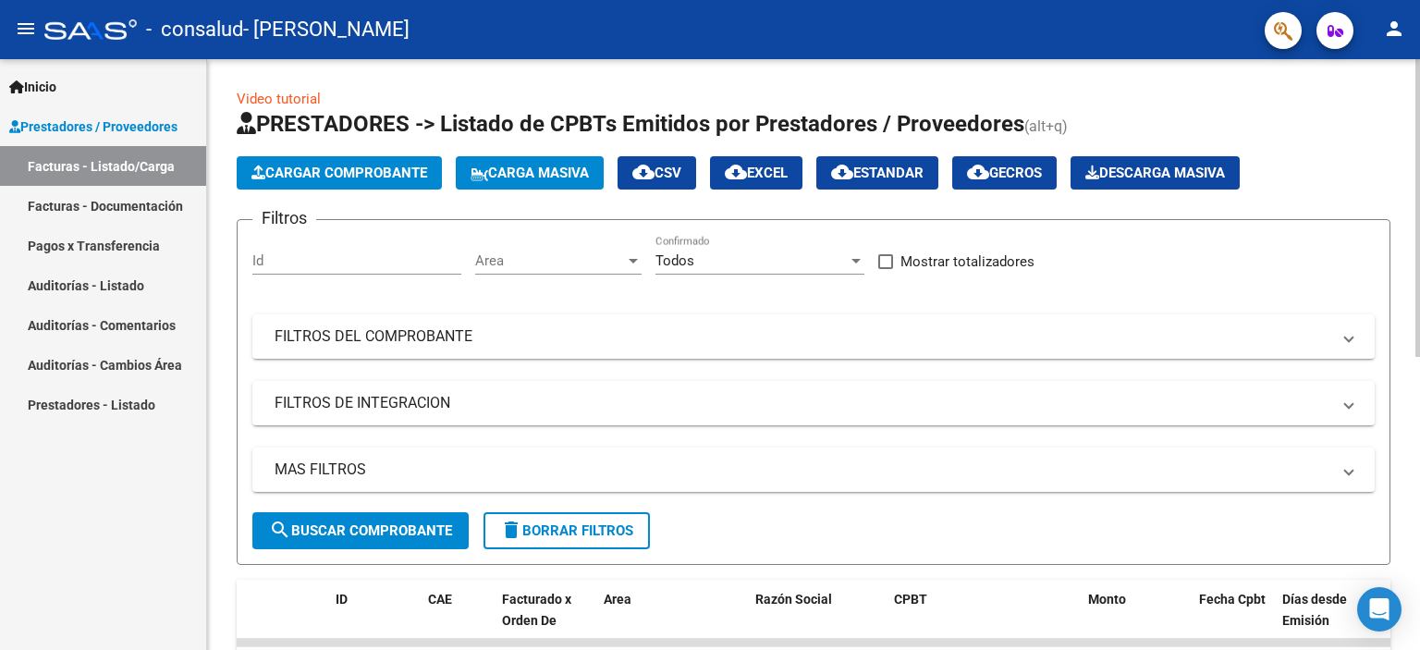
click at [407, 530] on span "search Buscar Comprobante" at bounding box center [360, 530] width 183 height 17
click at [299, 177] on span "Cargar Comprobante" at bounding box center [339, 173] width 176 height 17
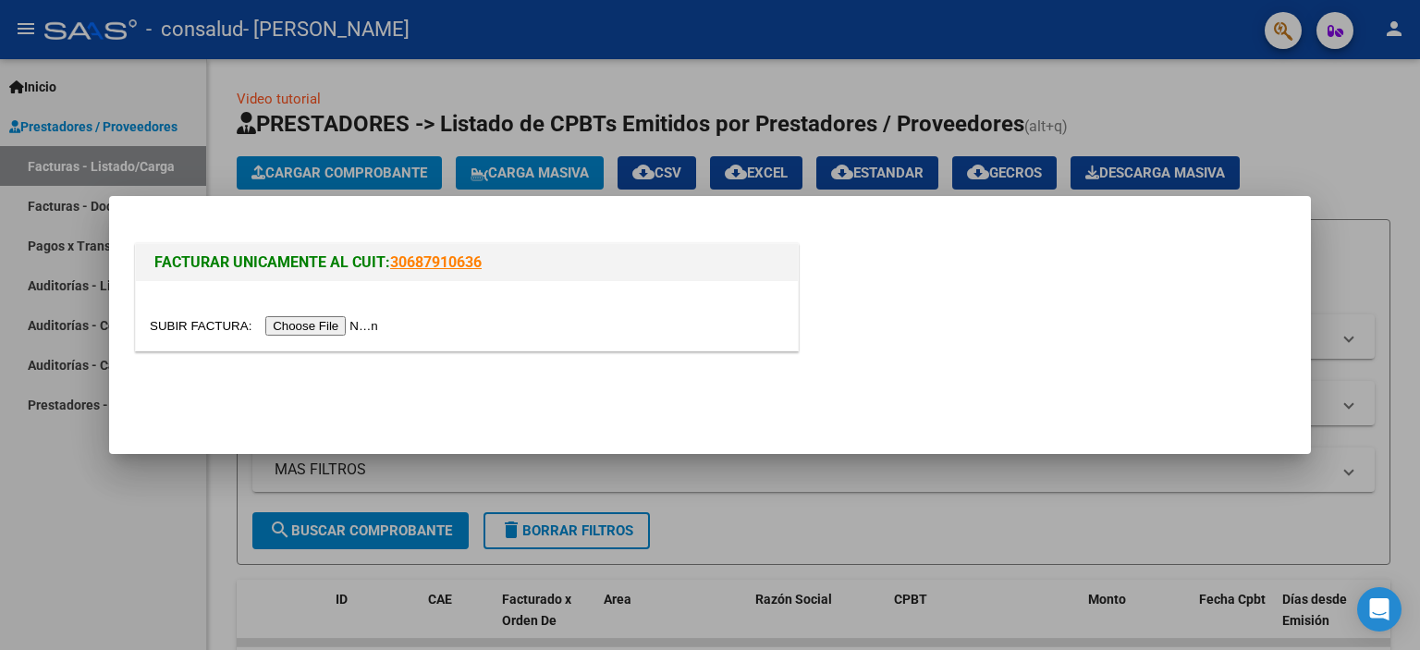
click at [1323, 181] on div at bounding box center [710, 325] width 1420 height 650
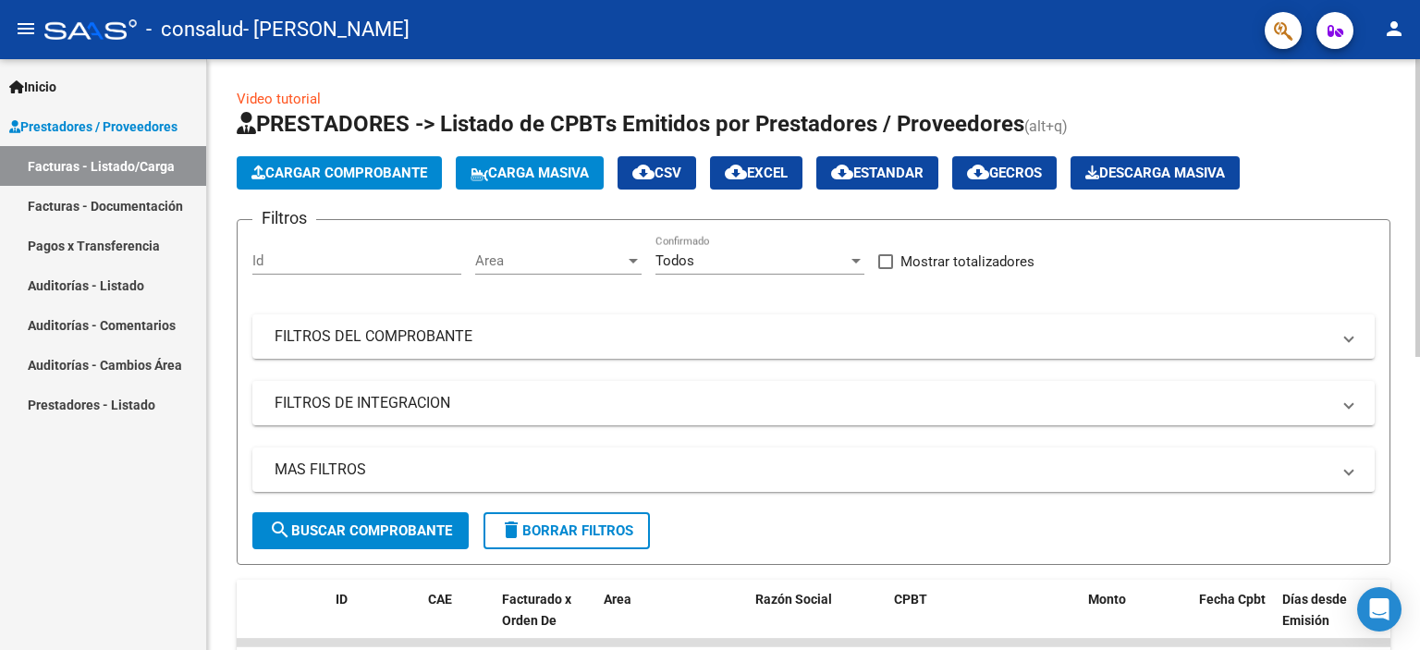
click at [364, 180] on button "Cargar Comprobante" at bounding box center [339, 172] width 205 height 33
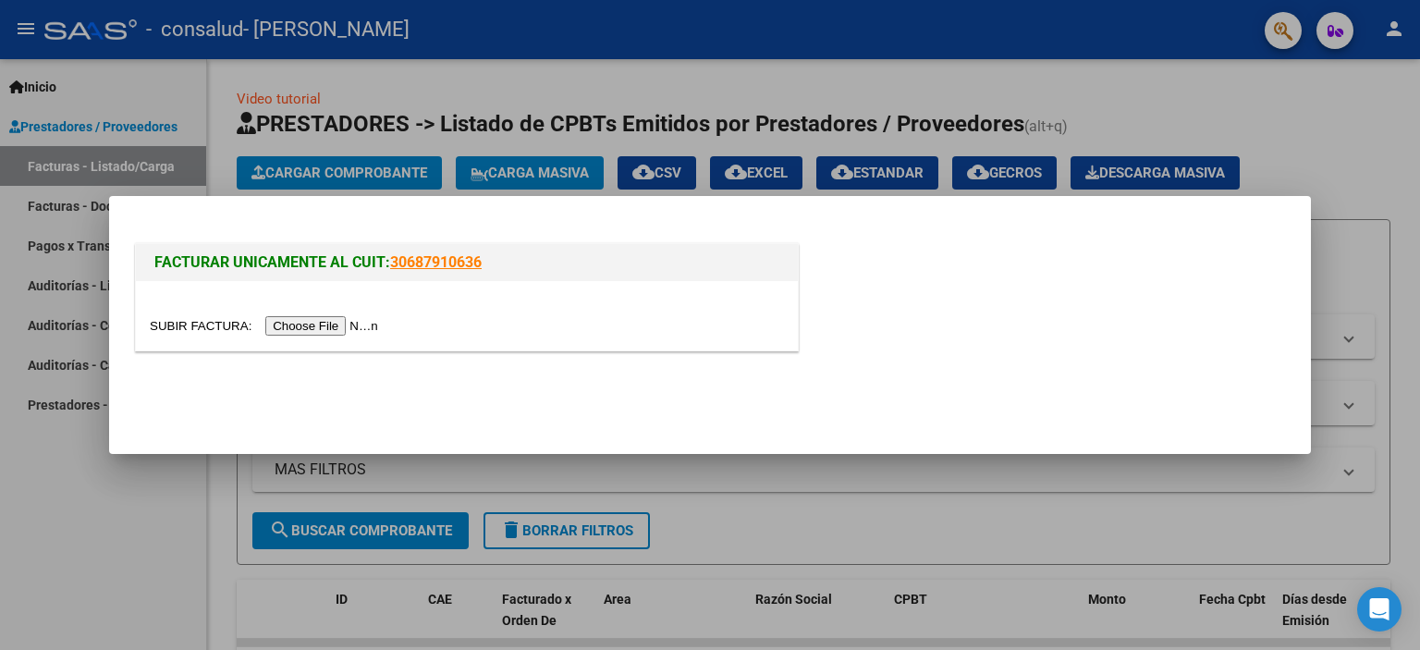
click at [340, 330] on input "file" at bounding box center [267, 325] width 234 height 19
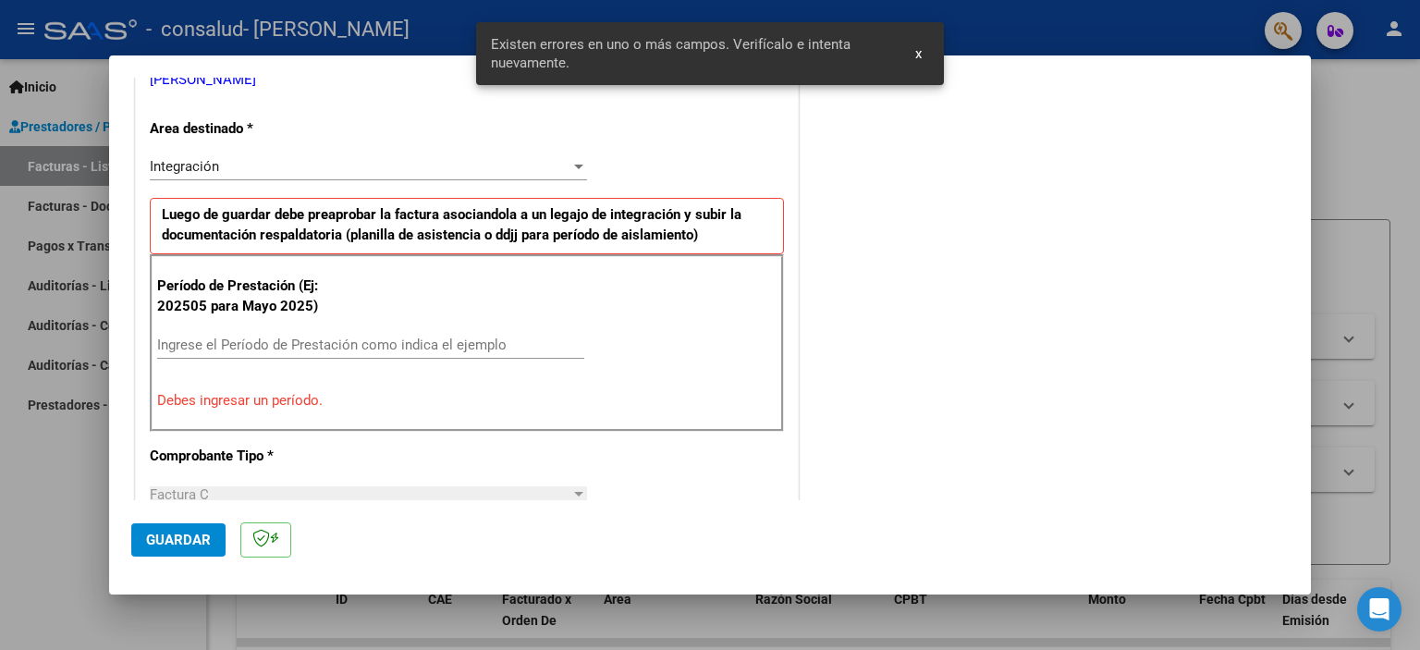
scroll to position [488, 0]
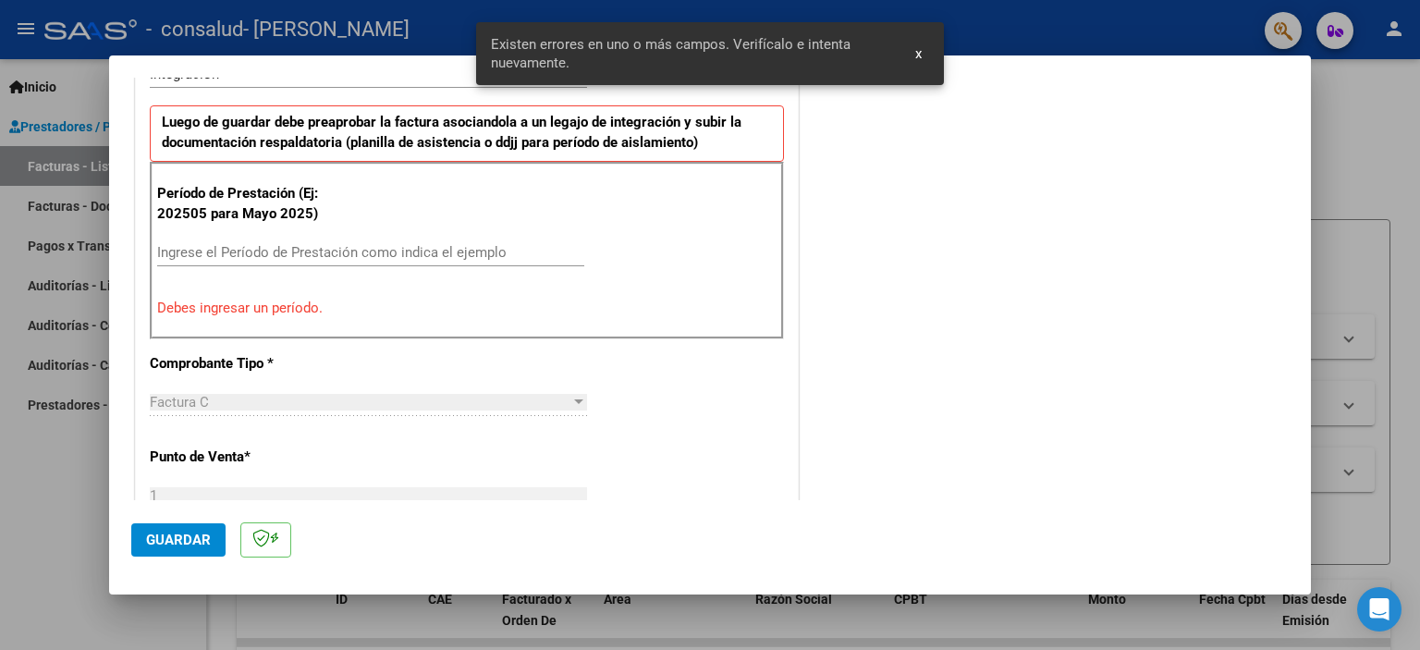
click at [262, 256] on input "Ingrese el Período de Prestación como indica el ejemplo" at bounding box center [370, 252] width 427 height 17
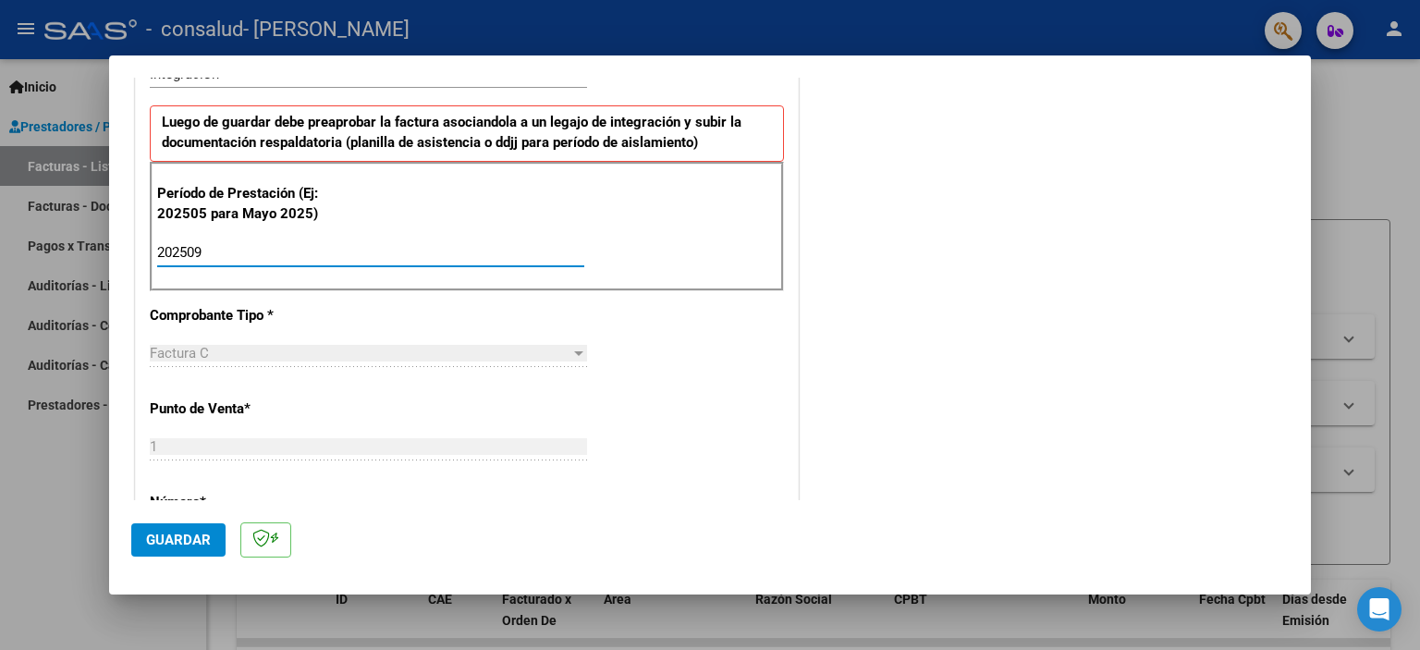
type input "202509"
click at [201, 535] on span "Guardar" at bounding box center [178, 539] width 65 height 17
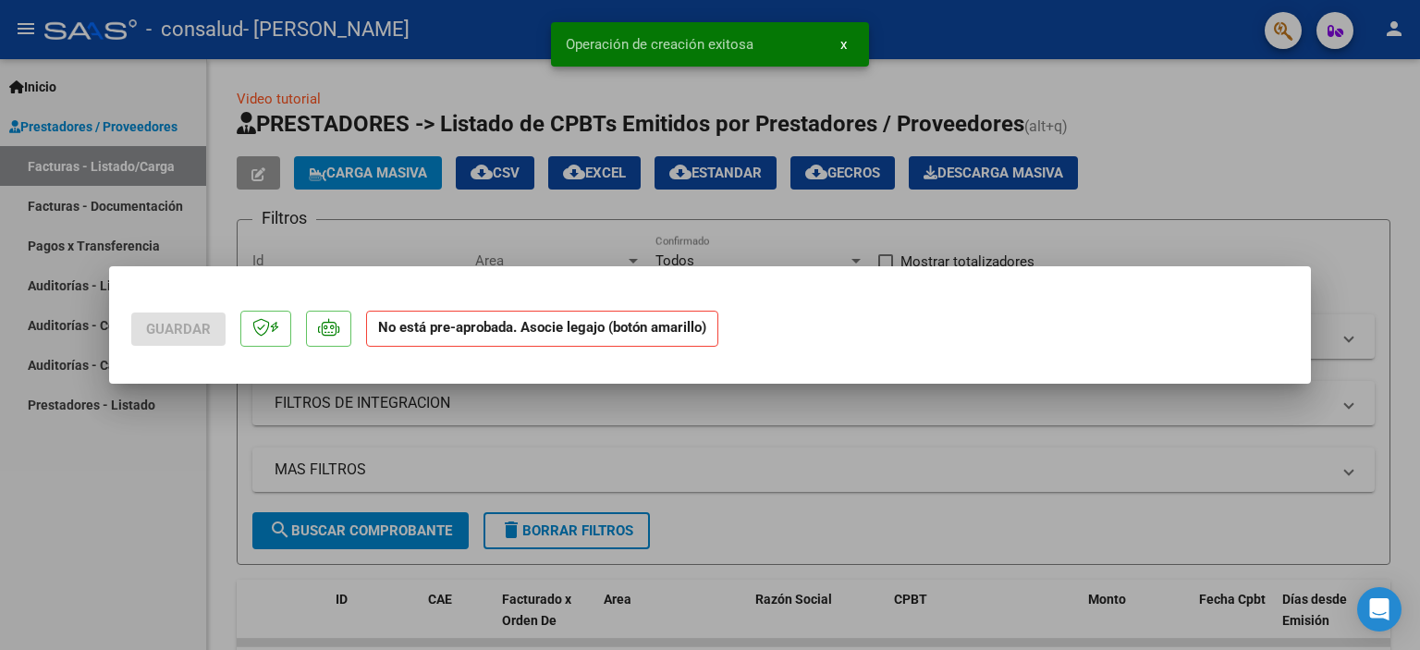
scroll to position [0, 0]
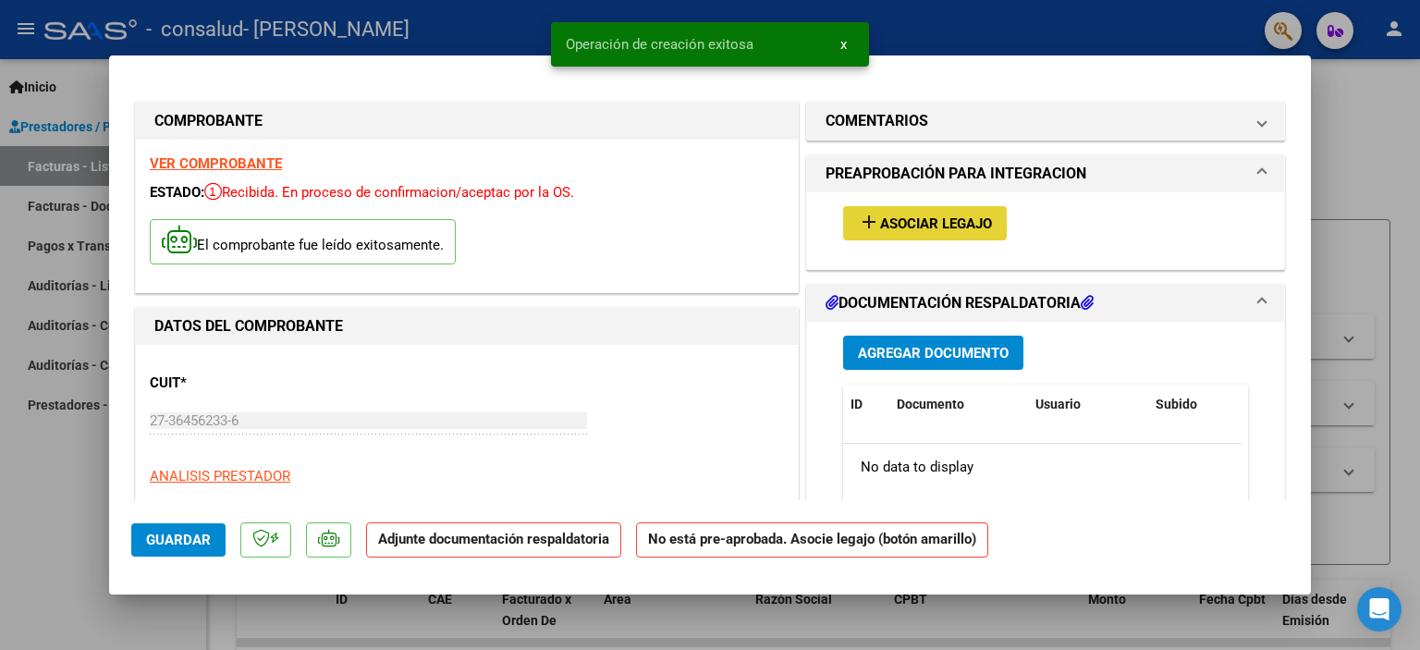
click at [909, 214] on span "add Asociar Legajo" at bounding box center [925, 222] width 134 height 17
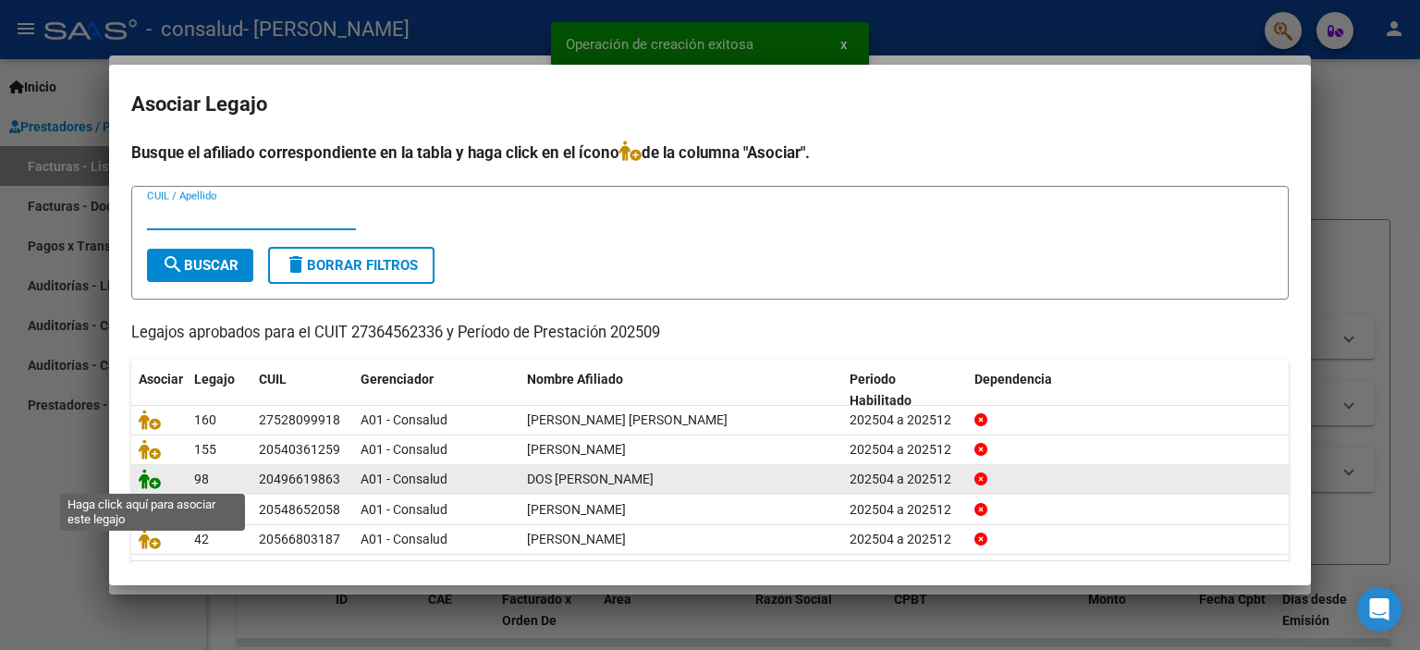
click at [147, 483] on icon at bounding box center [150, 479] width 22 height 20
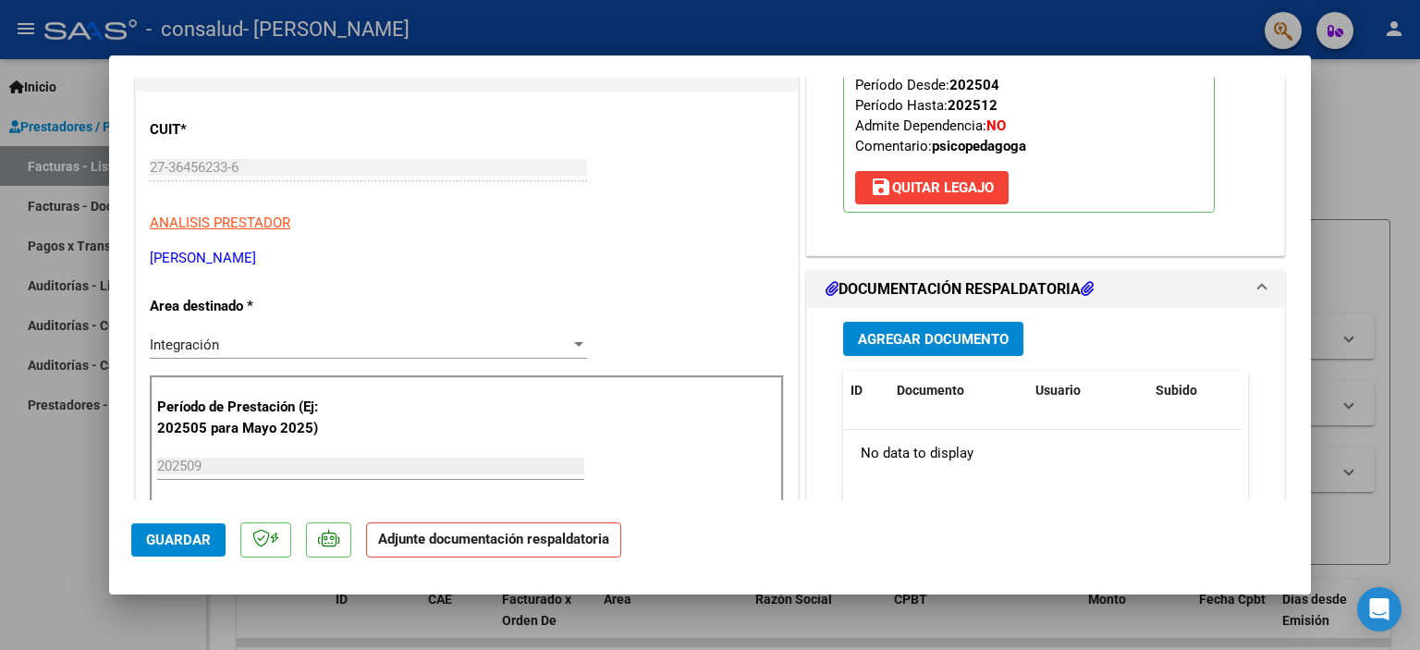
scroll to position [277, 0]
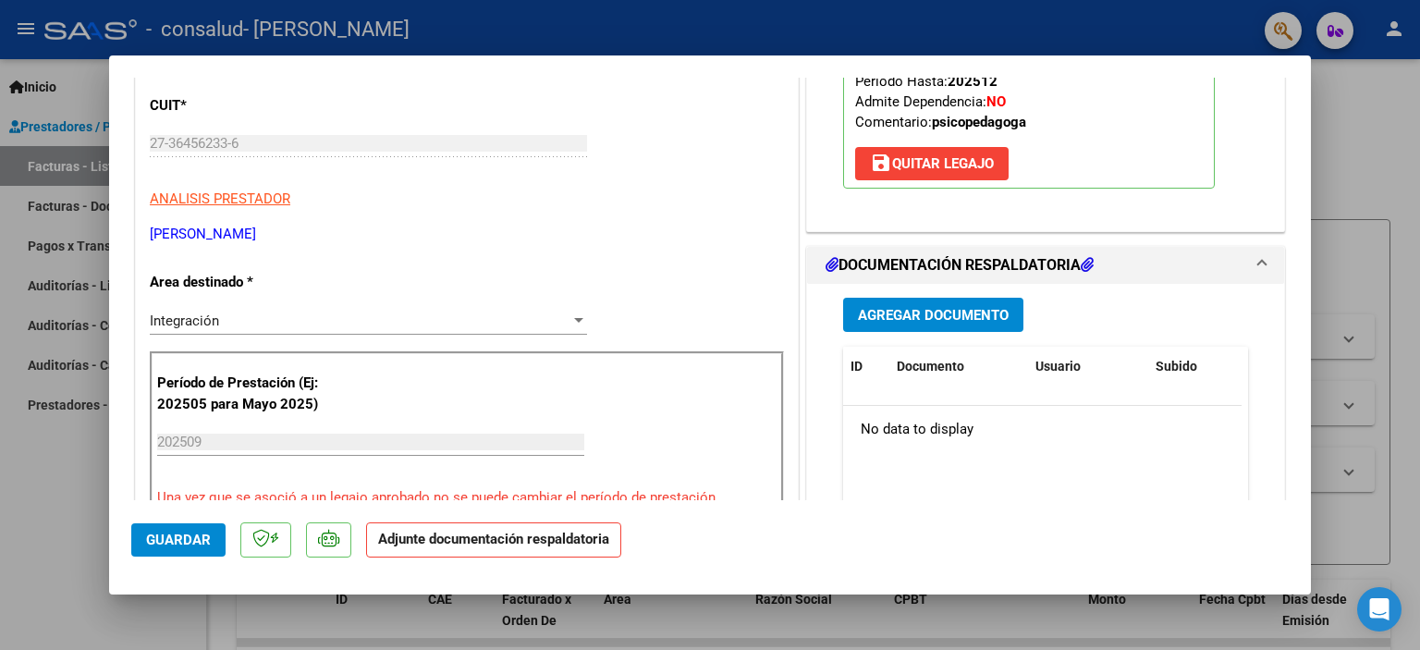
click at [939, 299] on button "Agregar Documento" at bounding box center [933, 315] width 180 height 34
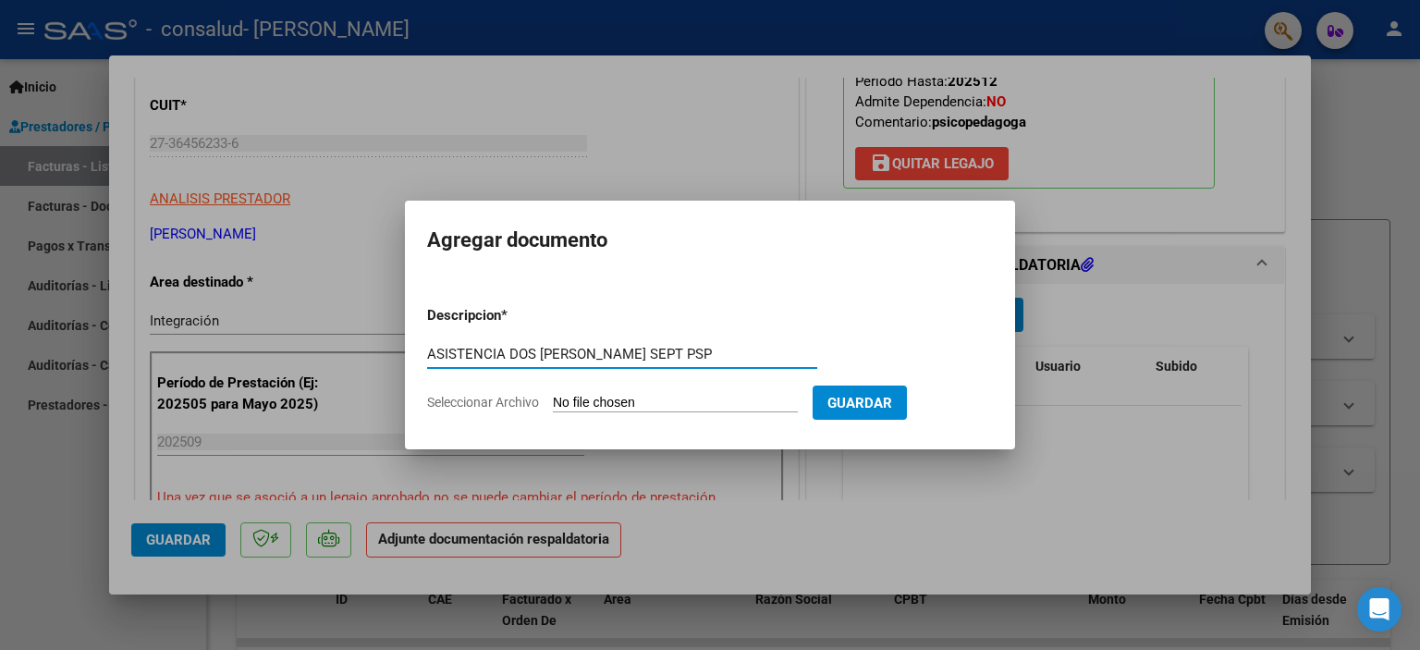
type input "ASISTENCIA DOS [PERSON_NAME] SEPT PSP"
click at [687, 404] on input "Seleccionar Archivo" at bounding box center [675, 404] width 245 height 18
type input "C:\fakepath\[PERSON_NAME] ASISTENCIA PSICOPED SEPT.pdf"
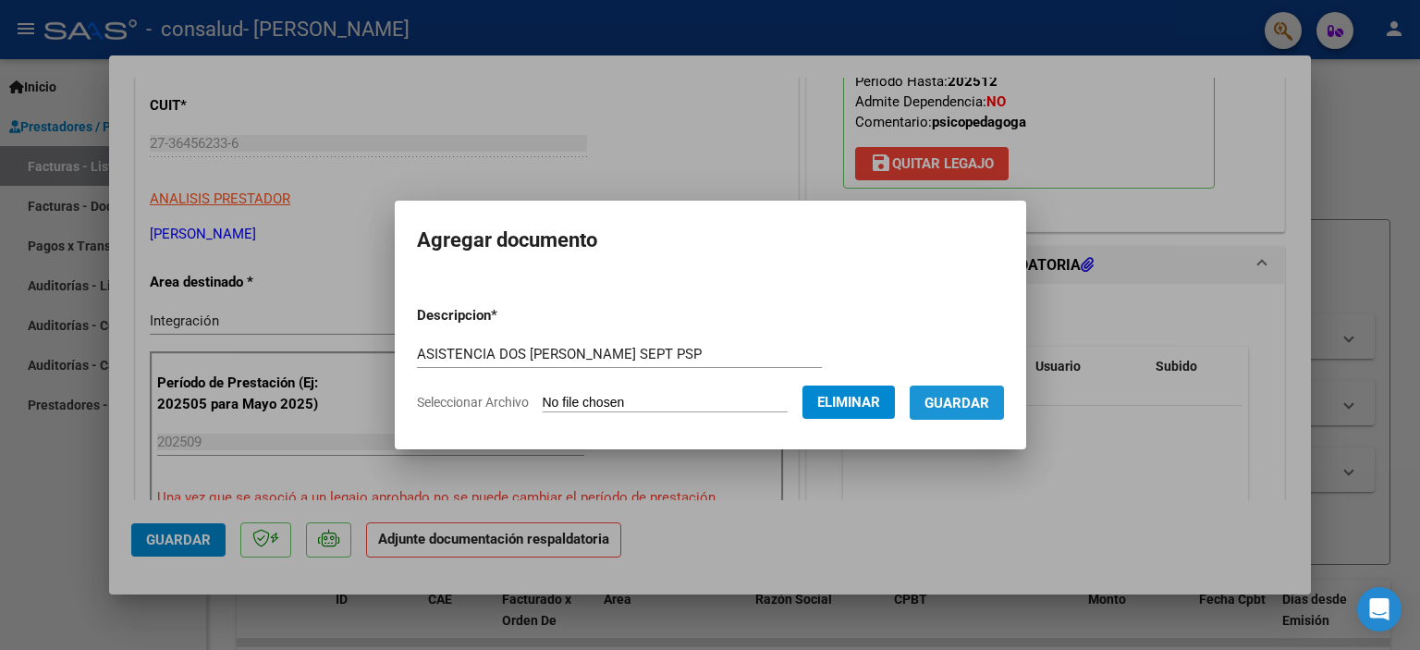
click at [980, 409] on span "Guardar" at bounding box center [956, 403] width 65 height 17
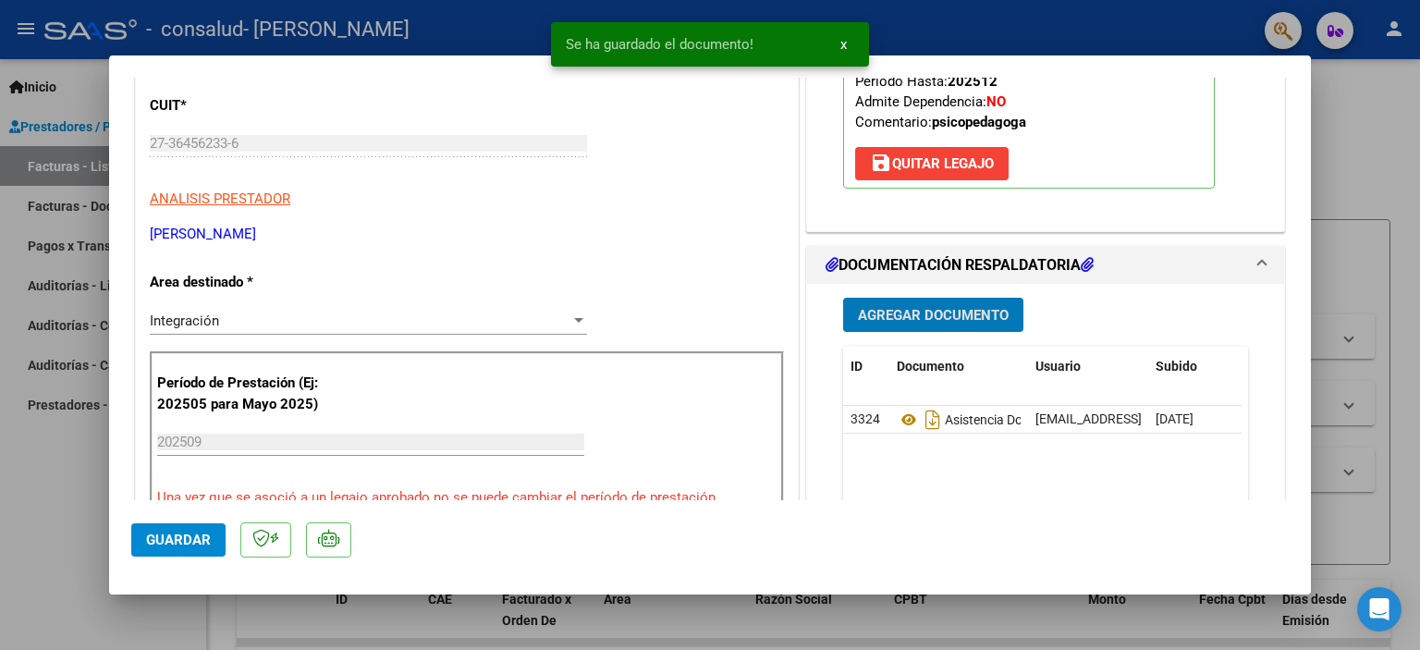
click at [201, 530] on button "Guardar" at bounding box center [178, 539] width 94 height 33
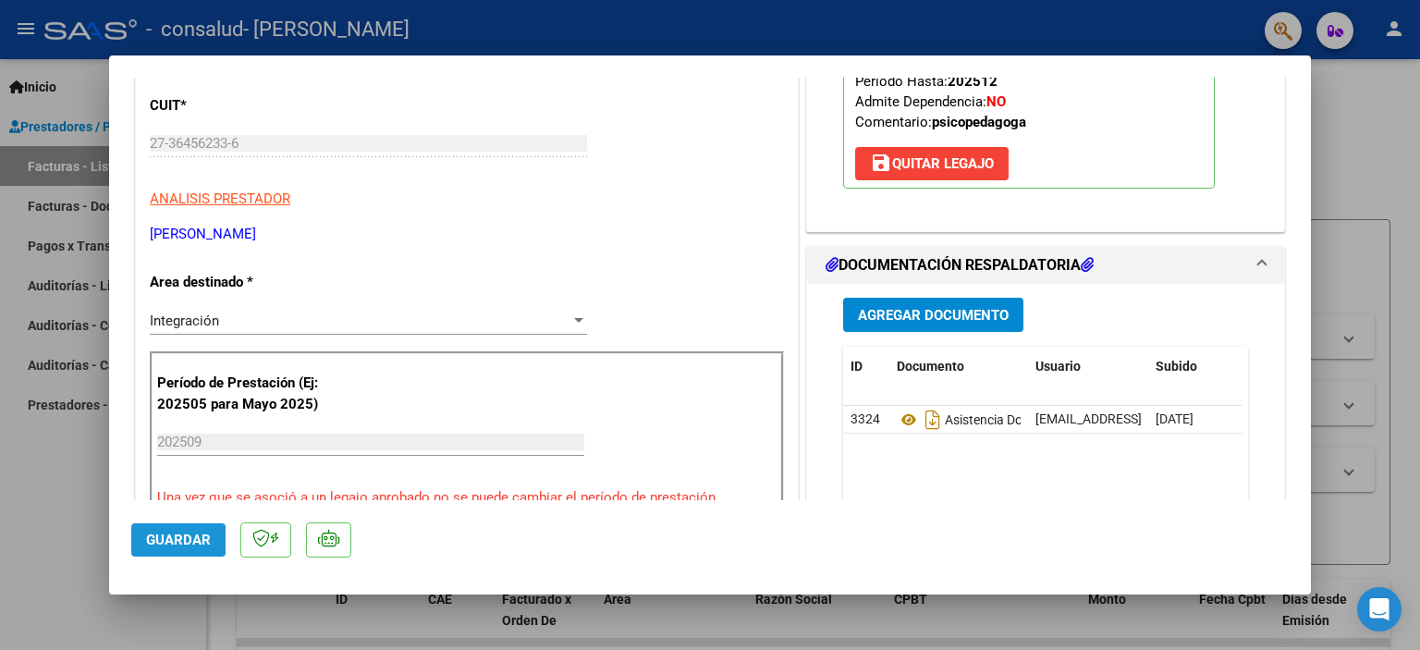
click at [204, 548] on button "Guardar" at bounding box center [178, 539] width 94 height 33
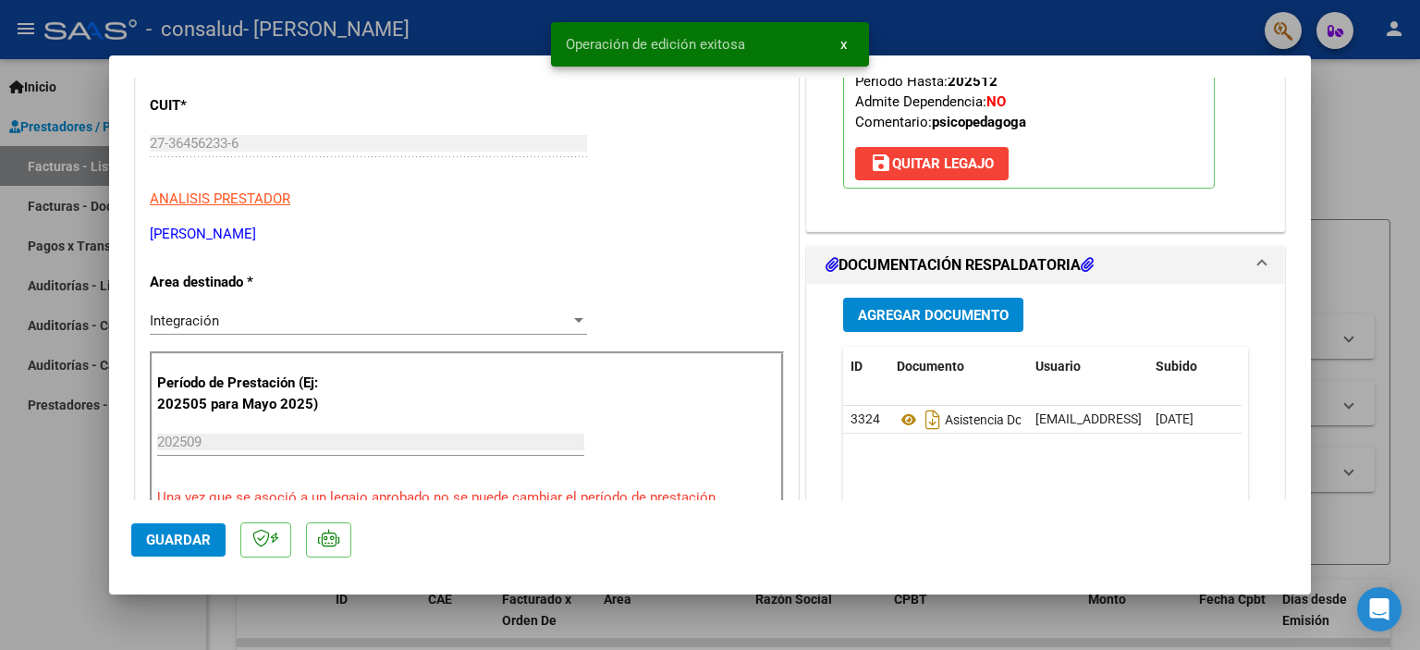
click at [1360, 168] on div at bounding box center [710, 325] width 1420 height 650
type input "$ 0,00"
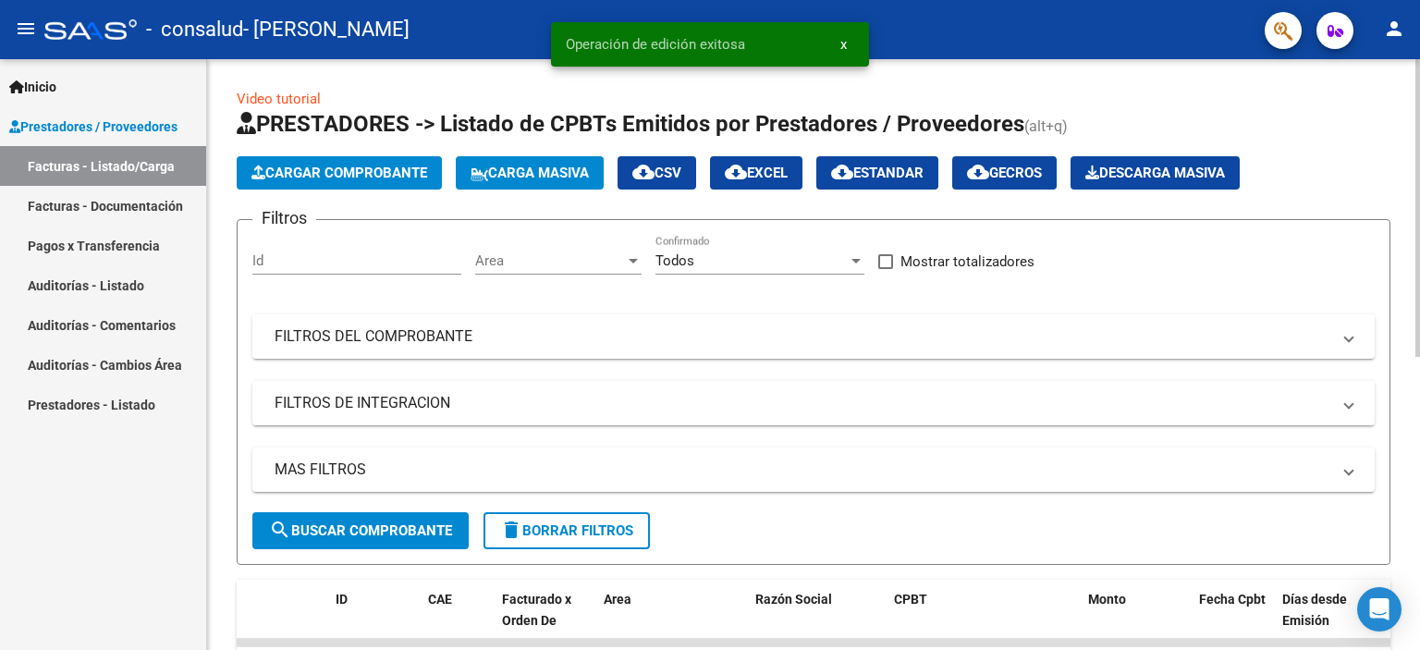
click at [325, 147] on app-list-header "PRESTADORES -> Listado de CPBTs Emitidos por Prestadores / Proveedores (alt+q) …" at bounding box center [813, 337] width 1153 height 456
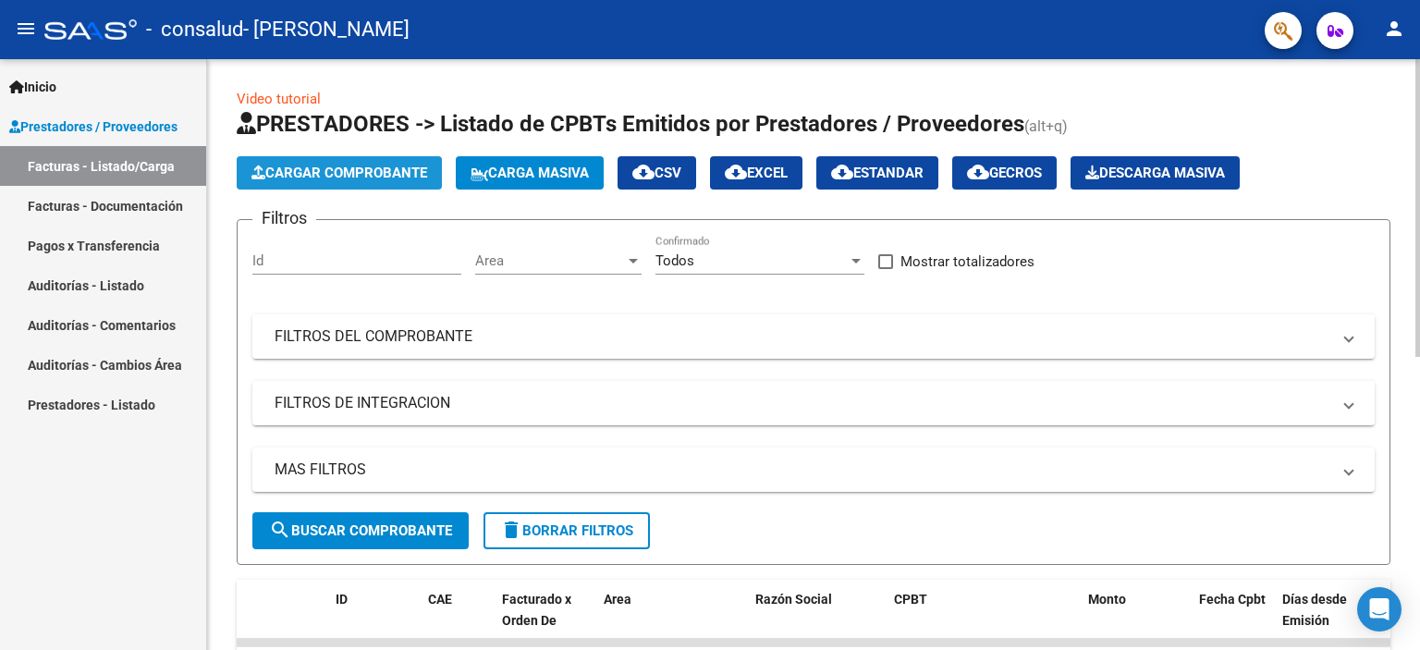
click at [316, 176] on span "Cargar Comprobante" at bounding box center [339, 173] width 176 height 17
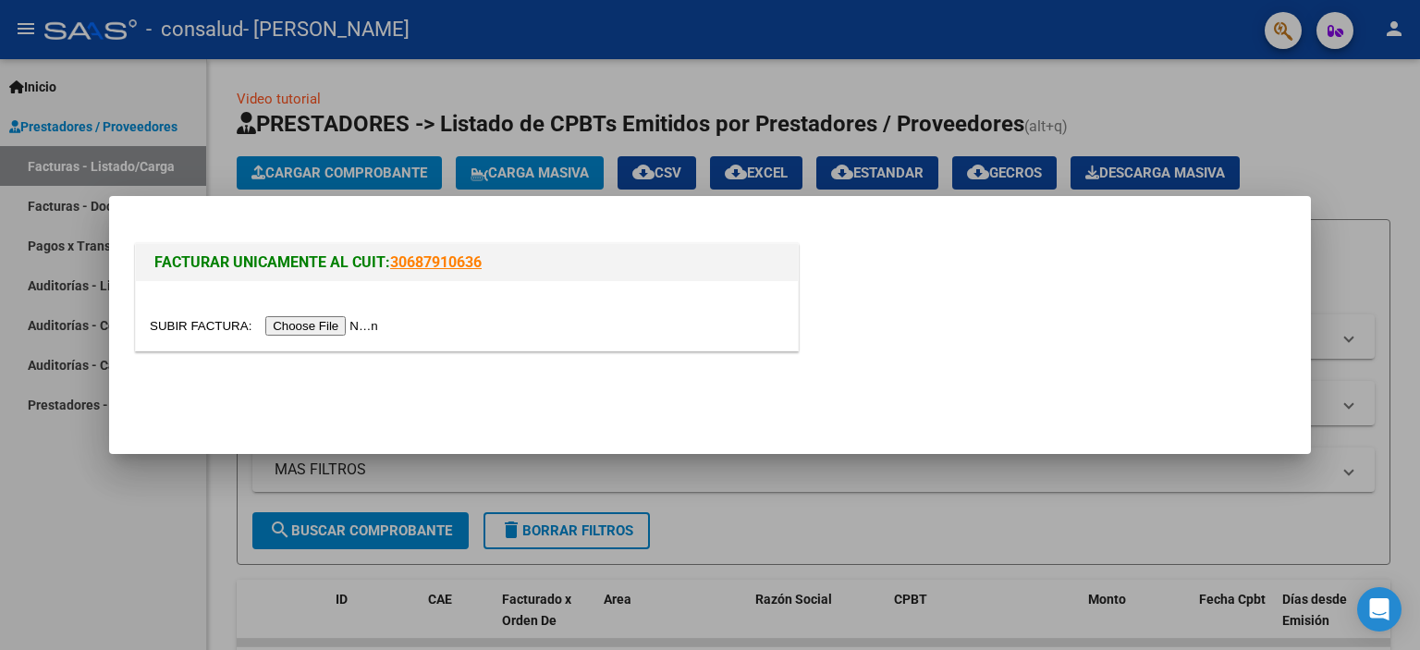
click at [321, 330] on input "file" at bounding box center [267, 325] width 234 height 19
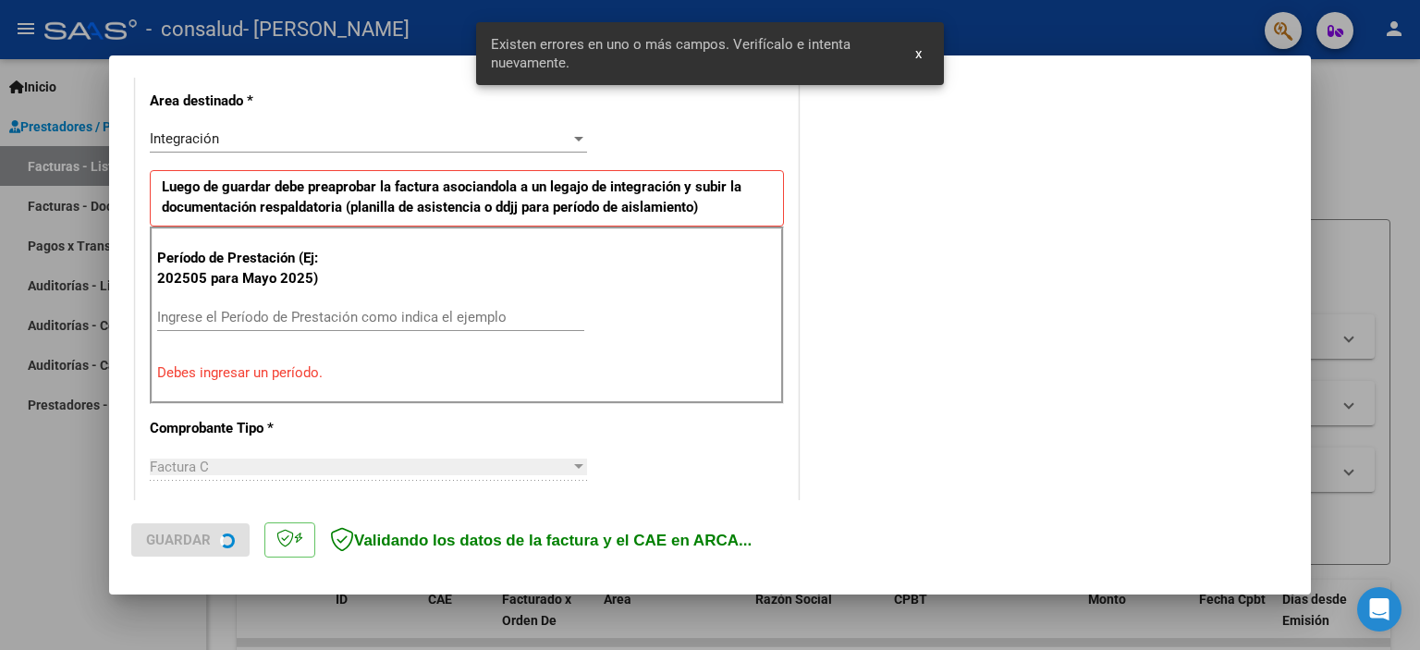
scroll to position [431, 0]
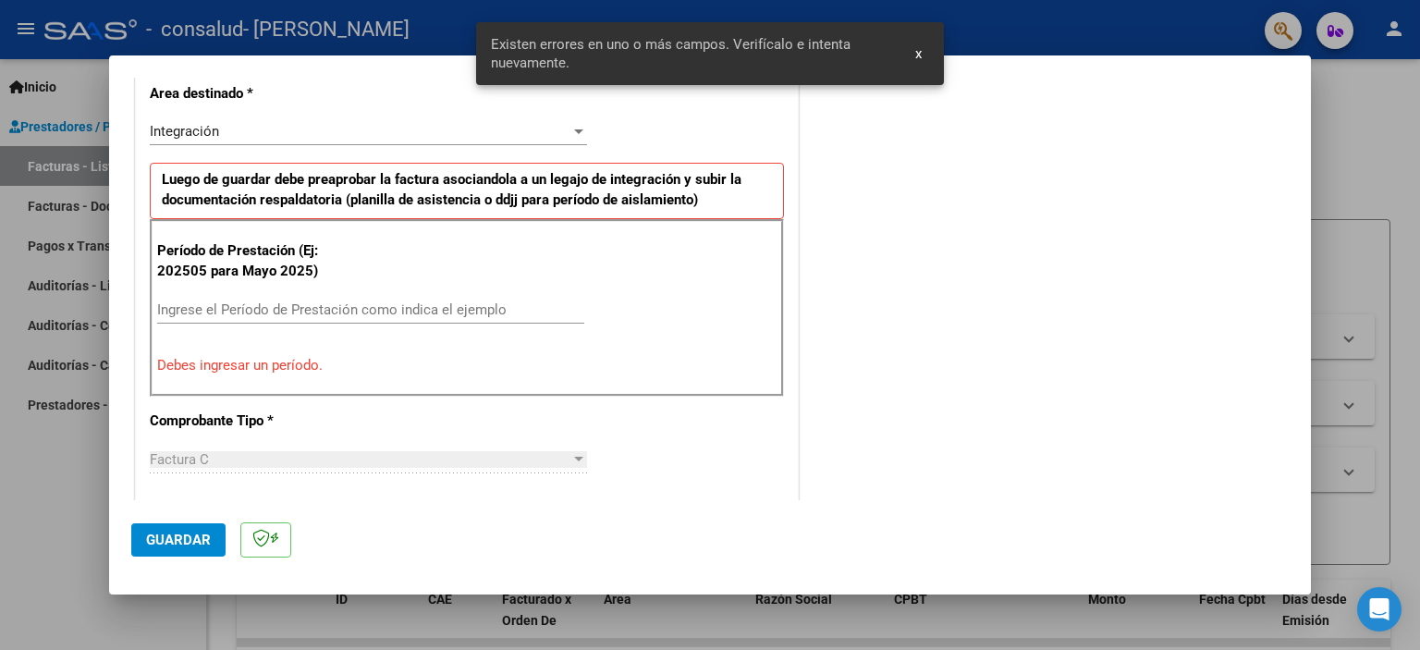
click at [409, 311] on input "Ingrese el Período de Prestación como indica el ejemplo" at bounding box center [370, 309] width 427 height 17
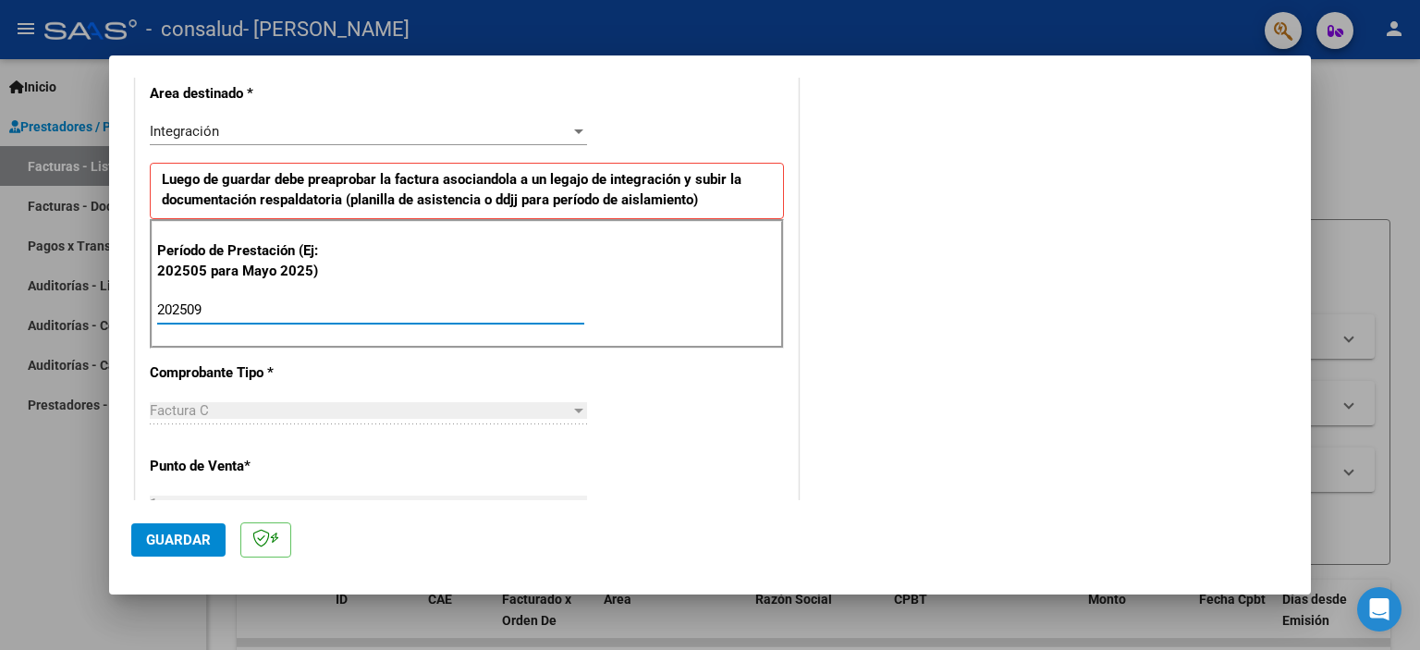
type input "202509"
click at [148, 543] on span "Guardar" at bounding box center [178, 539] width 65 height 17
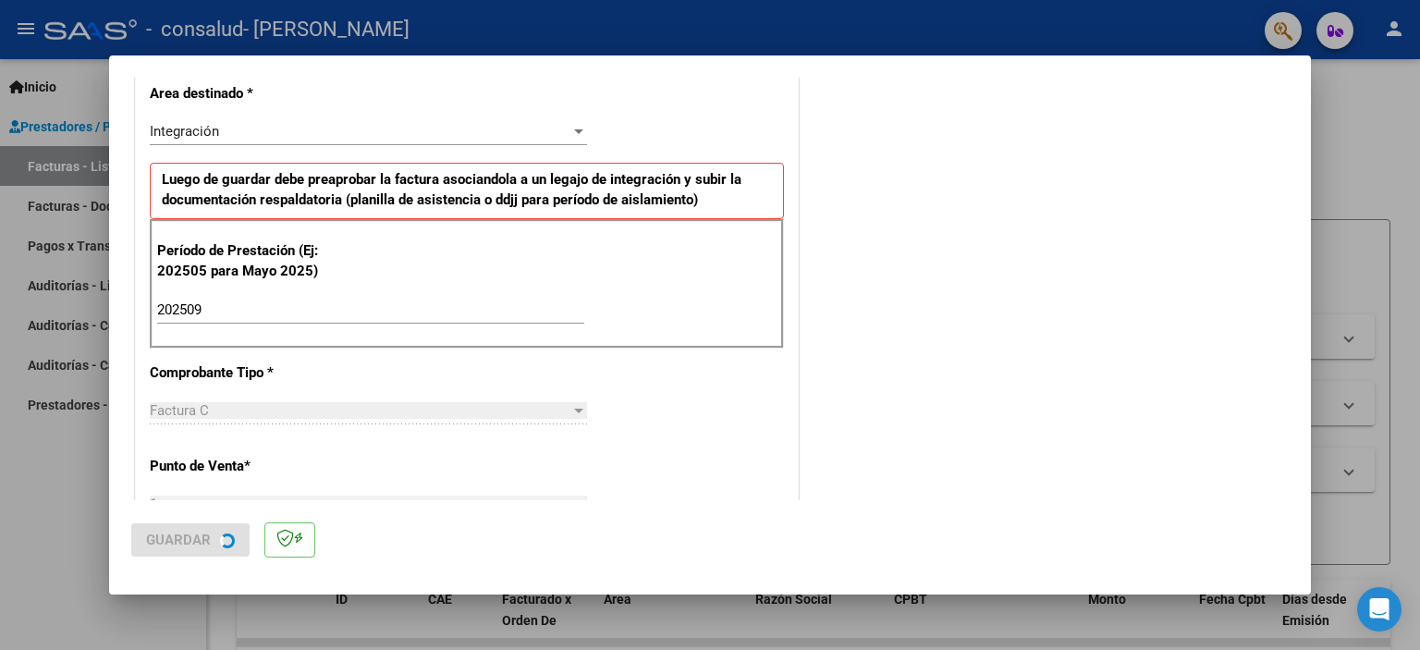
scroll to position [0, 0]
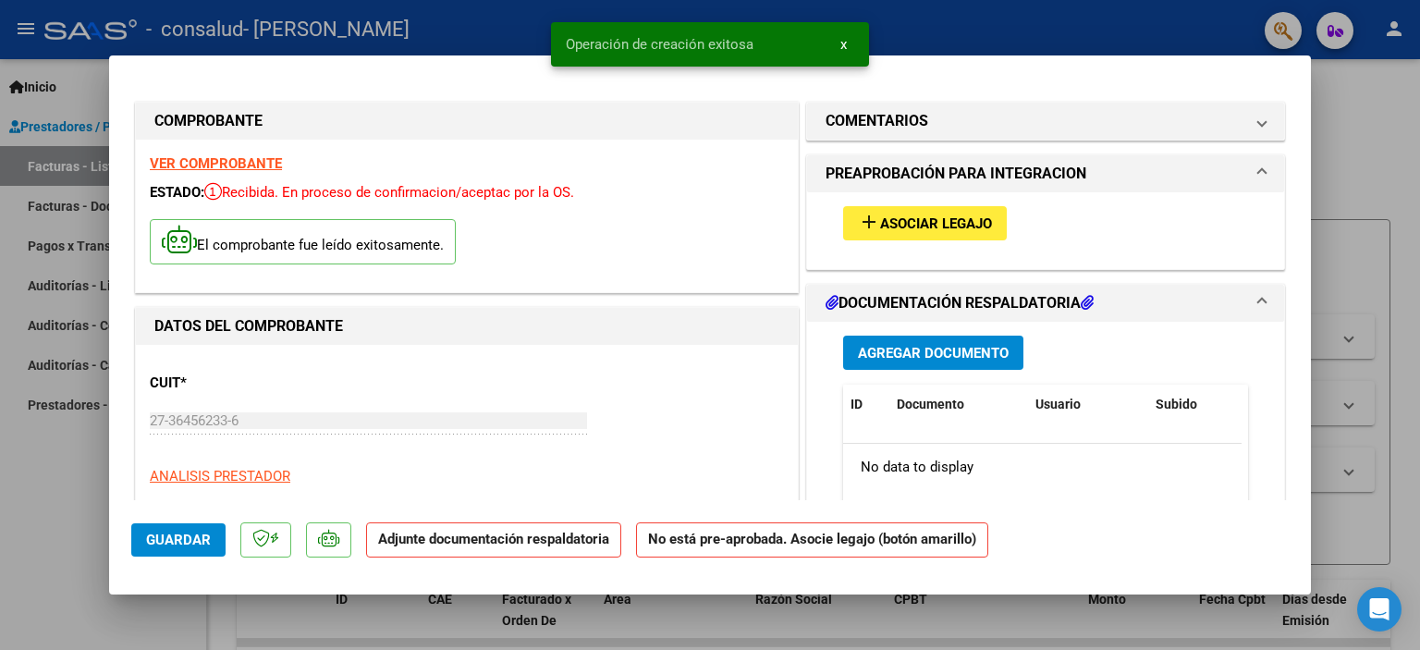
click at [887, 232] on span "Asociar Legajo" at bounding box center [936, 223] width 112 height 17
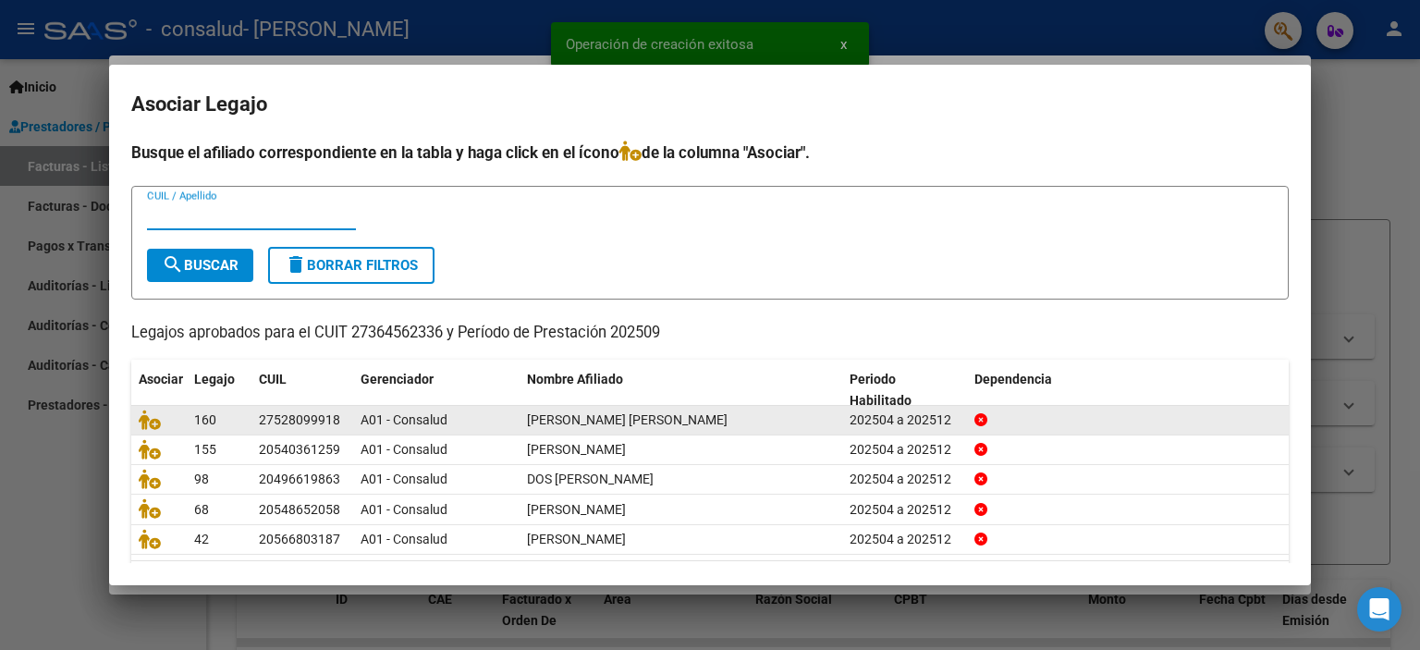
scroll to position [57, 0]
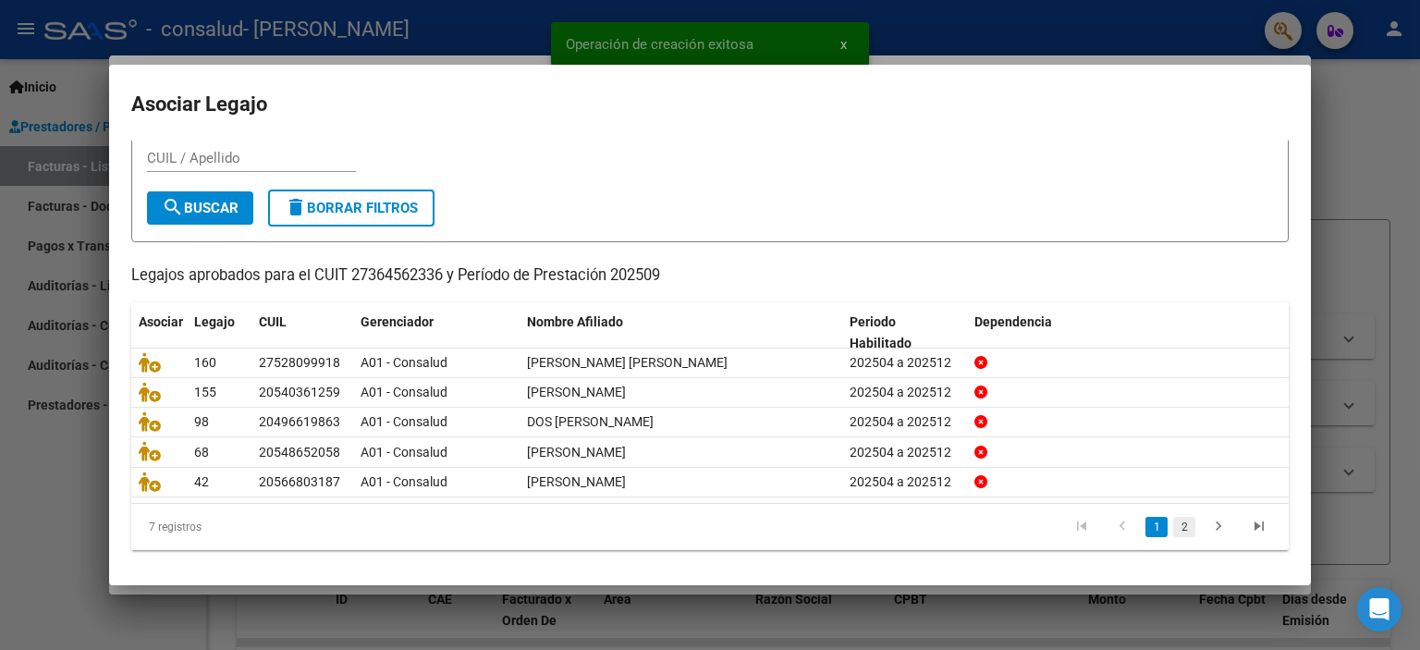
click at [1173, 532] on link "2" at bounding box center [1184, 527] width 22 height 20
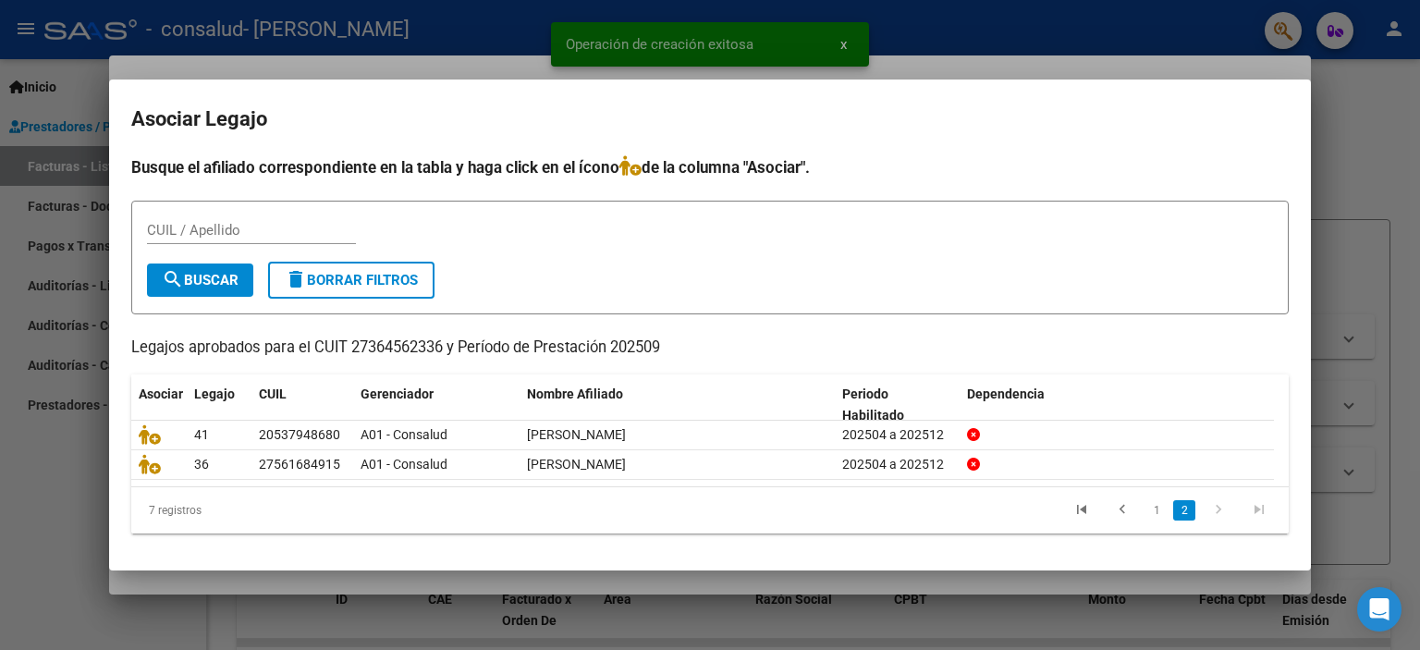
scroll to position [0, 0]
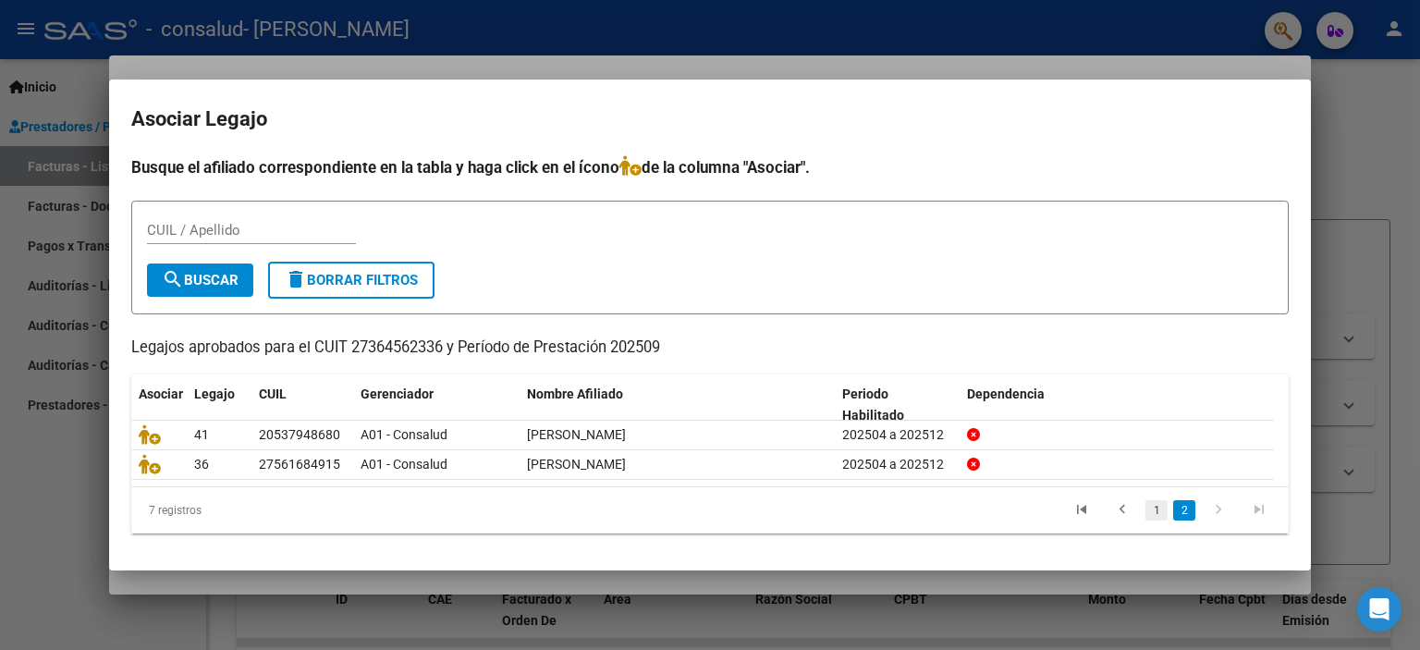
click at [1154, 509] on link "1" at bounding box center [1156, 510] width 22 height 20
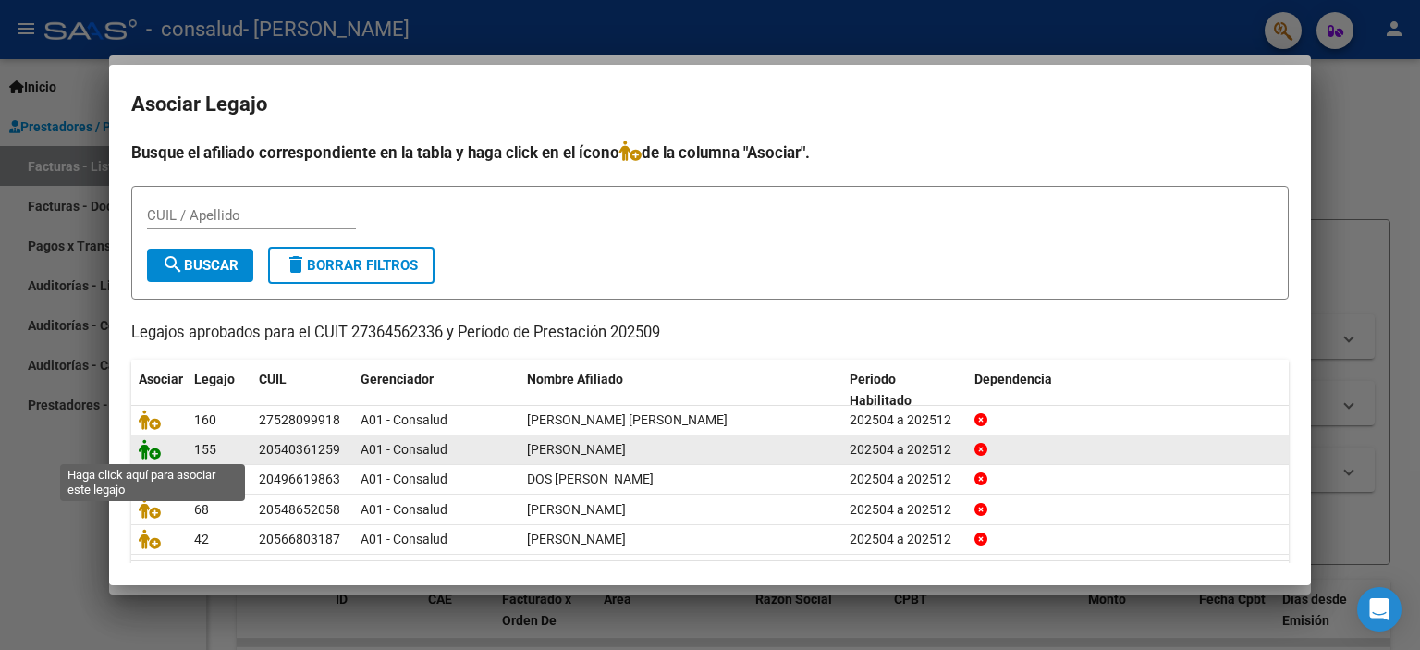
click at [149, 453] on icon at bounding box center [150, 449] width 22 height 20
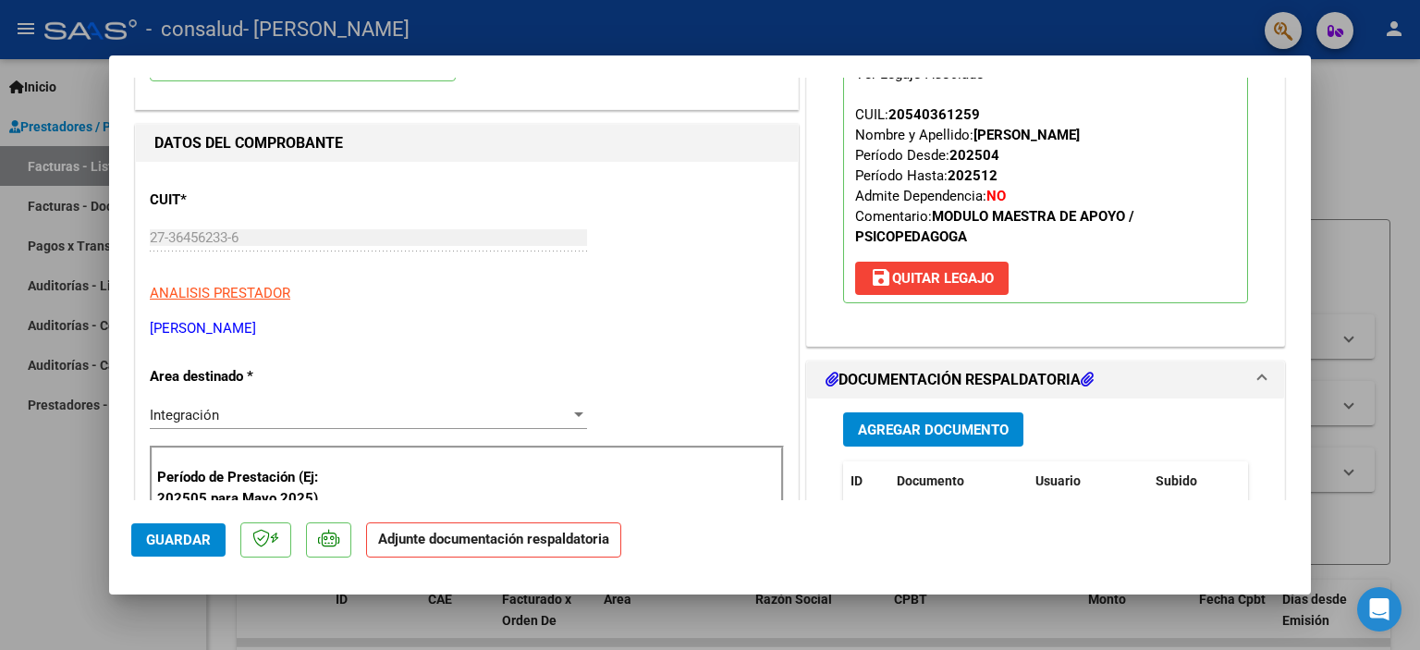
scroll to position [185, 0]
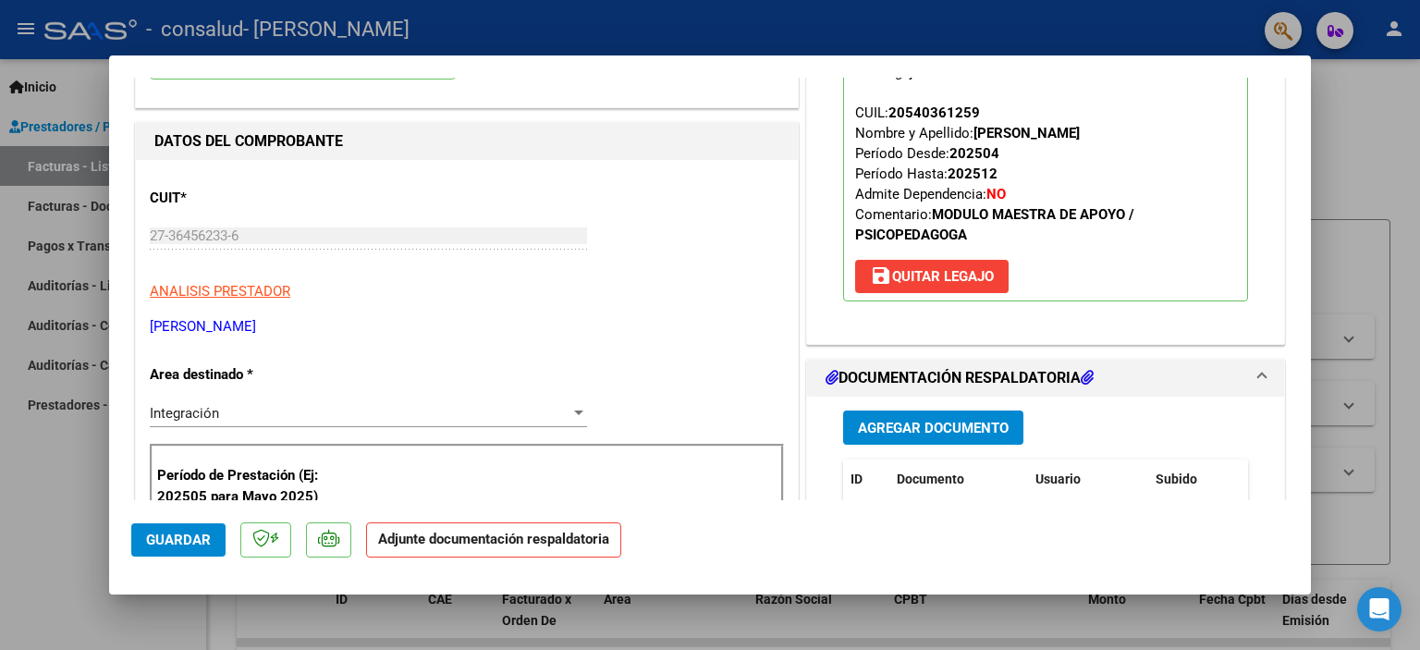
click at [969, 427] on span "Agregar Documento" at bounding box center [933, 428] width 151 height 17
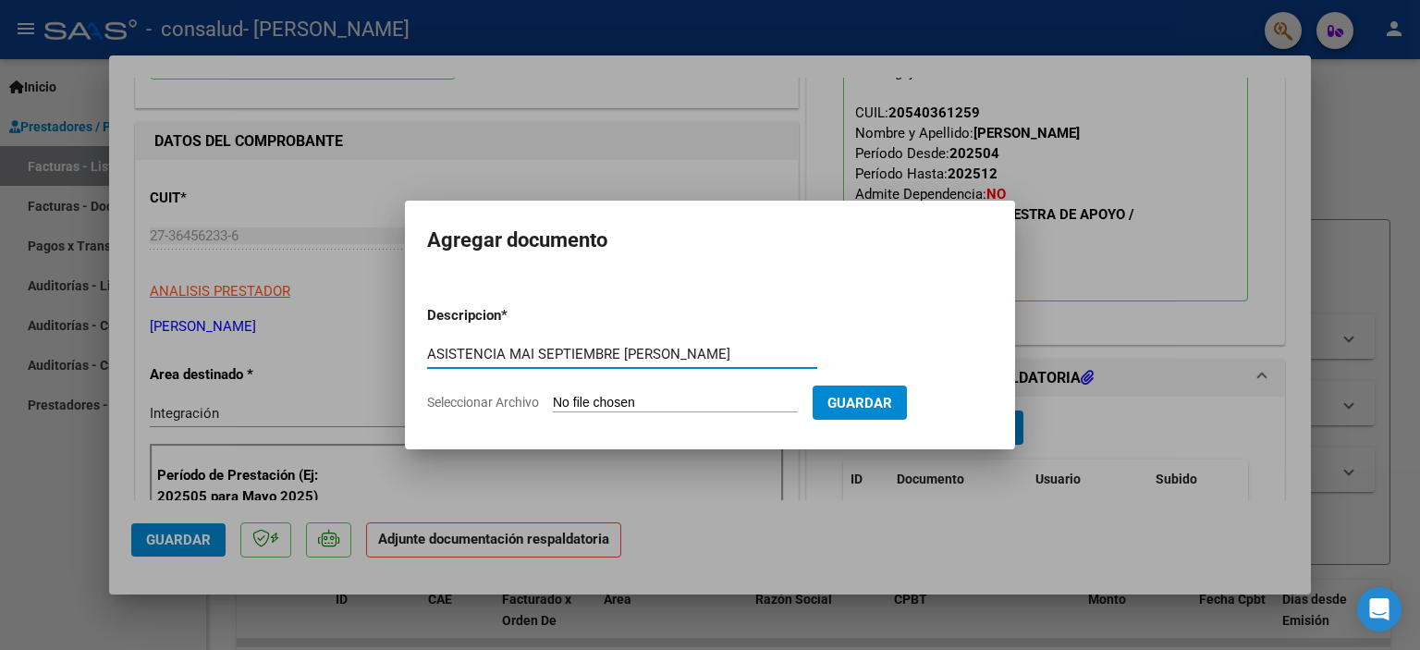
type input "ASISTENCIA MAI SEPTIEMBRE [PERSON_NAME]"
click at [712, 399] on input "Seleccionar Archivo" at bounding box center [675, 404] width 245 height 18
type input "C:\fakepath\[PERSON_NAME] ASISTENCIA SEPT MAI.pdf"
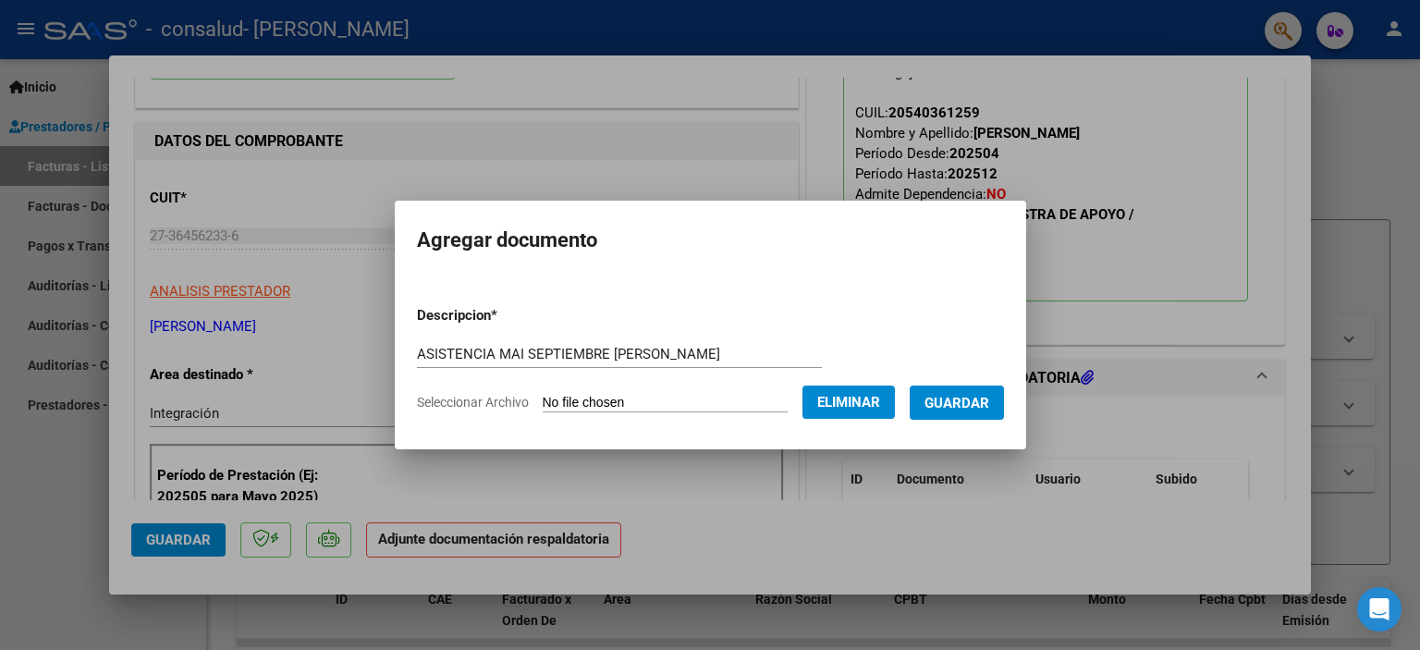
click at [988, 417] on button "Guardar" at bounding box center [956, 402] width 94 height 34
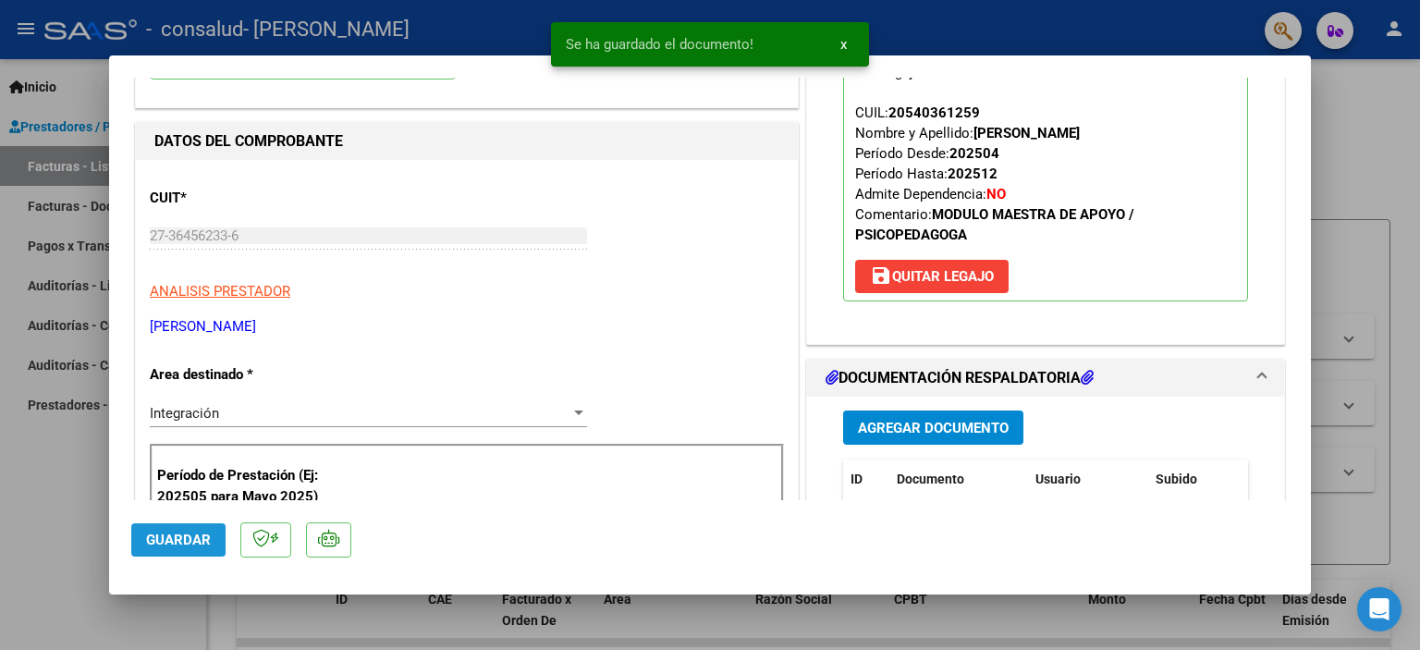
click at [201, 543] on span "Guardar" at bounding box center [178, 539] width 65 height 17
click at [1389, 131] on div at bounding box center [710, 325] width 1420 height 650
type input "$ 0,00"
